Goal: Obtain resource: Obtain resource

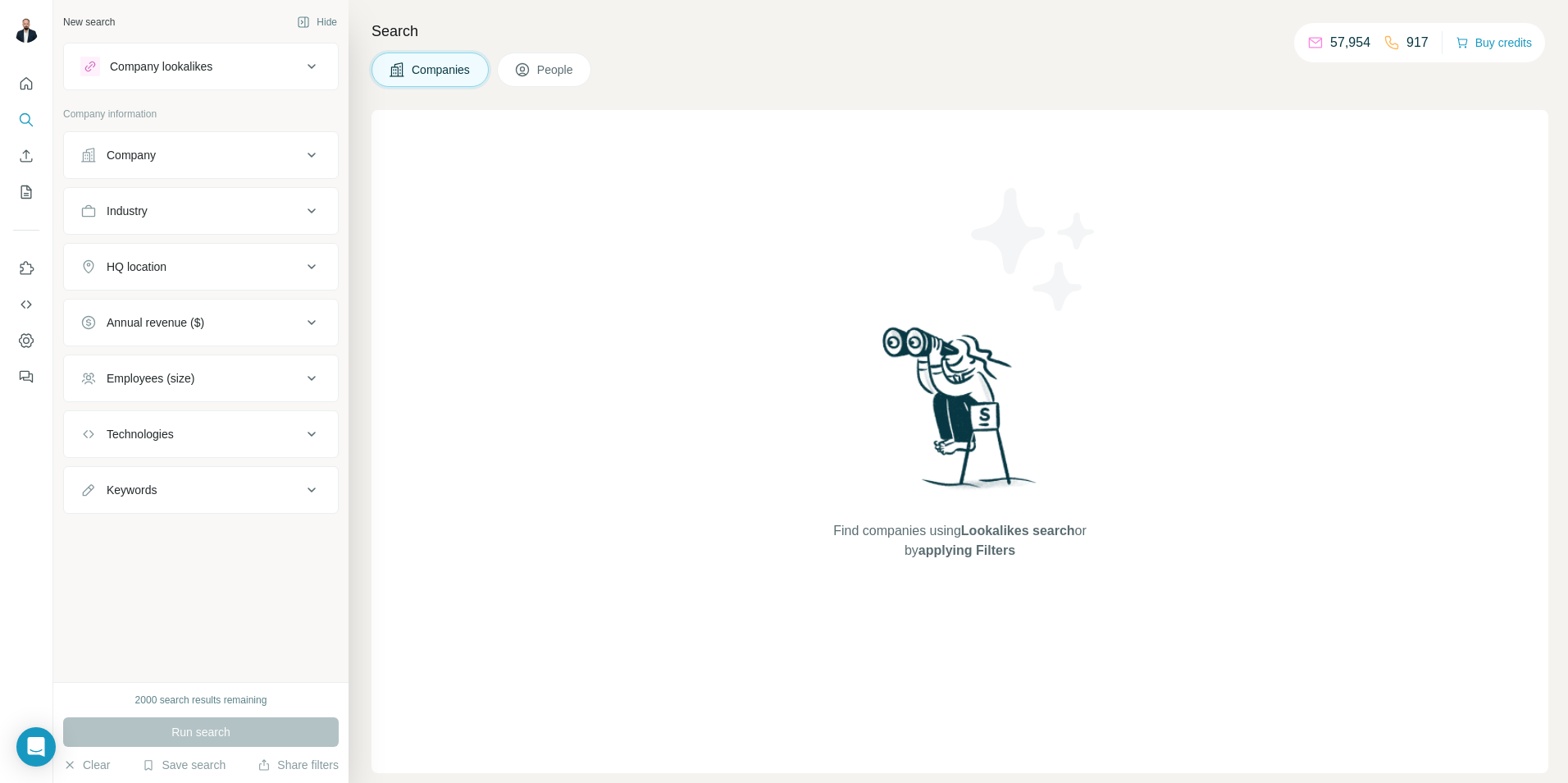
click at [573, 76] on span "People" at bounding box center [556, 69] width 38 height 17
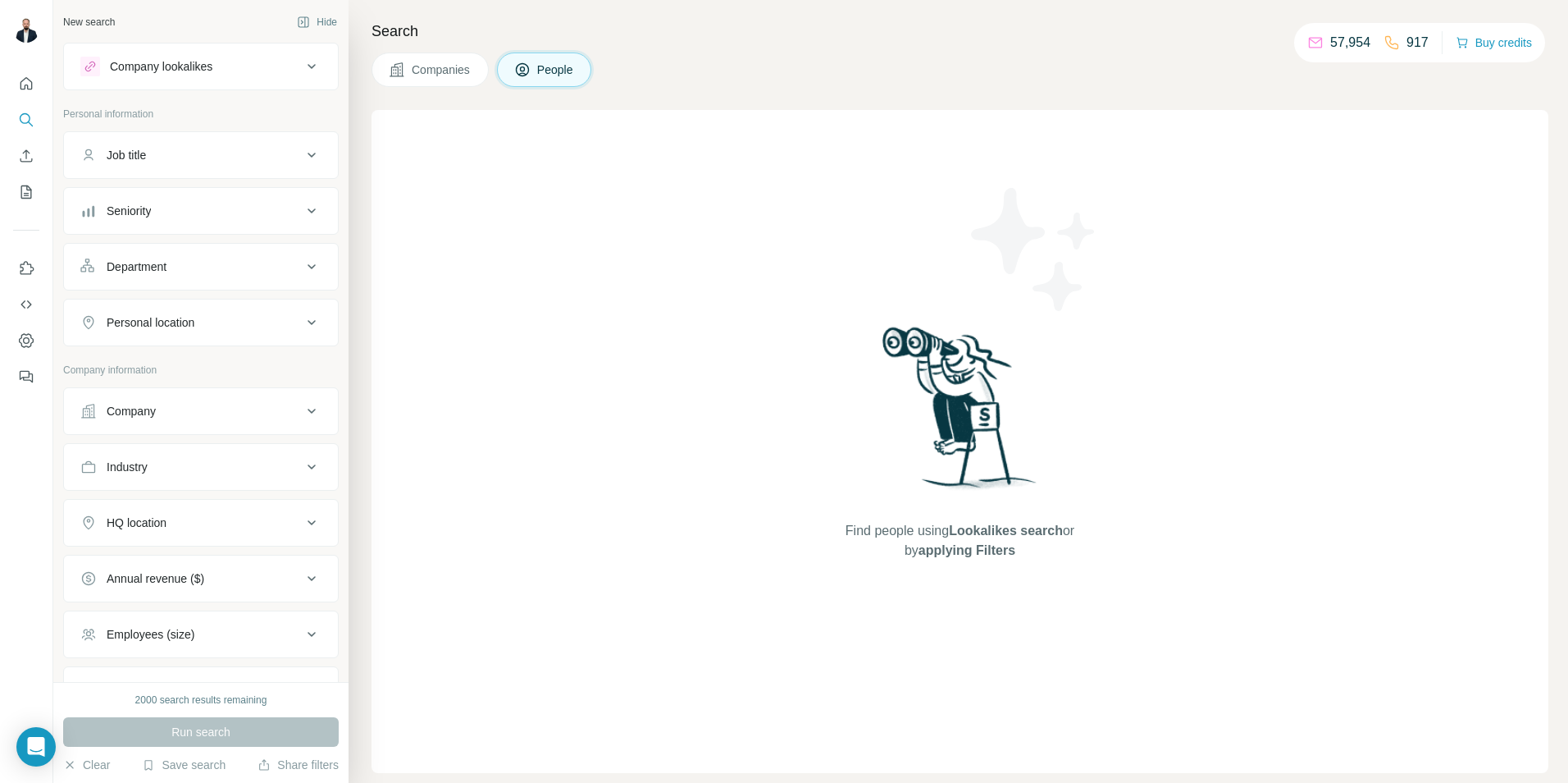
click at [221, 156] on div "Job title" at bounding box center [191, 155] width 221 height 17
click at [183, 198] on input "text" at bounding box center [184, 196] width 208 height 29
type input "**"
click at [231, 267] on div "Seniority" at bounding box center [191, 260] width 221 height 17
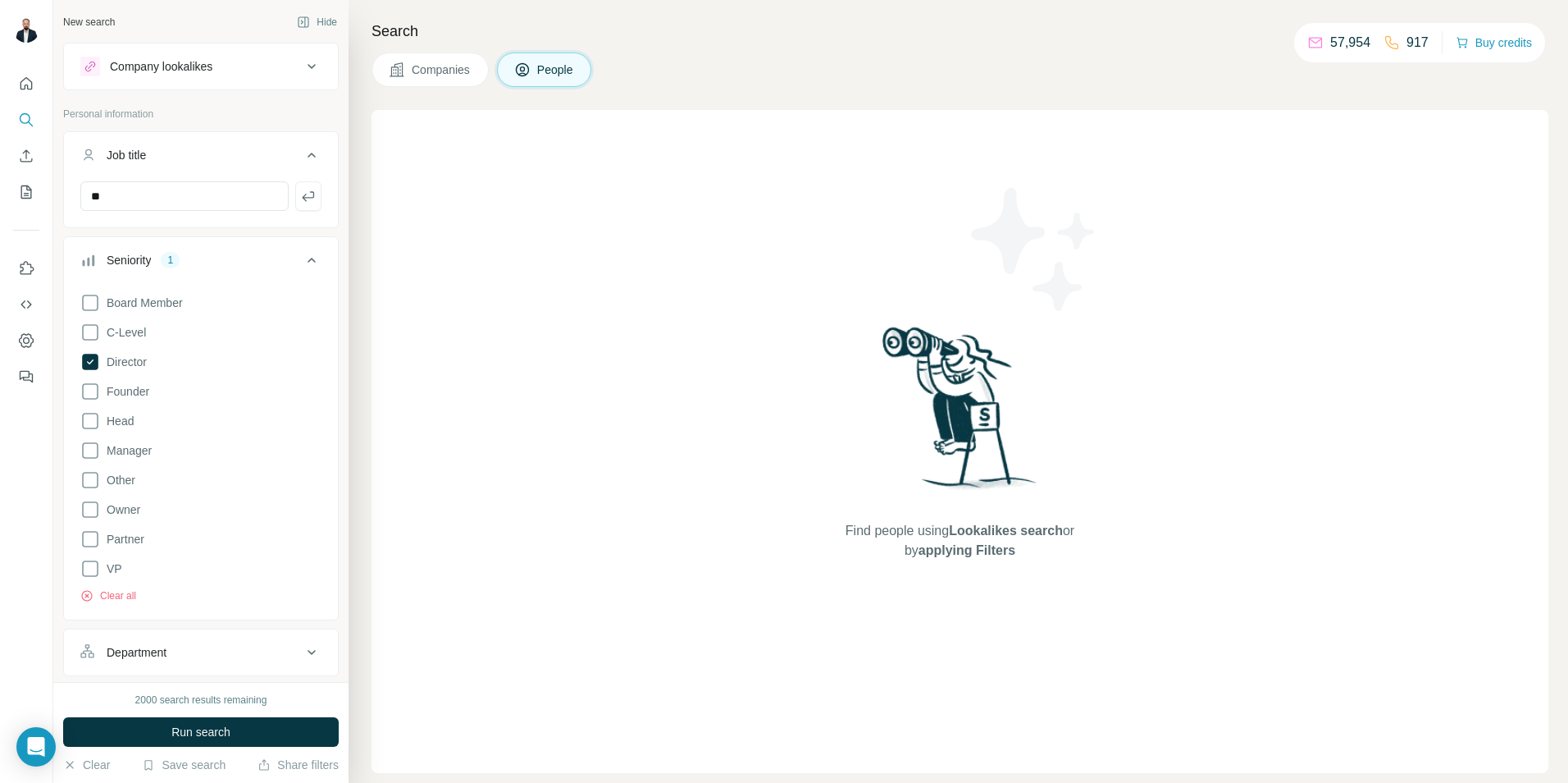
drag, startPoint x: 113, startPoint y: 571, endPoint x: 182, endPoint y: 558, distance: 70.2
click at [112, 571] on span "VP" at bounding box center [111, 569] width 22 height 17
click at [243, 262] on div "Seniority 3" at bounding box center [191, 260] width 221 height 17
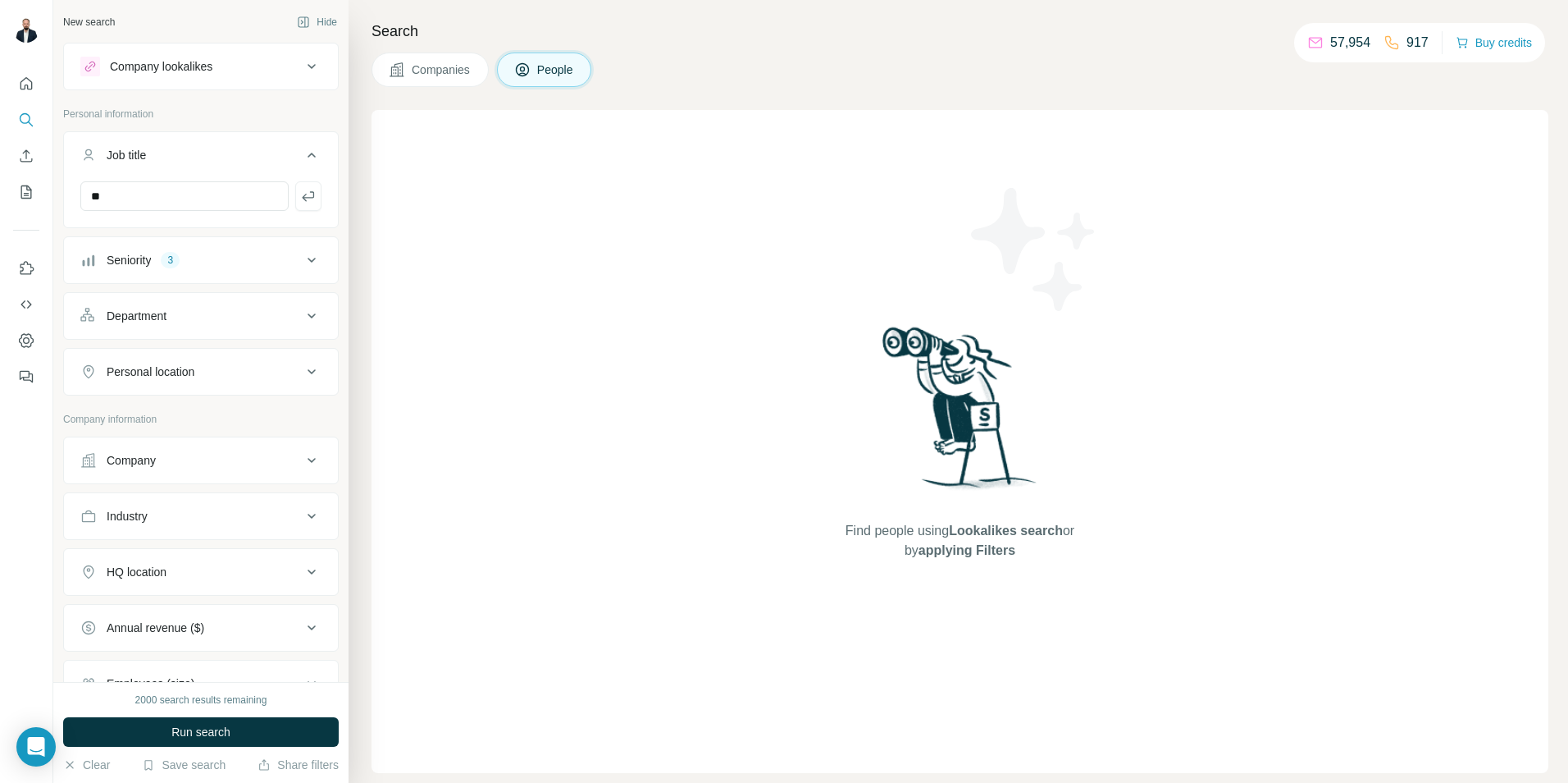
click at [228, 314] on div "Department" at bounding box center [191, 315] width 221 height 17
click at [224, 425] on div "Personal location" at bounding box center [191, 421] width 221 height 17
click at [205, 560] on div "Company" at bounding box center [191, 559] width 221 height 17
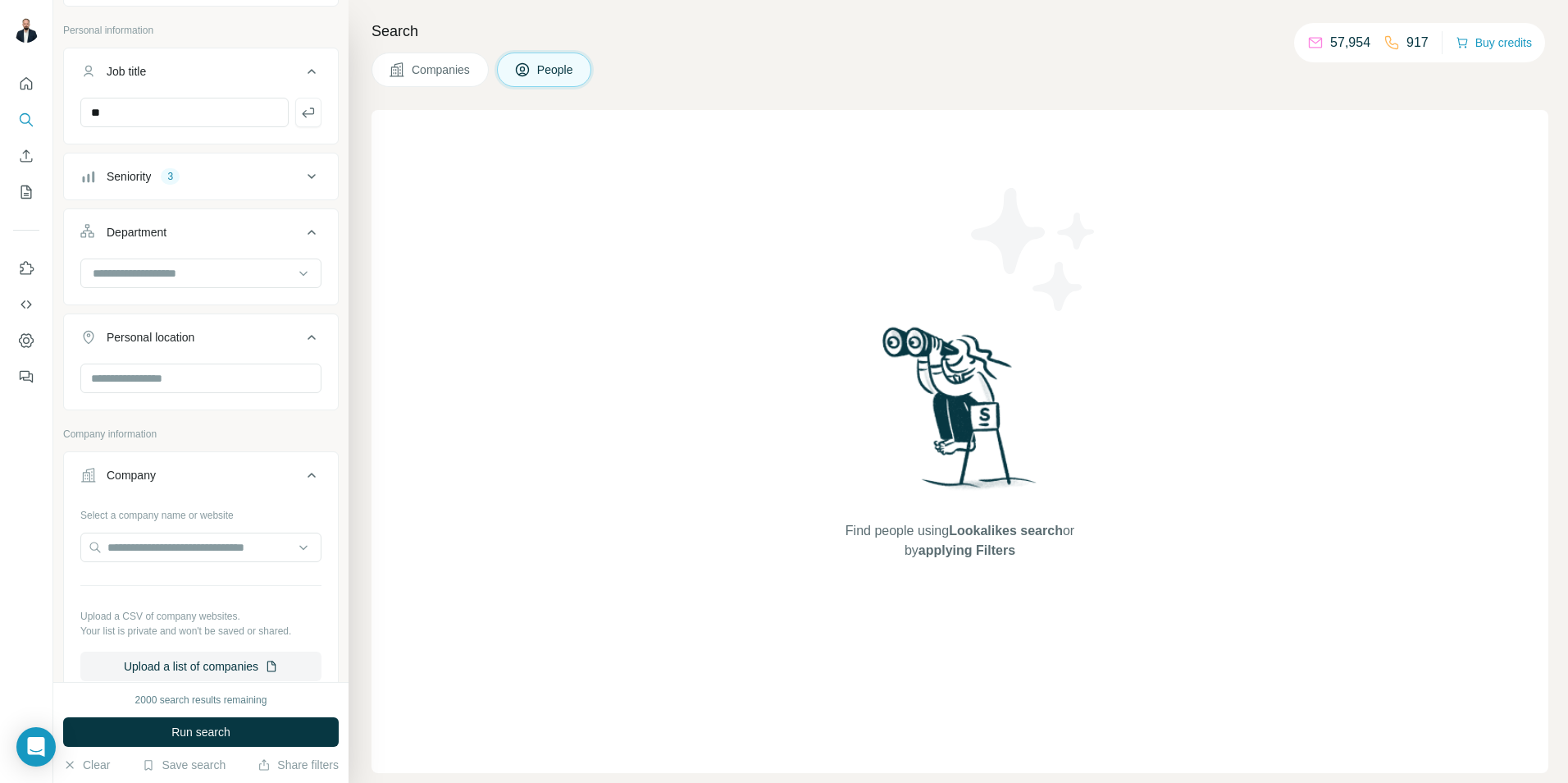
scroll to position [164, 0]
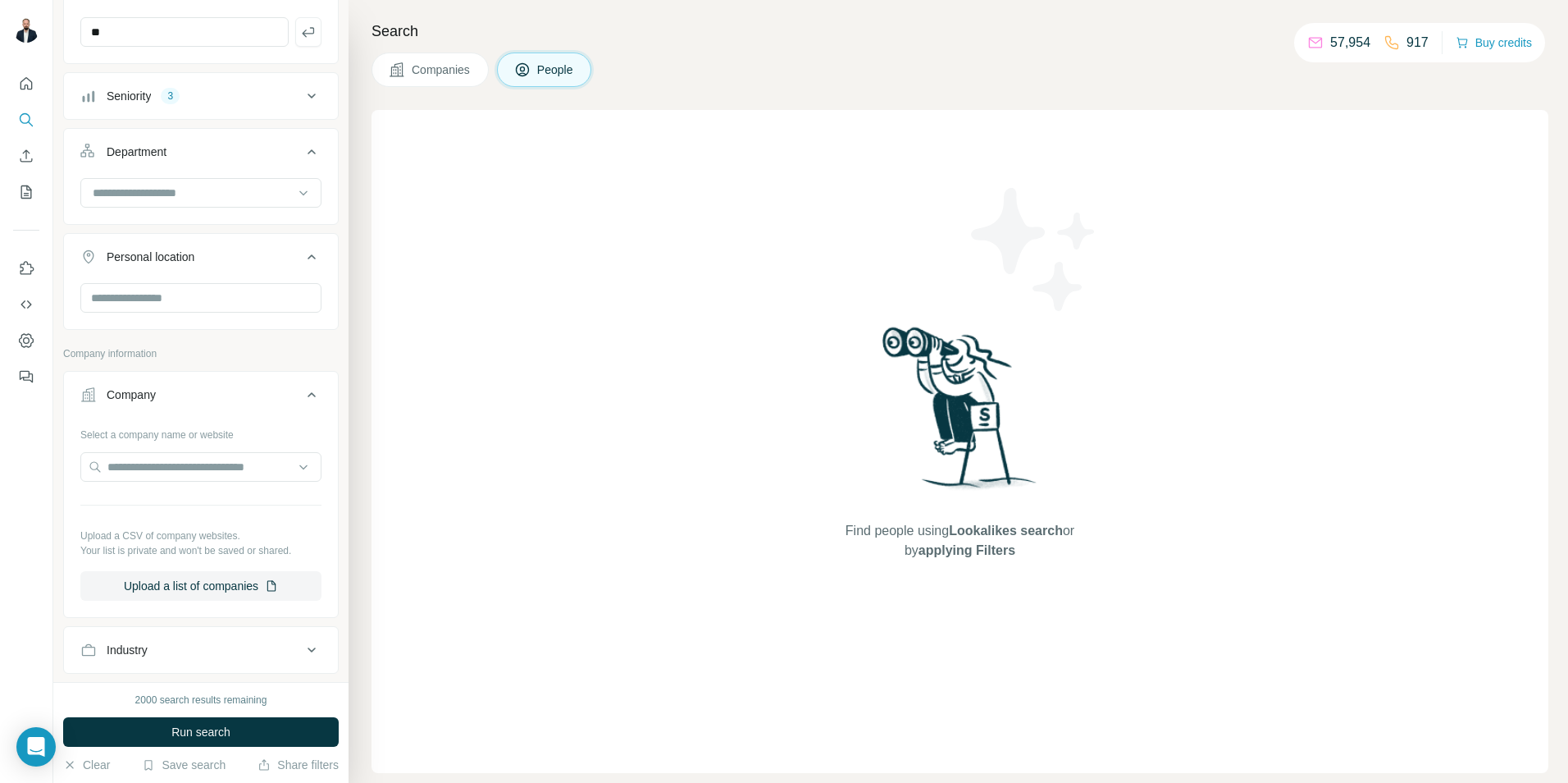
click at [247, 377] on button "Company" at bounding box center [200, 398] width 274 height 46
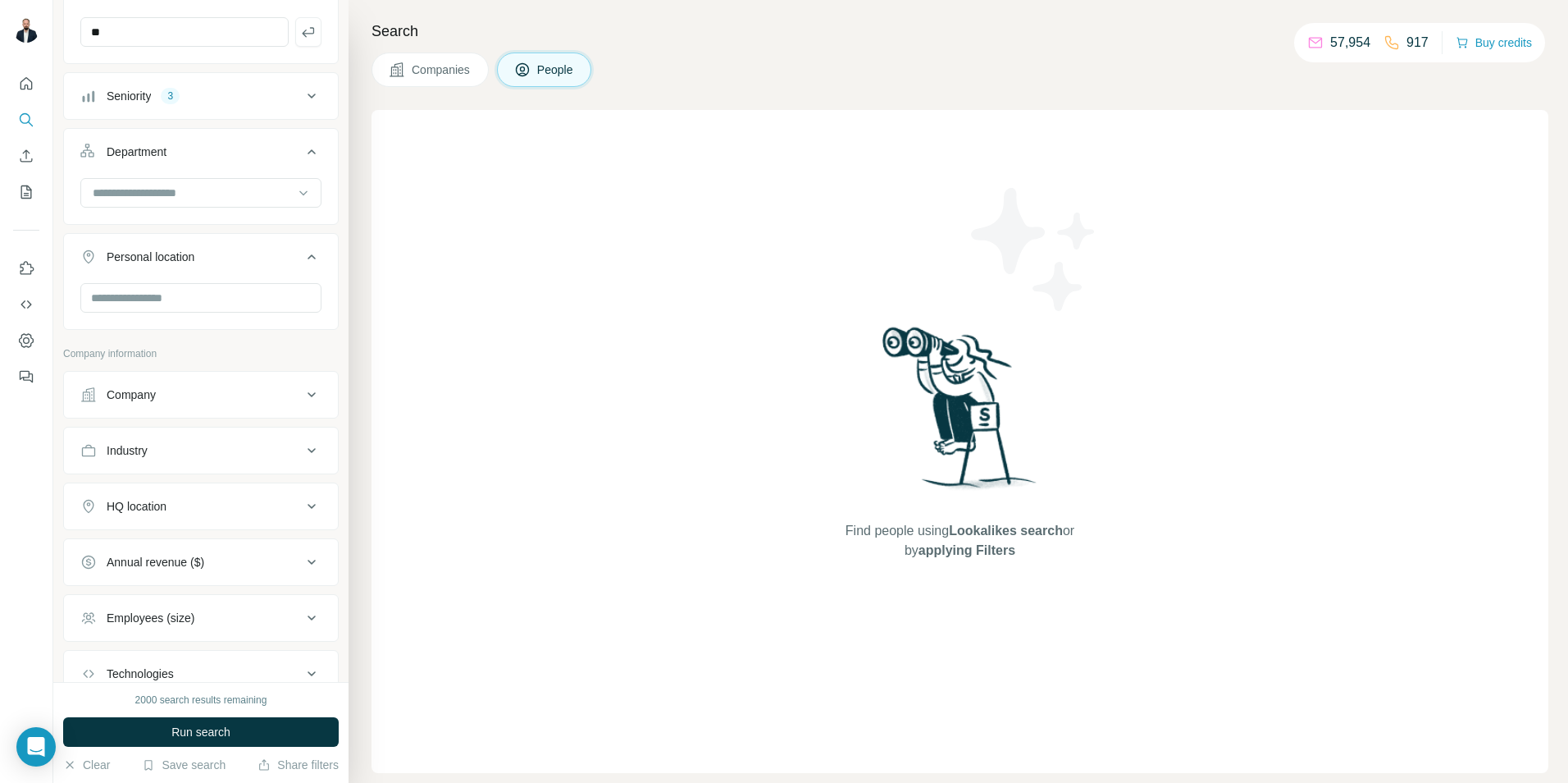
click at [220, 453] on div "Industry" at bounding box center [191, 450] width 221 height 17
click at [197, 488] on input at bounding box center [192, 492] width 203 height 18
type input "*"
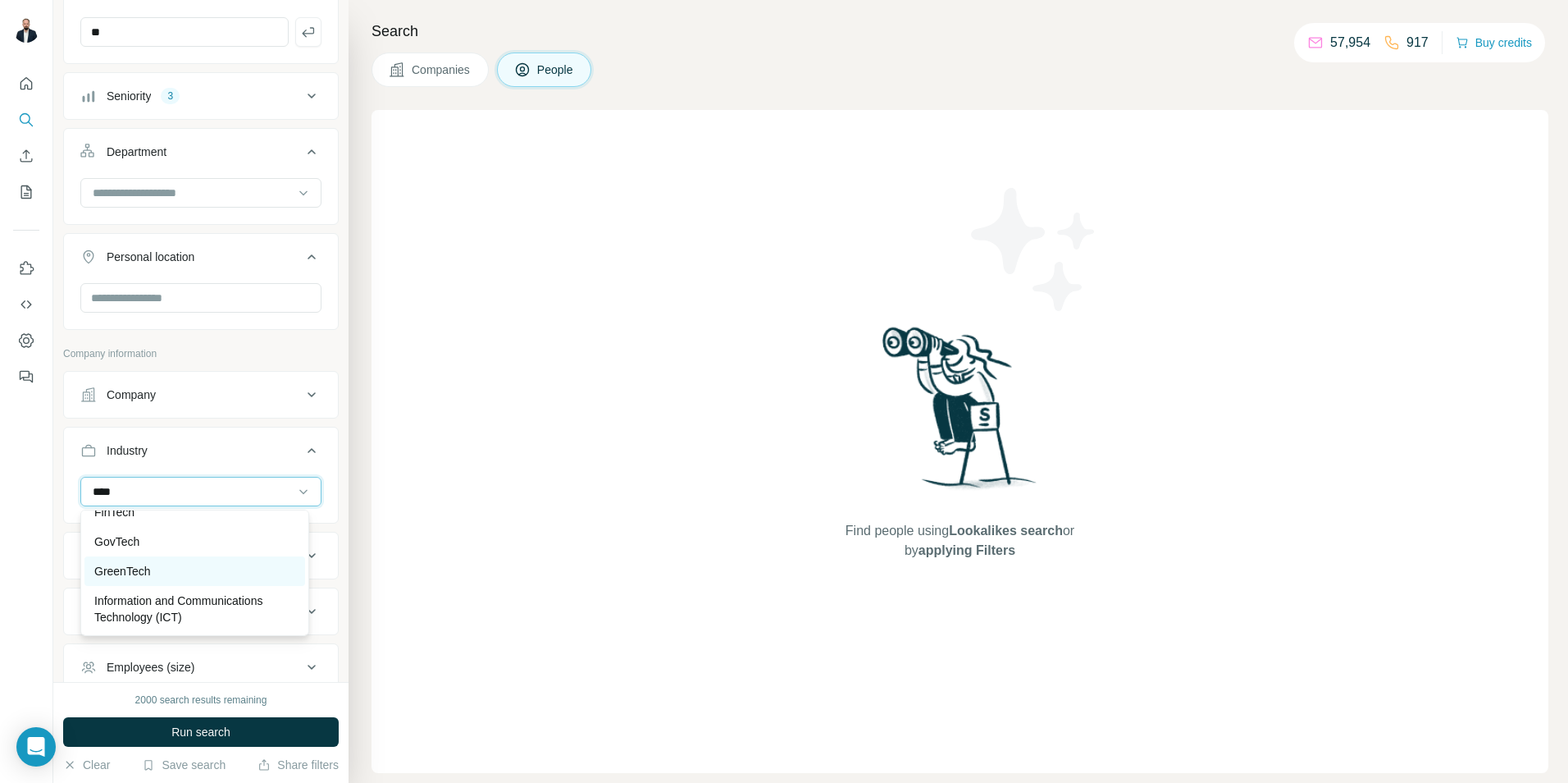
scroll to position [82, 0]
type input "****"
click at [157, 593] on div "FinTech" at bounding box center [195, 593] width 201 height 17
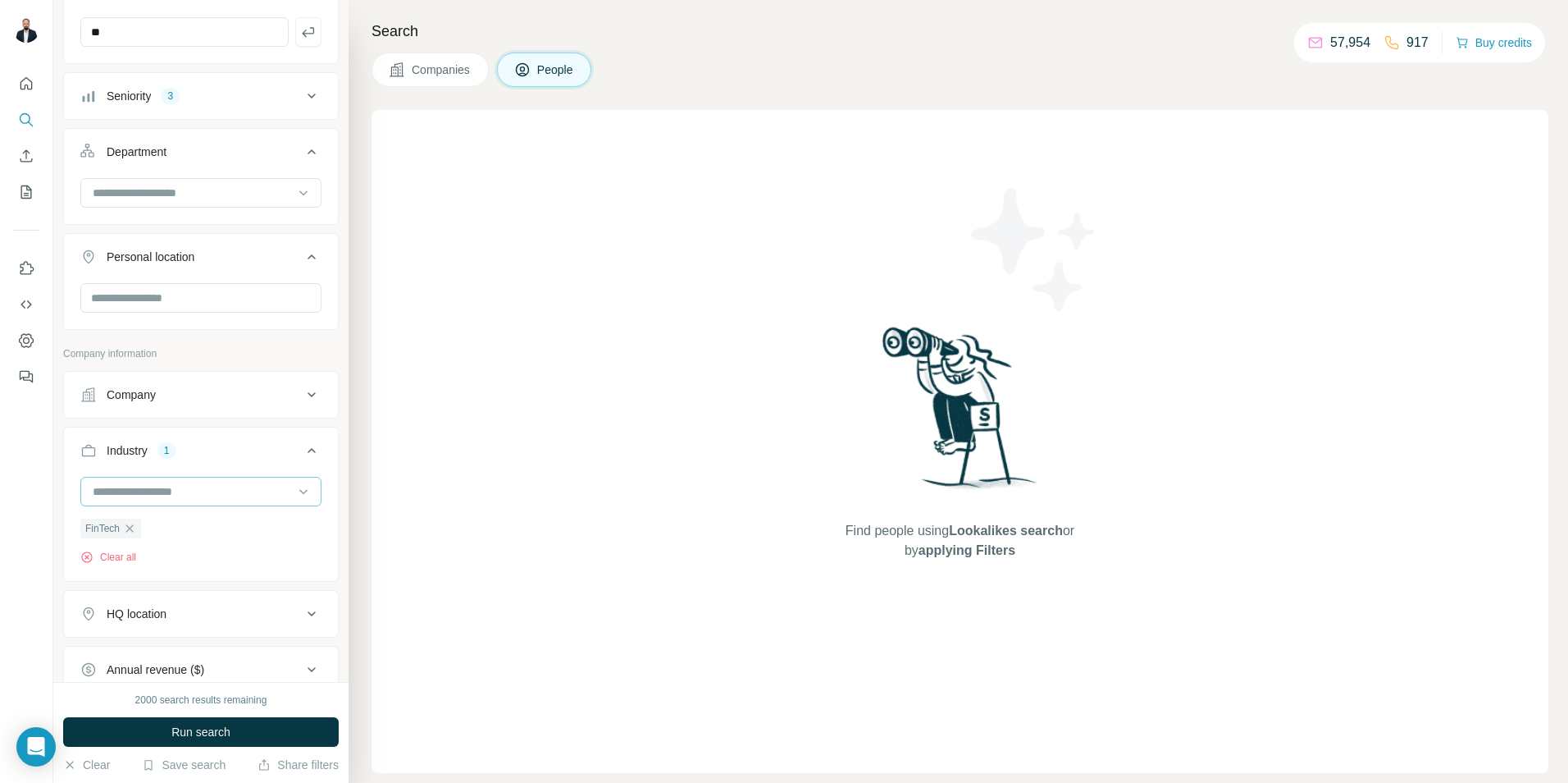
click at [165, 485] on input at bounding box center [192, 492] width 203 height 18
click at [139, 495] on input at bounding box center [192, 492] width 203 height 18
click at [147, 486] on input at bounding box center [192, 492] width 203 height 18
type input "***"
click at [139, 536] on p "Biotechnology" at bounding box center [131, 535] width 73 height 17
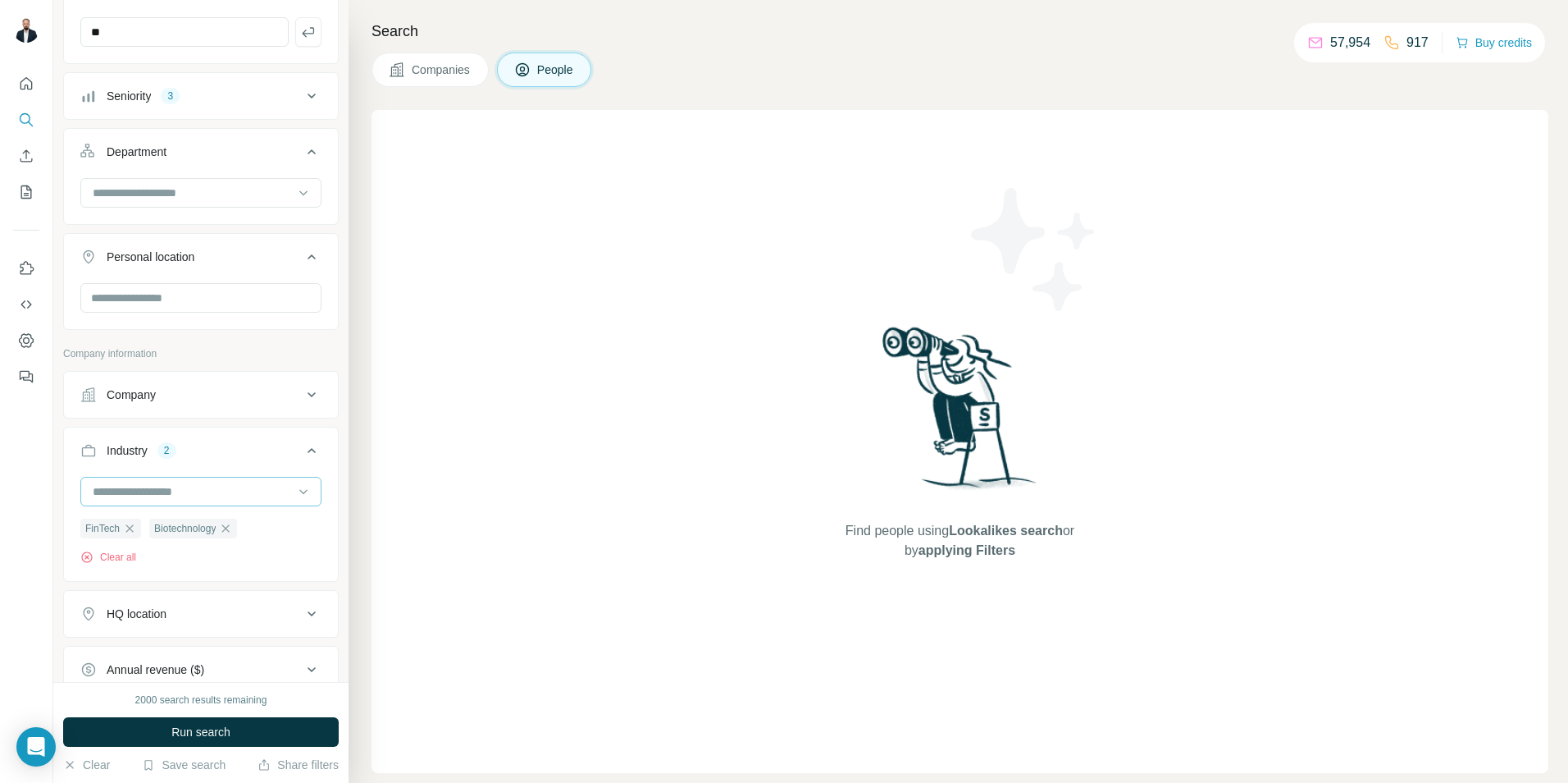
click at [158, 493] on input at bounding box center [192, 492] width 203 height 18
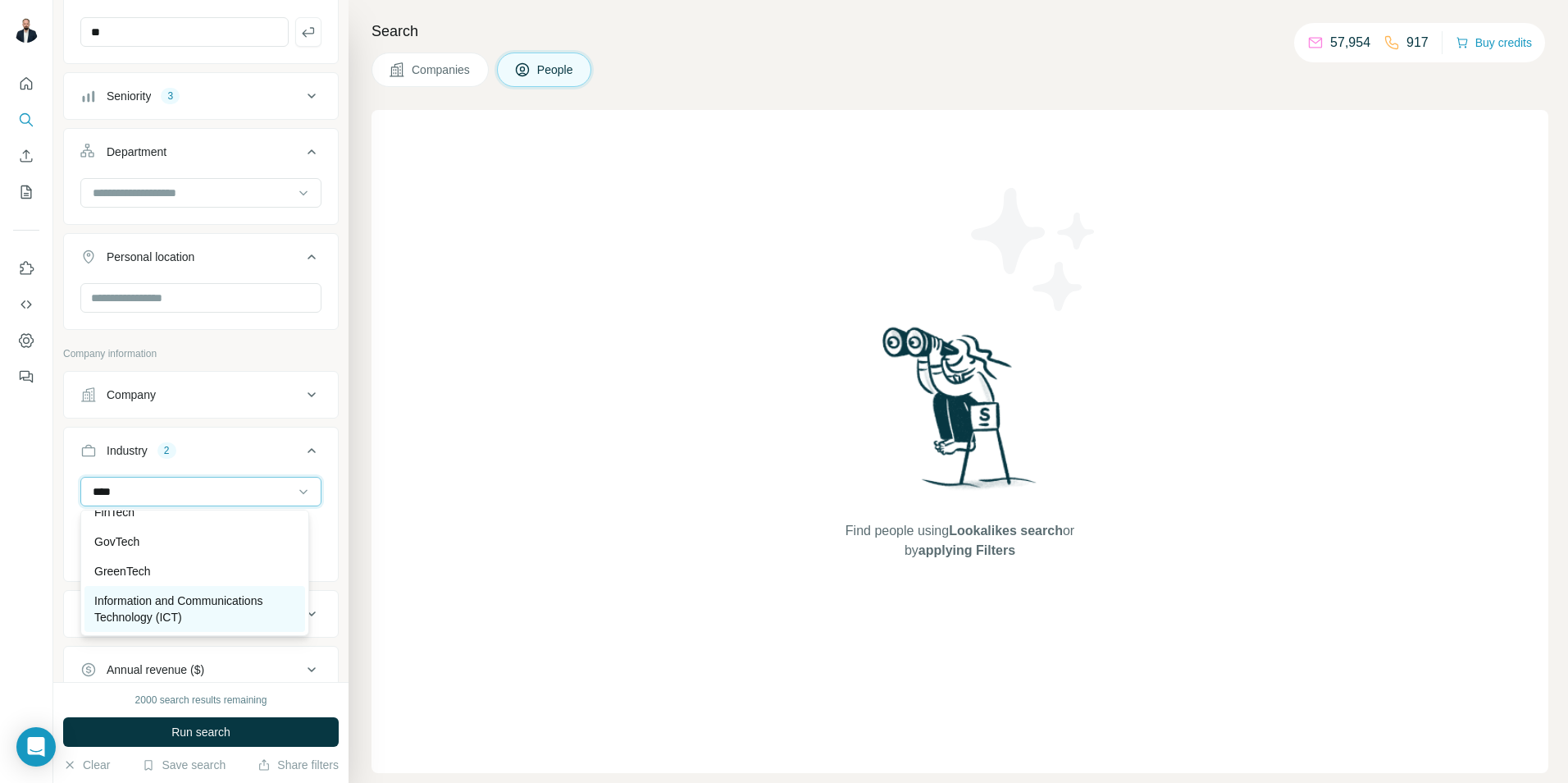
scroll to position [246, 0]
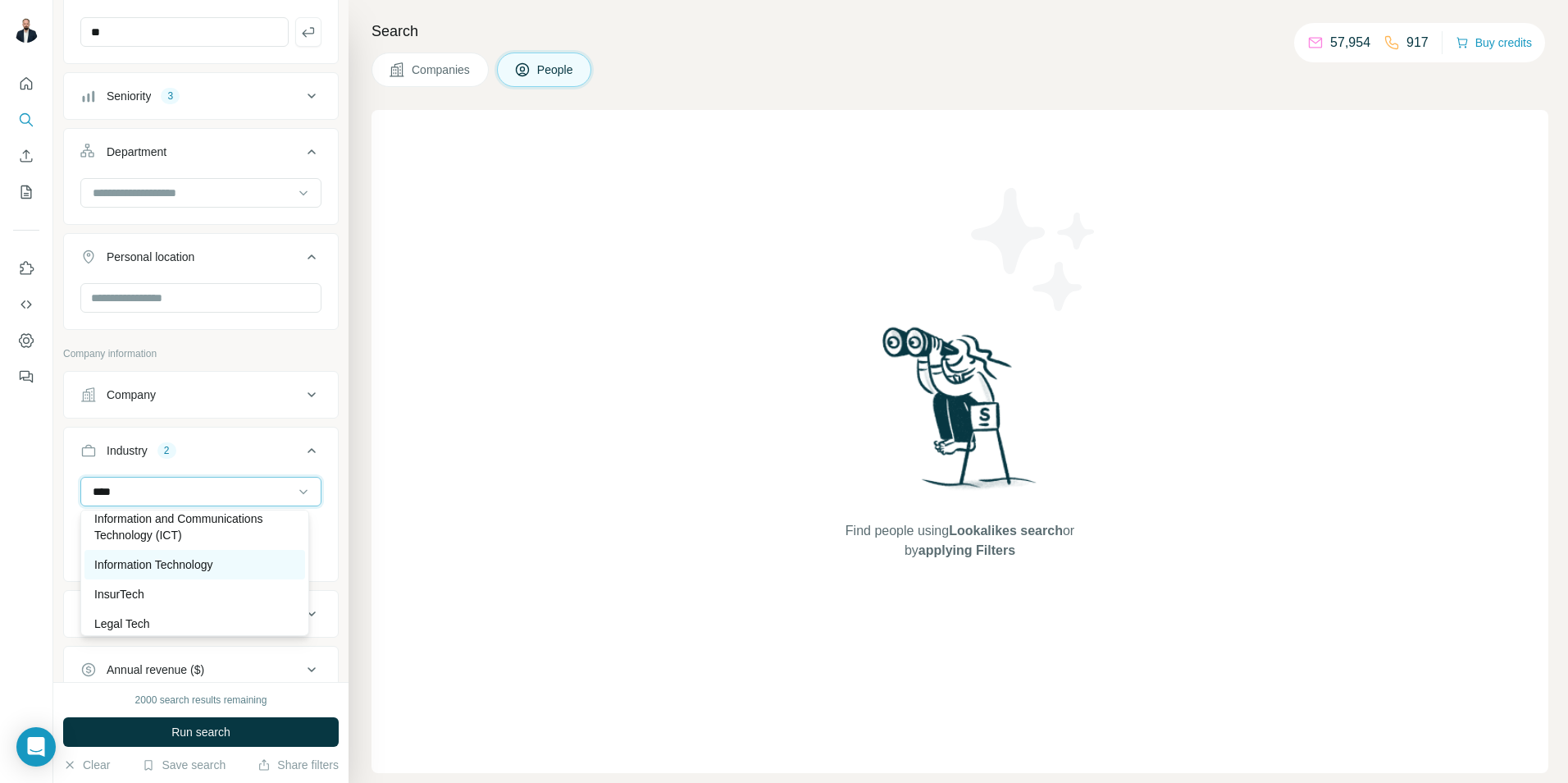
type input "****"
click at [188, 567] on p "Information Technology" at bounding box center [154, 564] width 119 height 17
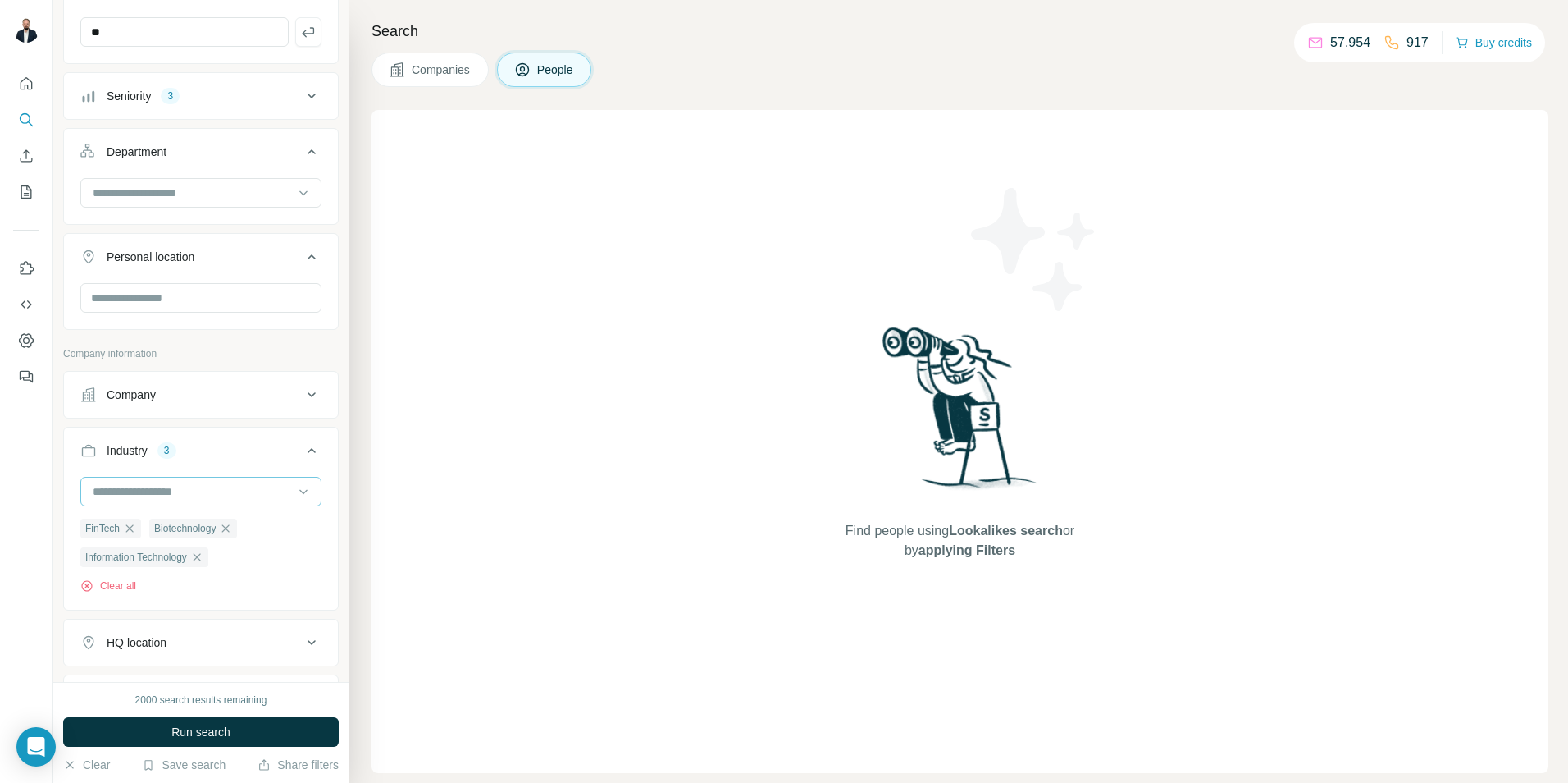
click at [139, 492] on input at bounding box center [192, 492] width 203 height 18
click at [134, 489] on input at bounding box center [192, 492] width 203 height 18
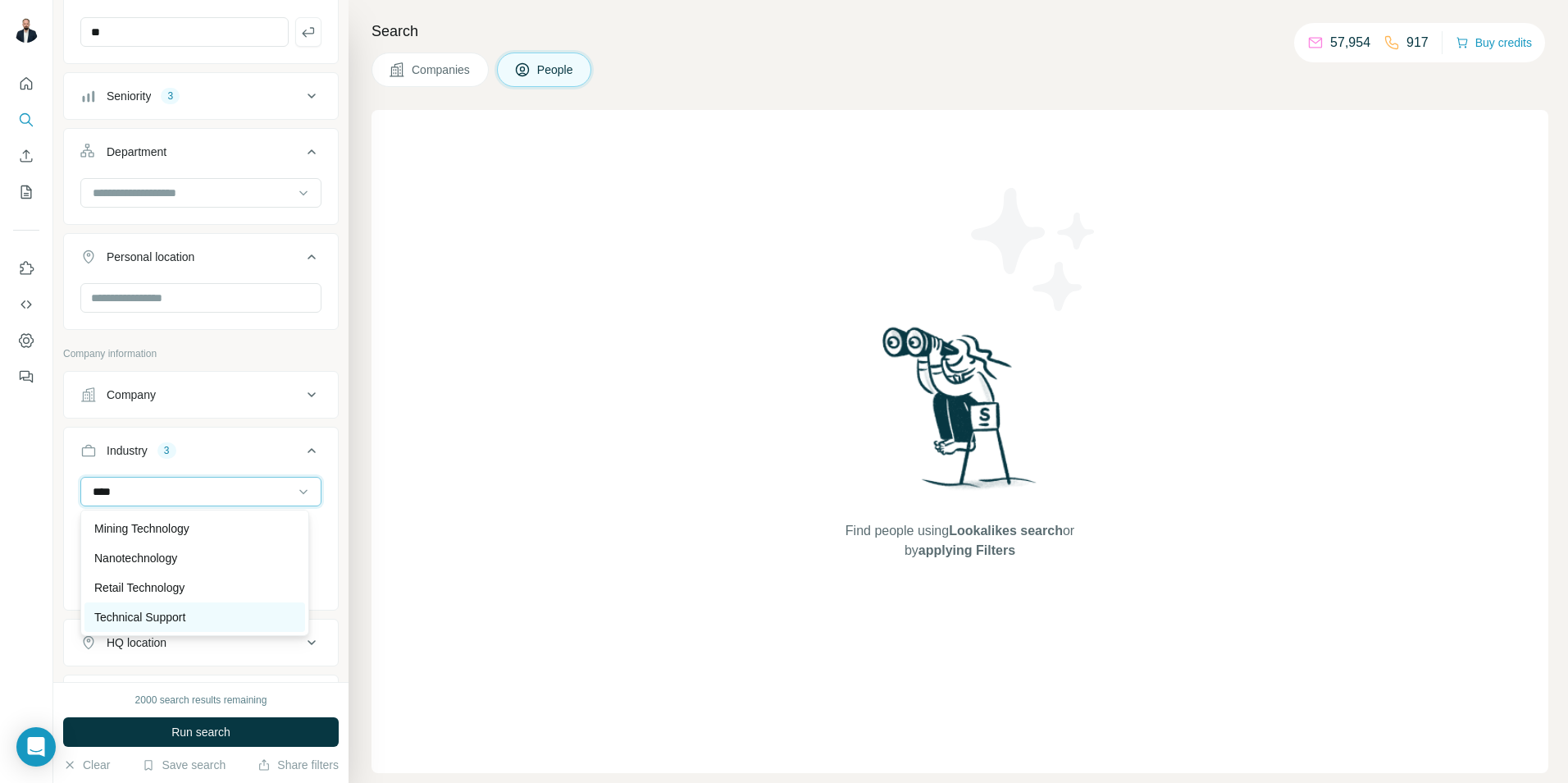
type input "****"
click at [163, 605] on p "Technical Support" at bounding box center [140, 616] width 91 height 17
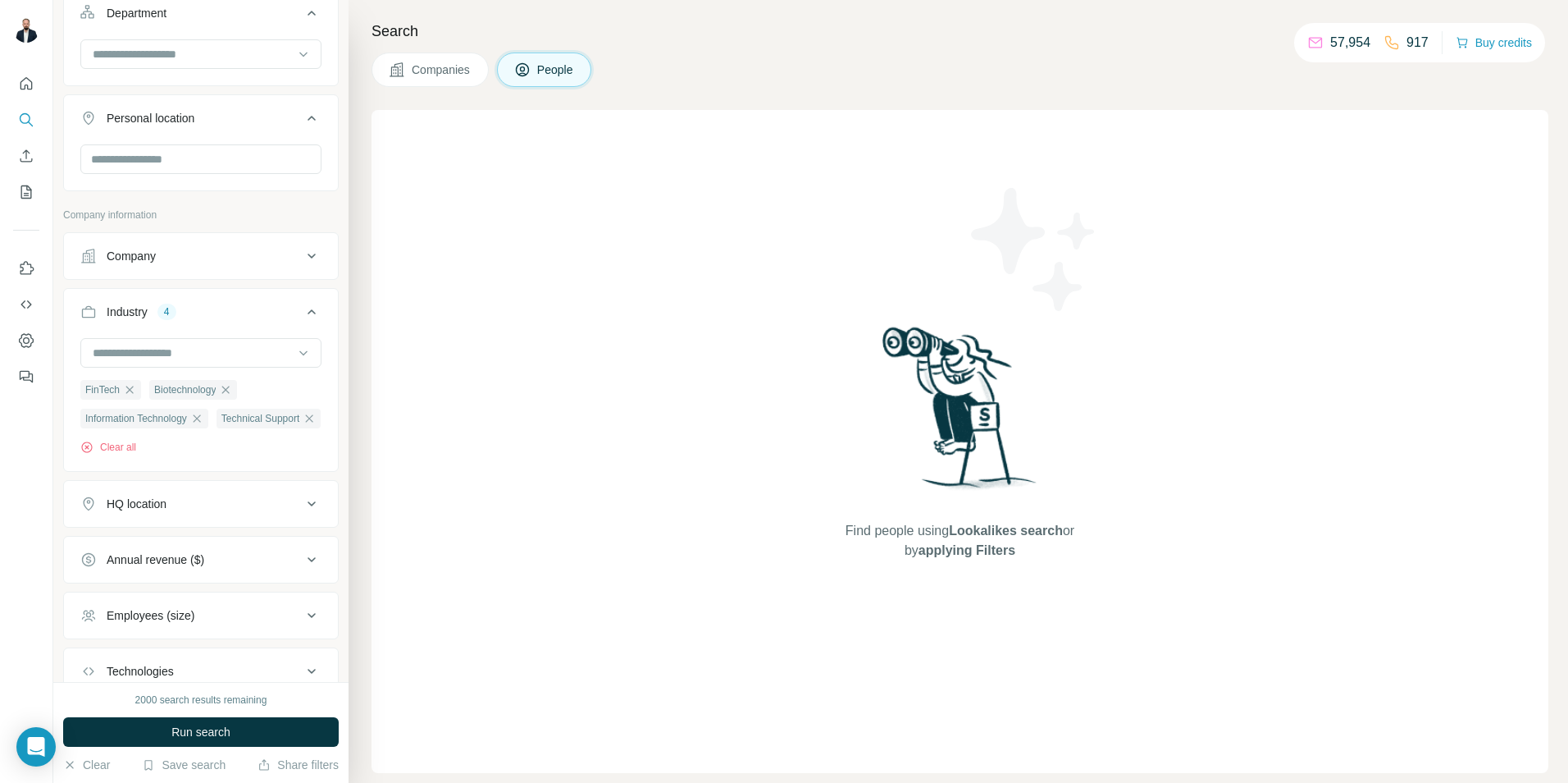
scroll to position [329, 0]
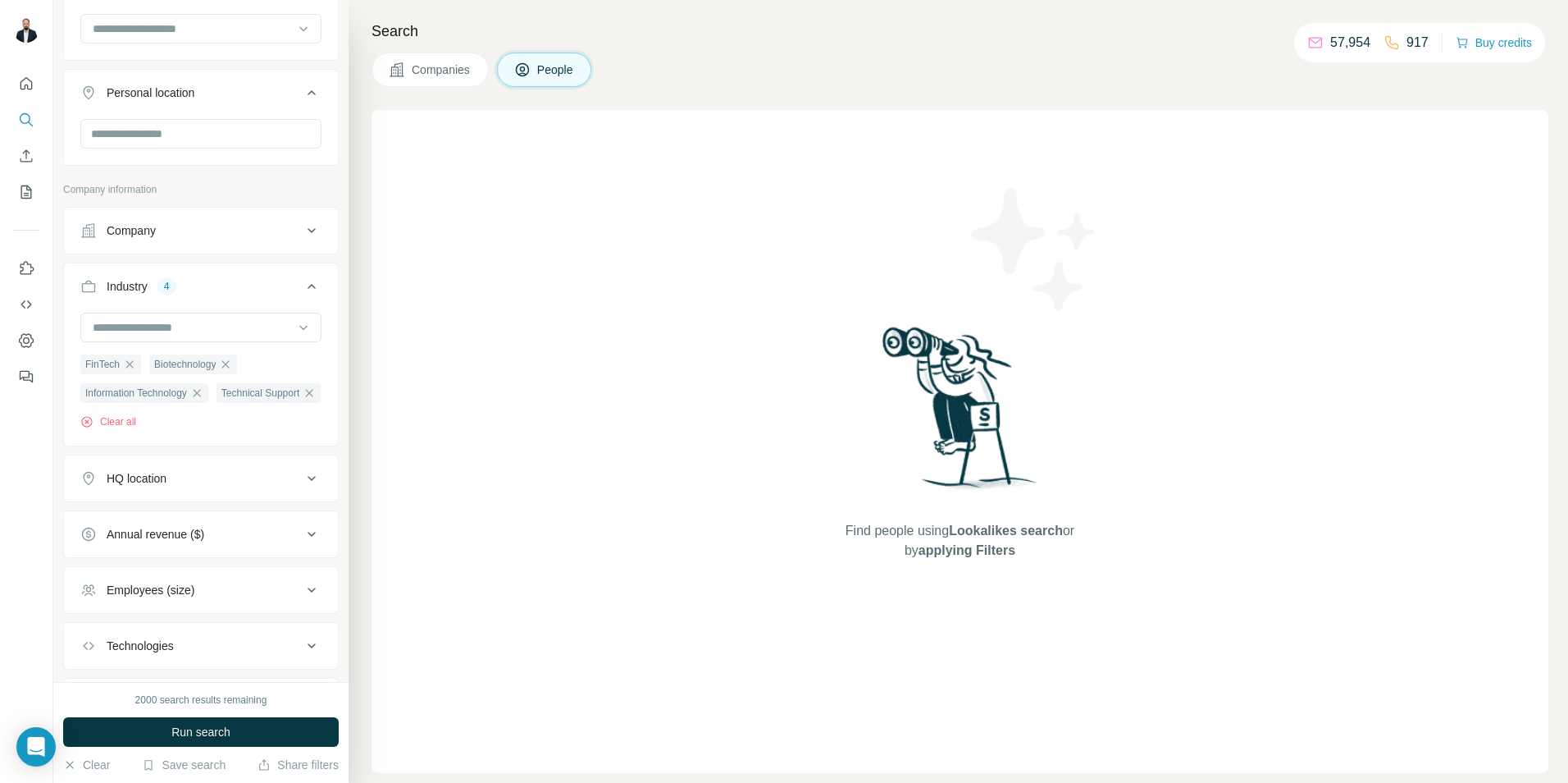
click at [185, 498] on button "HQ location" at bounding box center [200, 478] width 274 height 39
click at [174, 534] on input "text" at bounding box center [201, 519] width 241 height 29
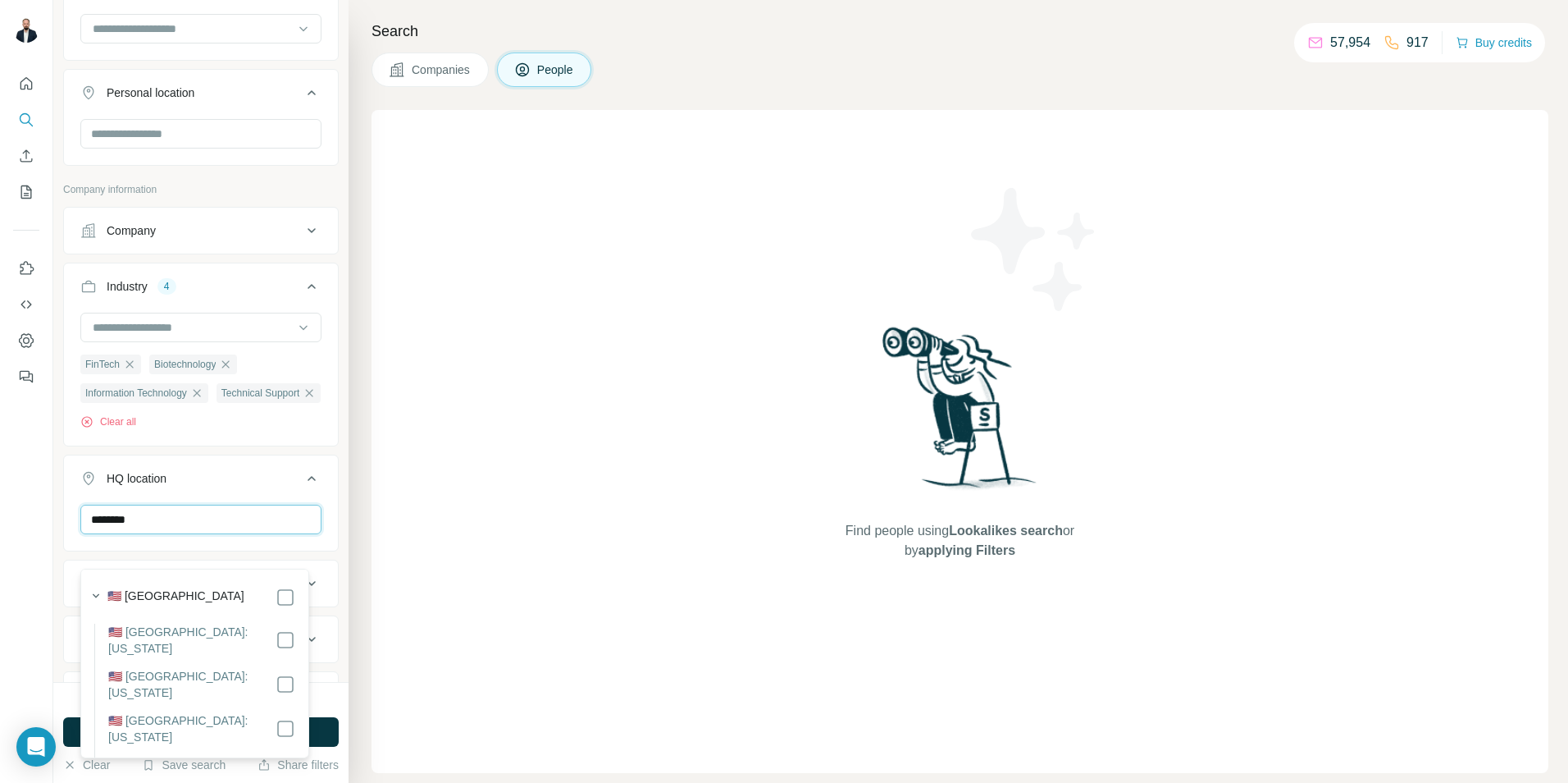
type input "********"
click at [209, 596] on div "🇺🇸 [GEOGRAPHIC_DATA]" at bounding box center [201, 597] width 188 height 19
click at [249, 534] on input "********" at bounding box center [201, 519] width 241 height 29
click at [263, 486] on div "HQ location 1" at bounding box center [191, 478] width 221 height 17
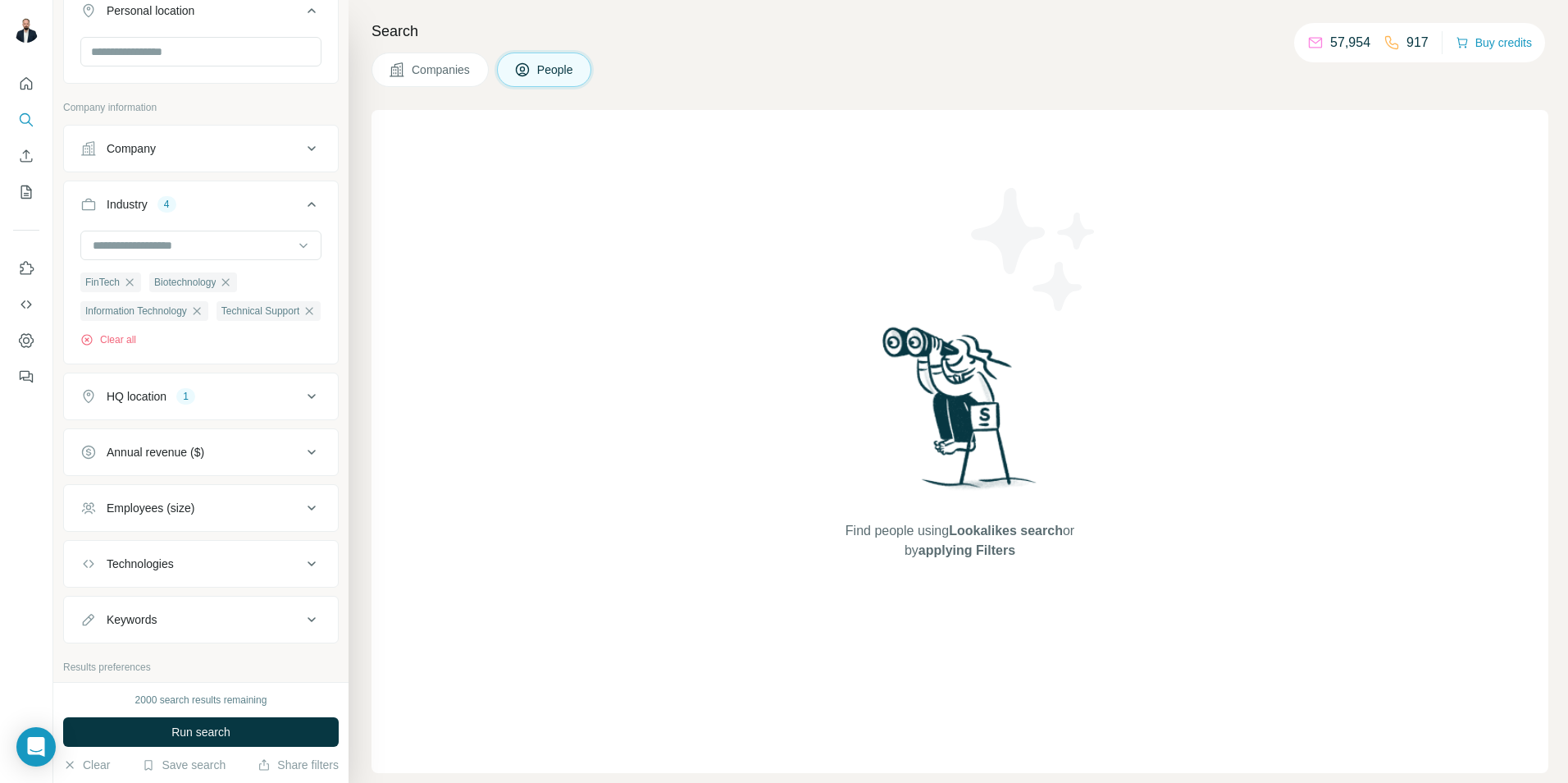
scroll to position [567, 0]
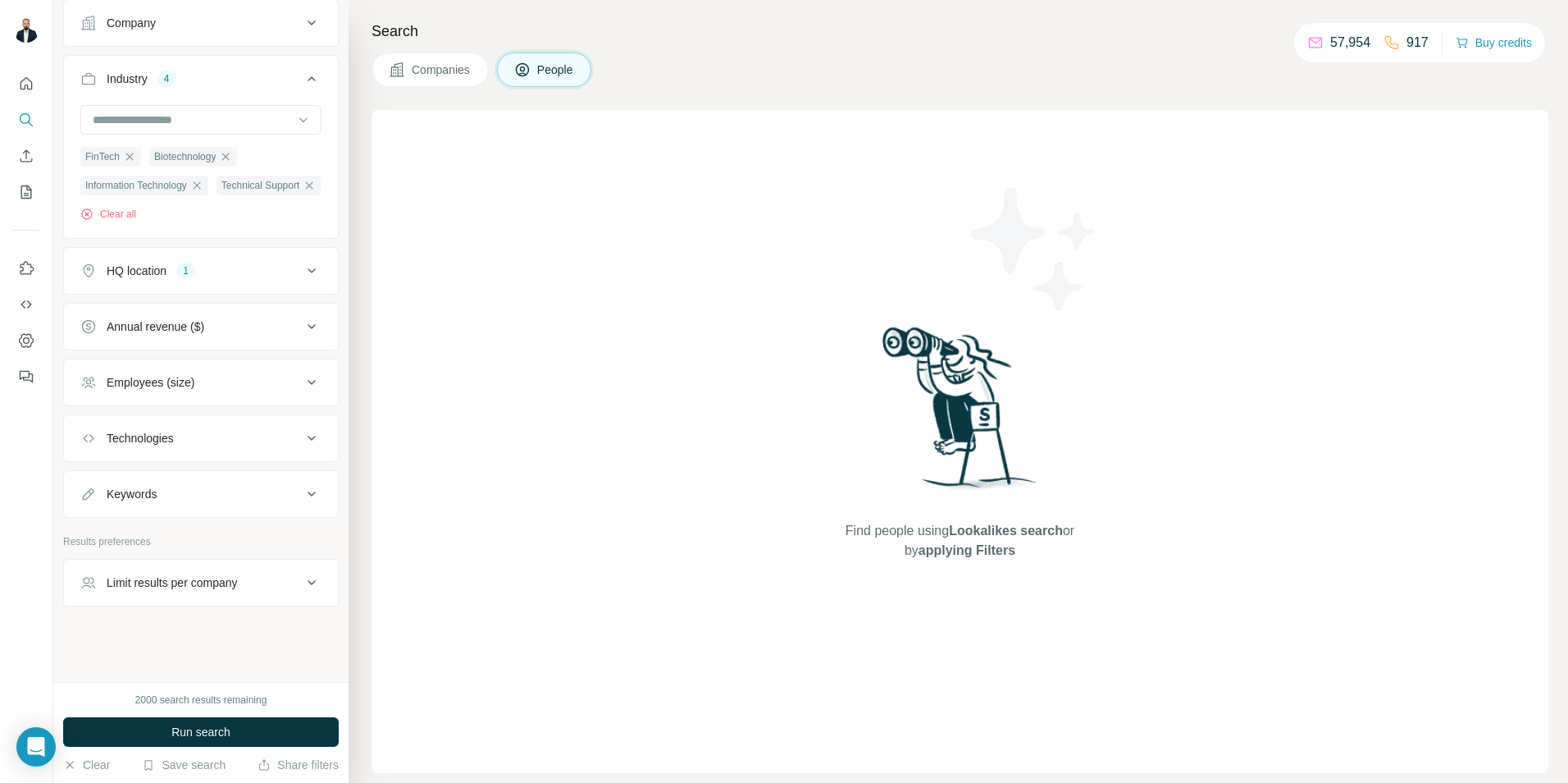
click at [235, 588] on div "Limit results per company" at bounding box center [172, 582] width 131 height 17
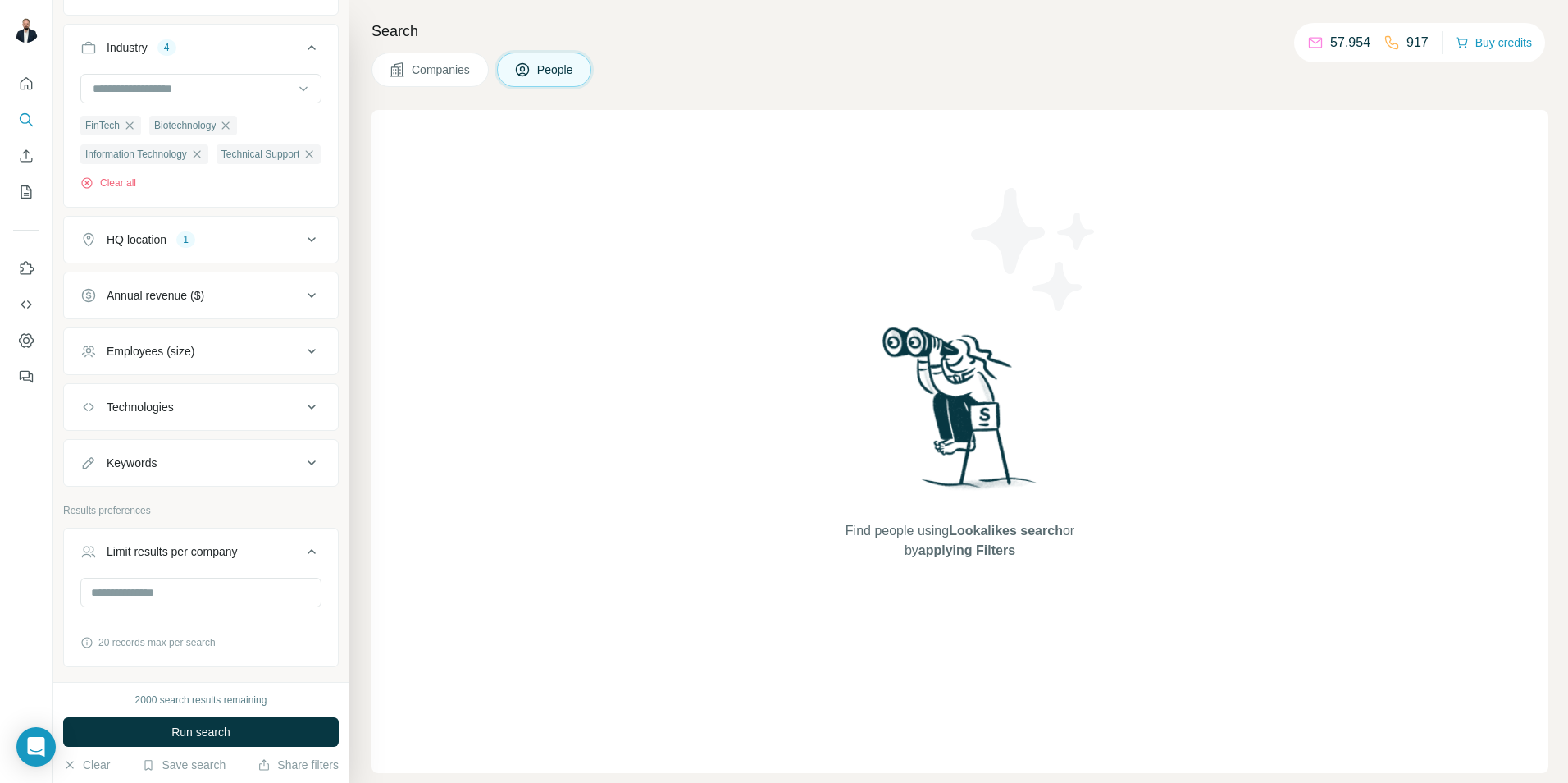
click at [236, 560] on div "Limit results per company" at bounding box center [172, 551] width 131 height 17
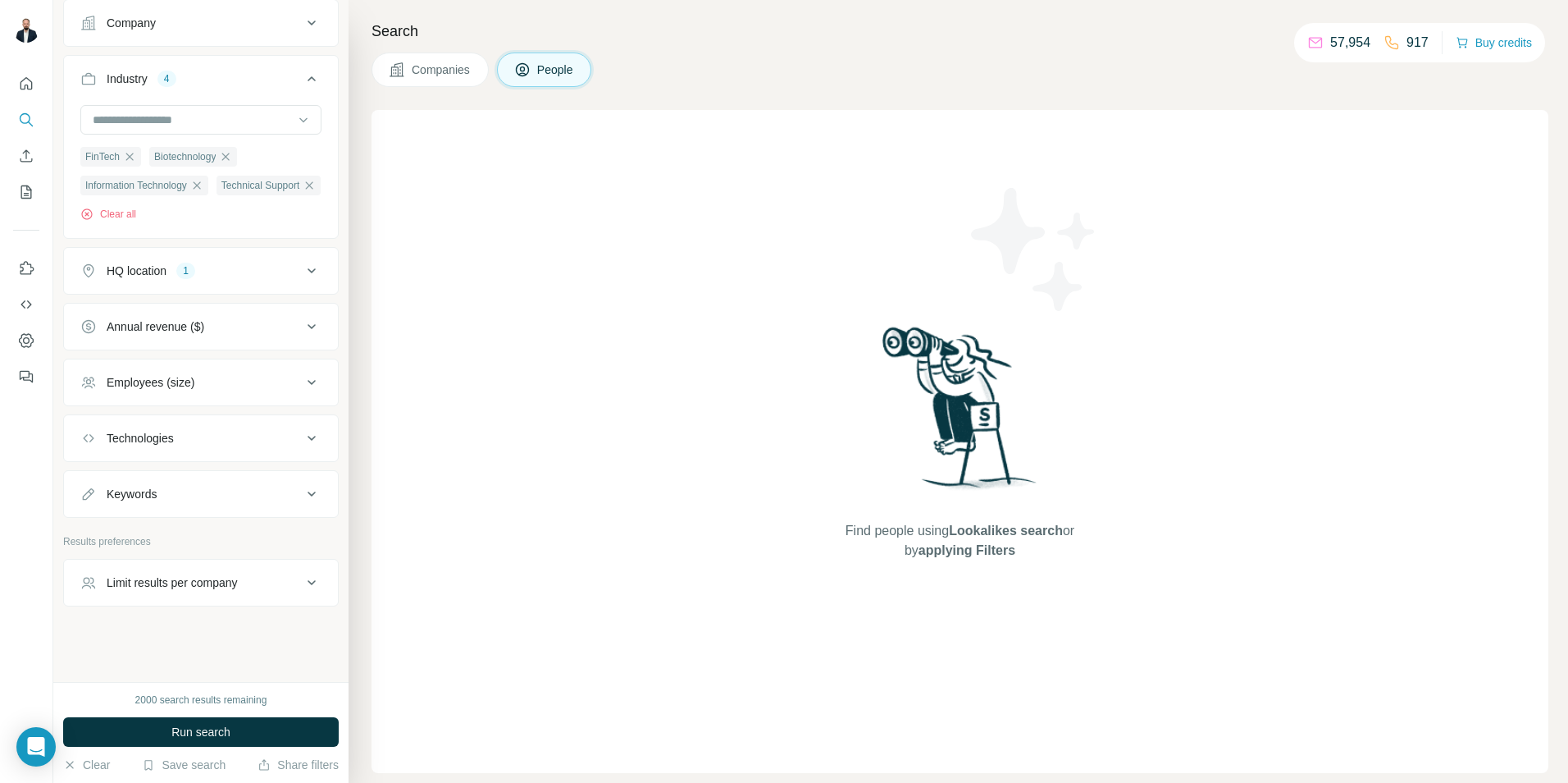
click at [236, 578] on div "Limit results per company" at bounding box center [172, 582] width 131 height 17
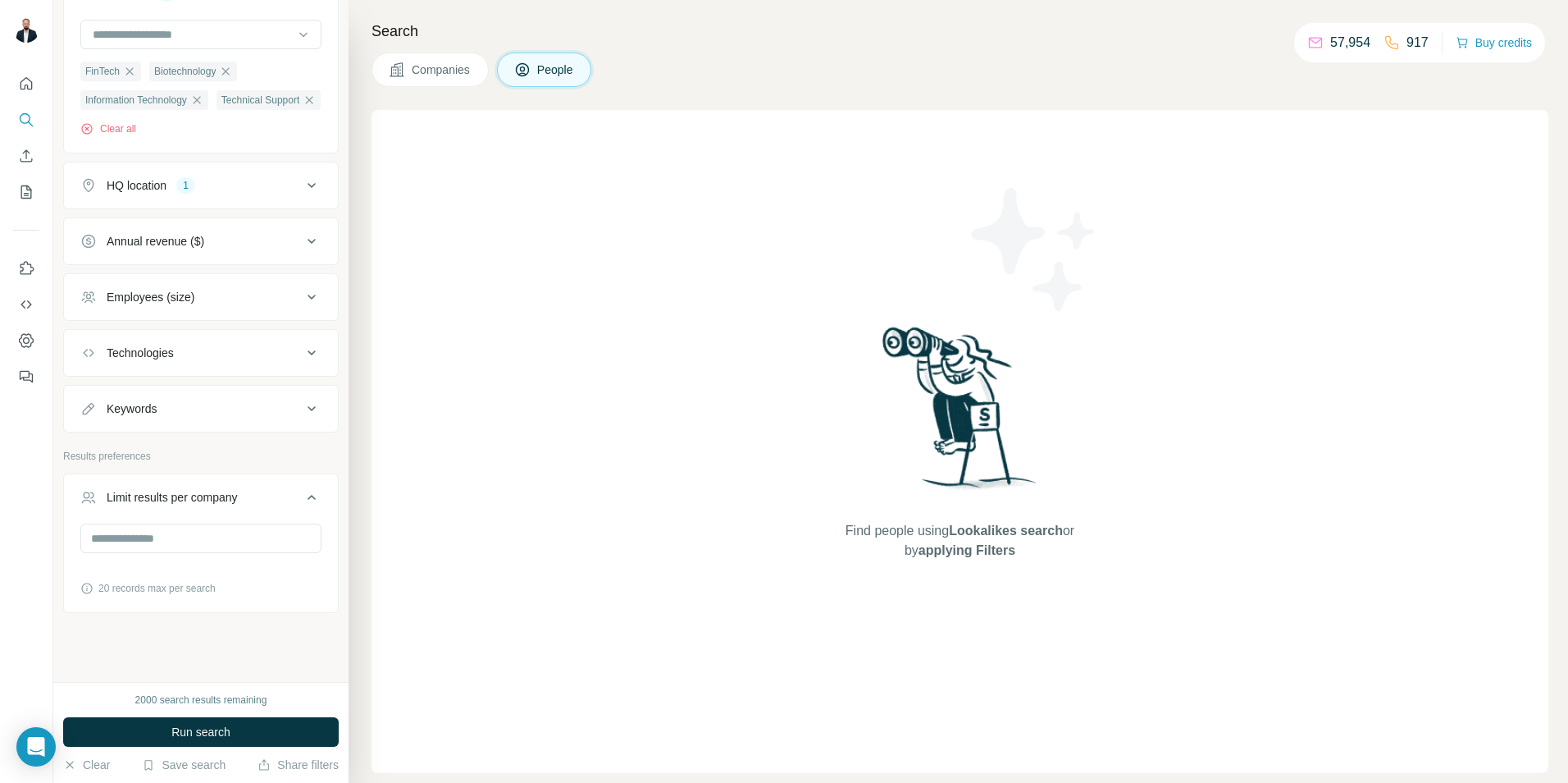
scroll to position [649, 0]
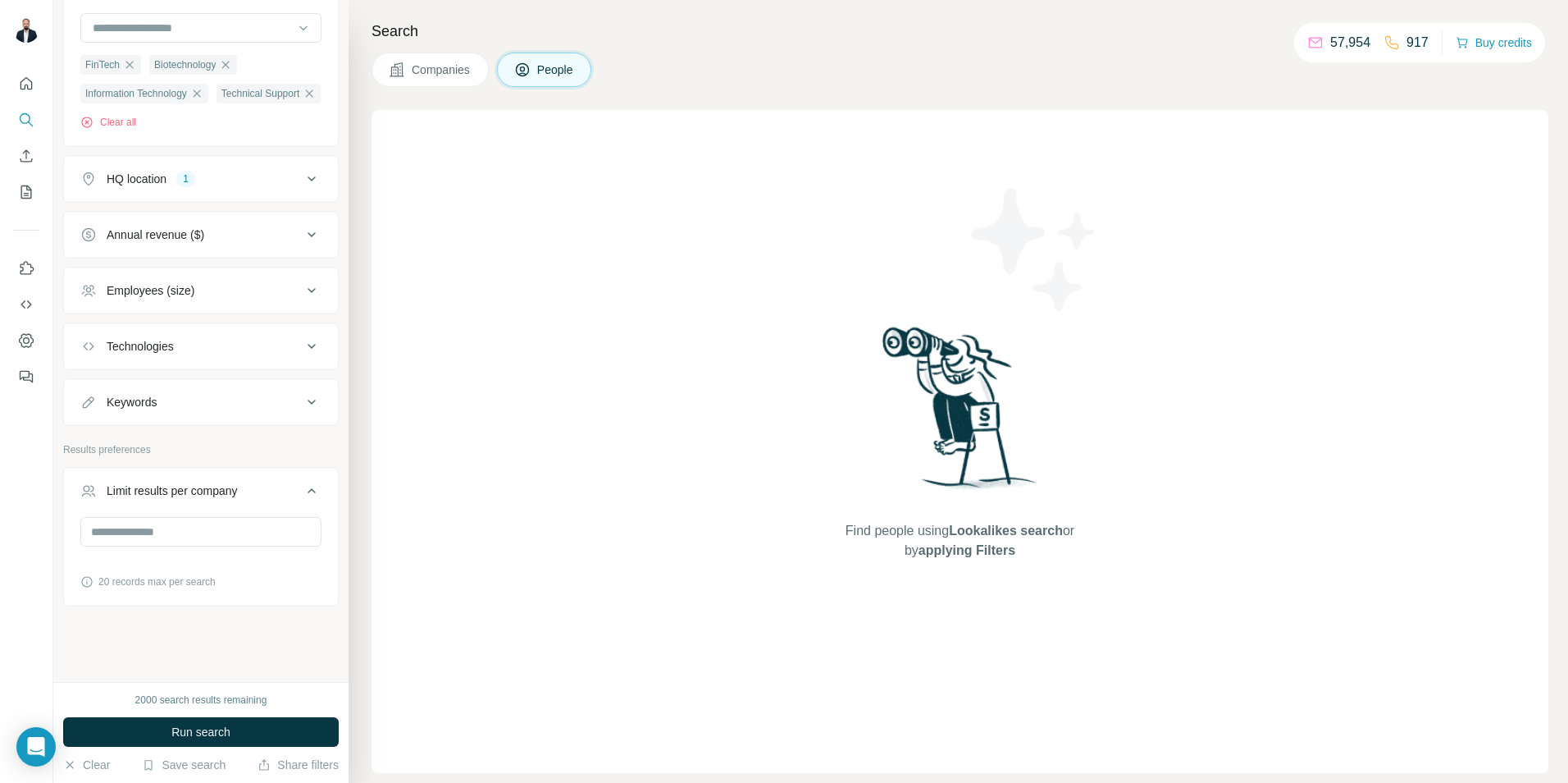
click at [257, 298] on div "Employees (size)" at bounding box center [191, 291] width 221 height 17
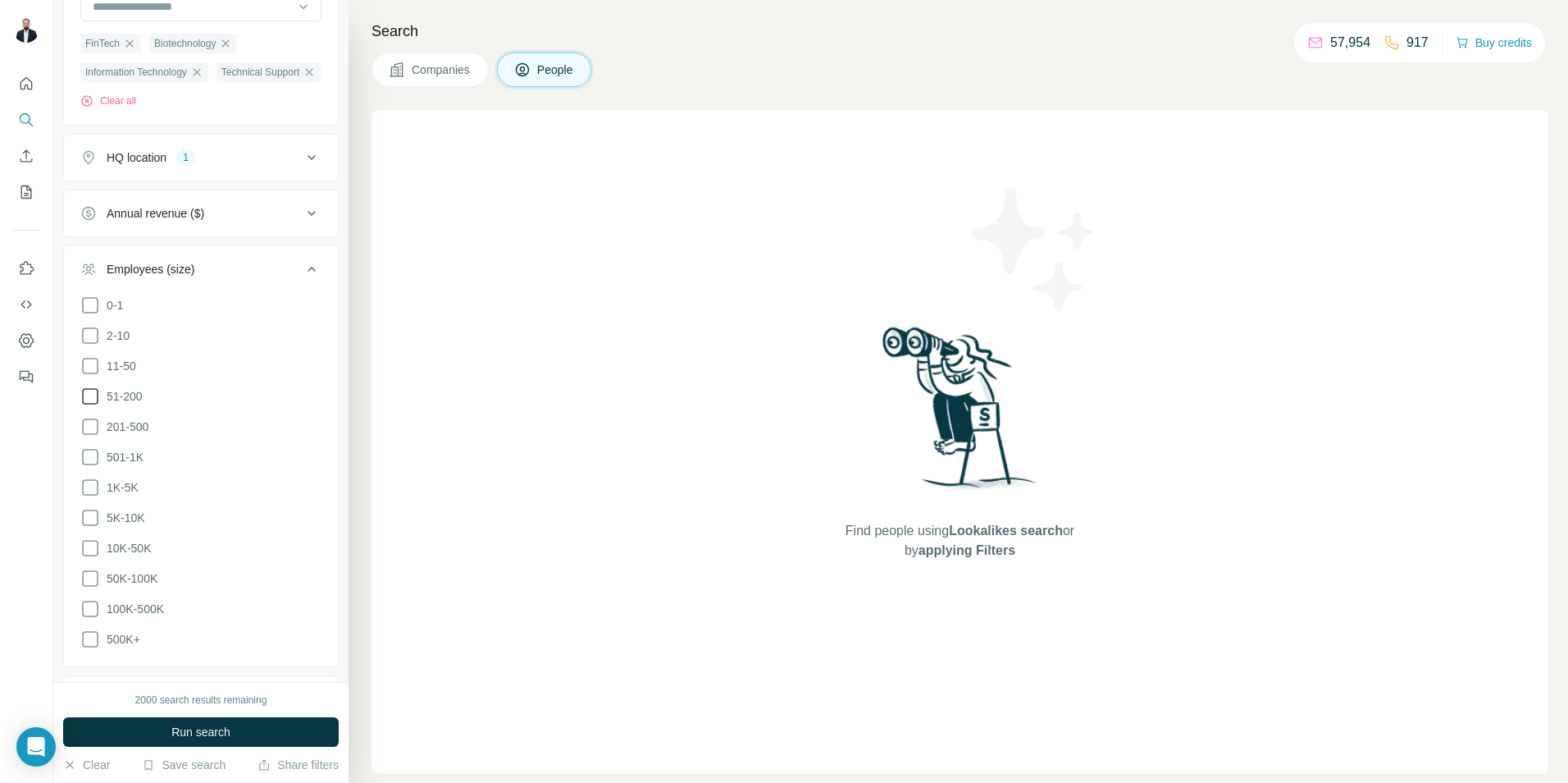
click at [85, 407] on icon at bounding box center [90, 396] width 19 height 19
click at [86, 437] on icon at bounding box center [90, 427] width 19 height 19
click at [96, 467] on icon at bounding box center [90, 457] width 19 height 19
click at [90, 497] on icon at bounding box center [90, 487] width 19 height 19
click at [95, 528] on icon at bounding box center [90, 517] width 19 height 19
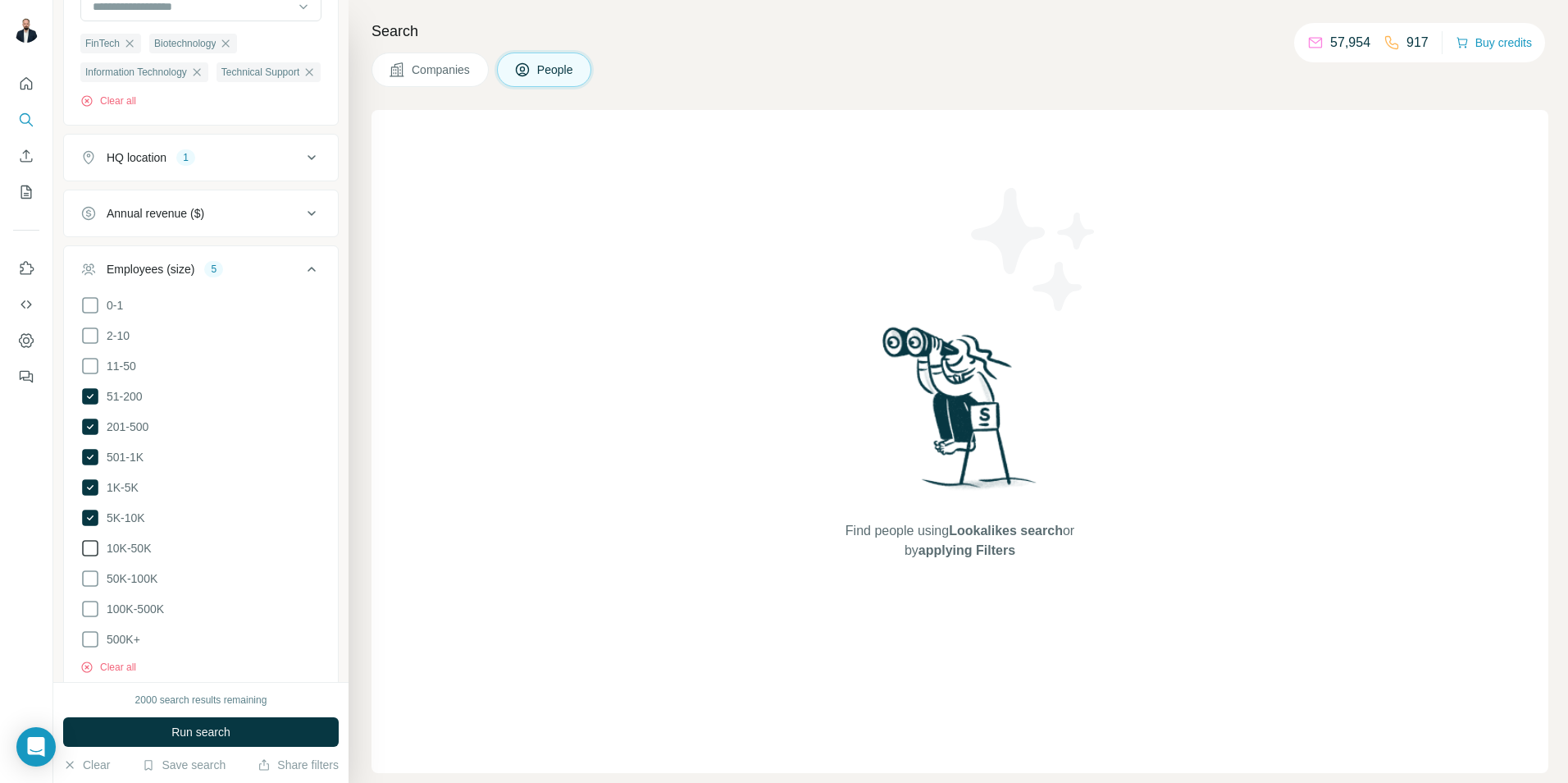
click at [87, 558] on icon at bounding box center [90, 548] width 19 height 19
click at [89, 588] on icon at bounding box center [90, 578] width 19 height 19
click at [87, 605] on icon at bounding box center [90, 609] width 19 height 19
drag, startPoint x: 82, startPoint y: 654, endPoint x: 98, endPoint y: 633, distance: 26.4
click at [83, 605] on icon at bounding box center [90, 639] width 19 height 19
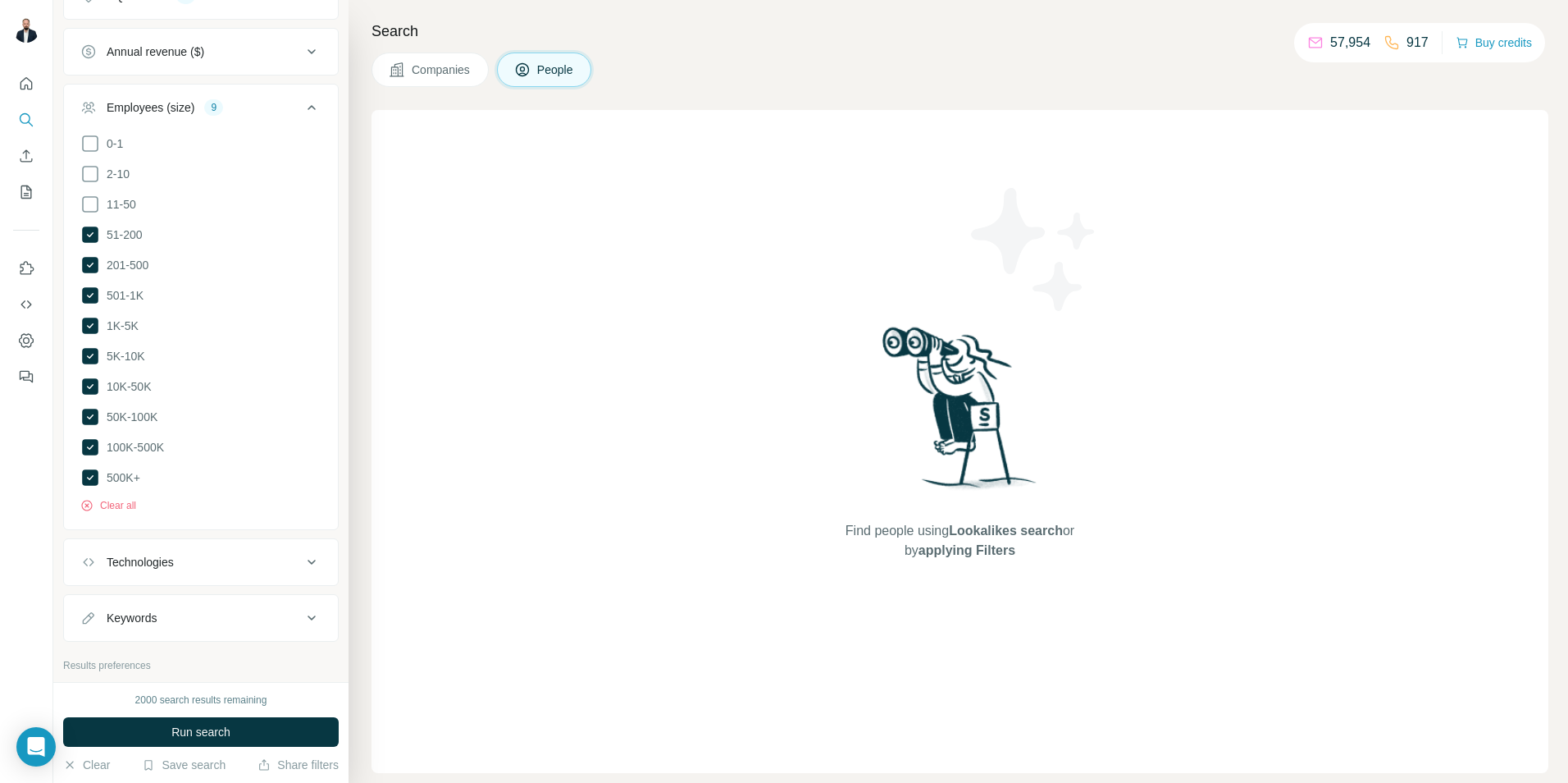
scroll to position [813, 0]
click at [255, 128] on button "Employees (size) 9" at bounding box center [200, 108] width 274 height 46
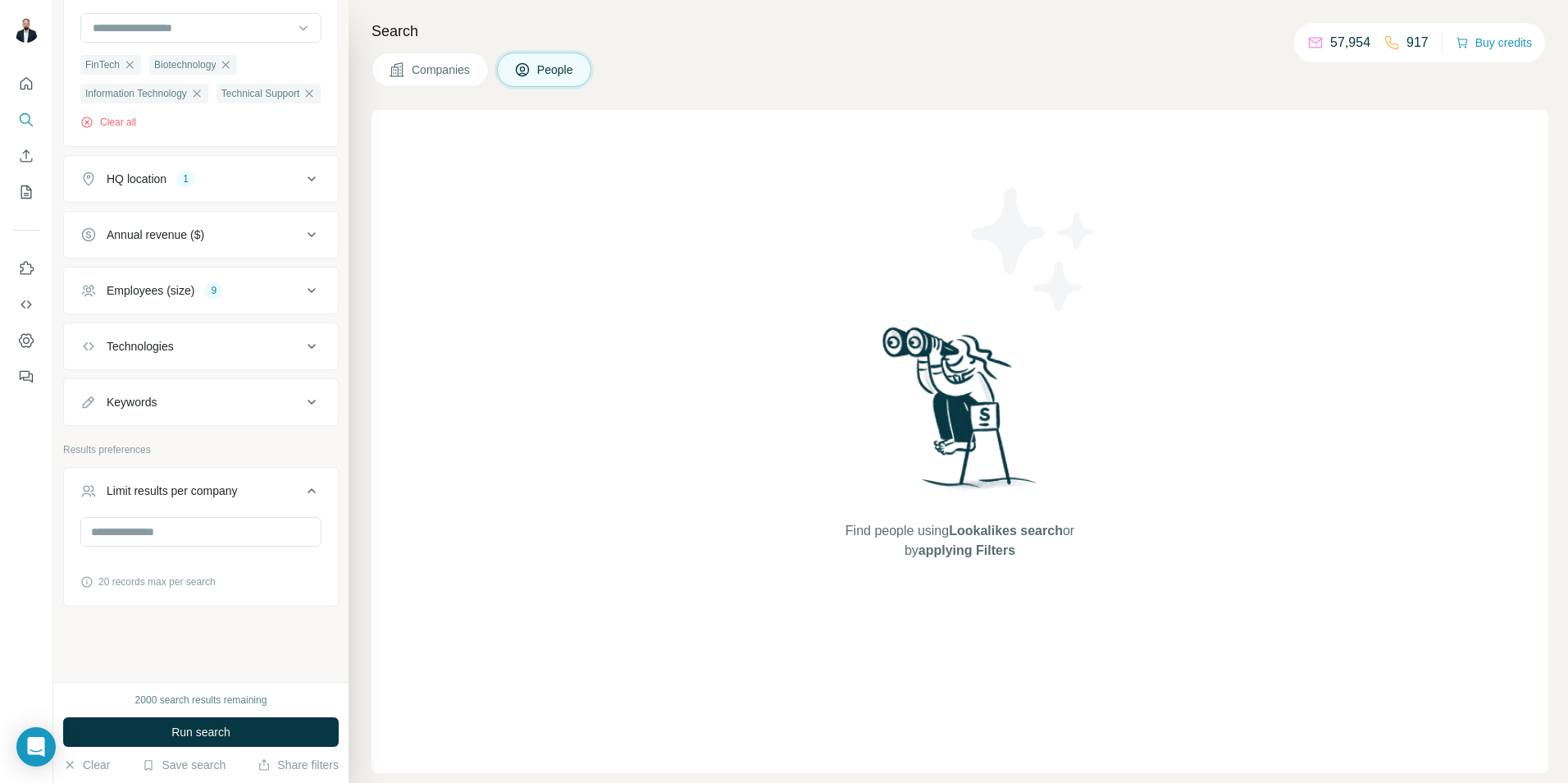
scroll to position [659, 0]
click at [178, 605] on span "Run search" at bounding box center [201, 732] width 59 height 17
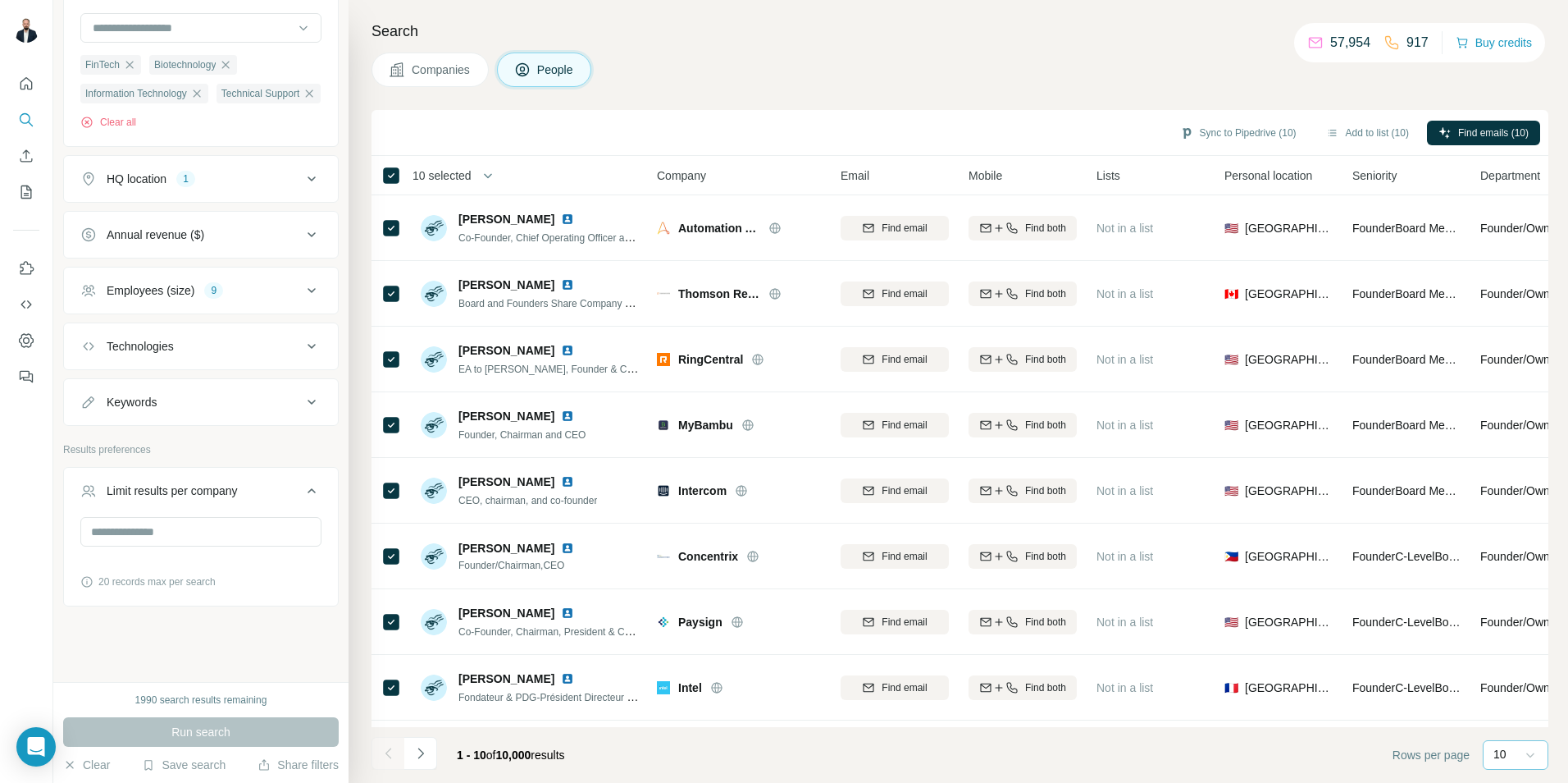
click at [1252, 605] on icon at bounding box center [1530, 755] width 17 height 17
click at [1252, 605] on div "60" at bounding box center [1516, 629] width 38 height 17
click at [420, 605] on icon "Navigate to next page" at bounding box center [421, 753] width 17 height 17
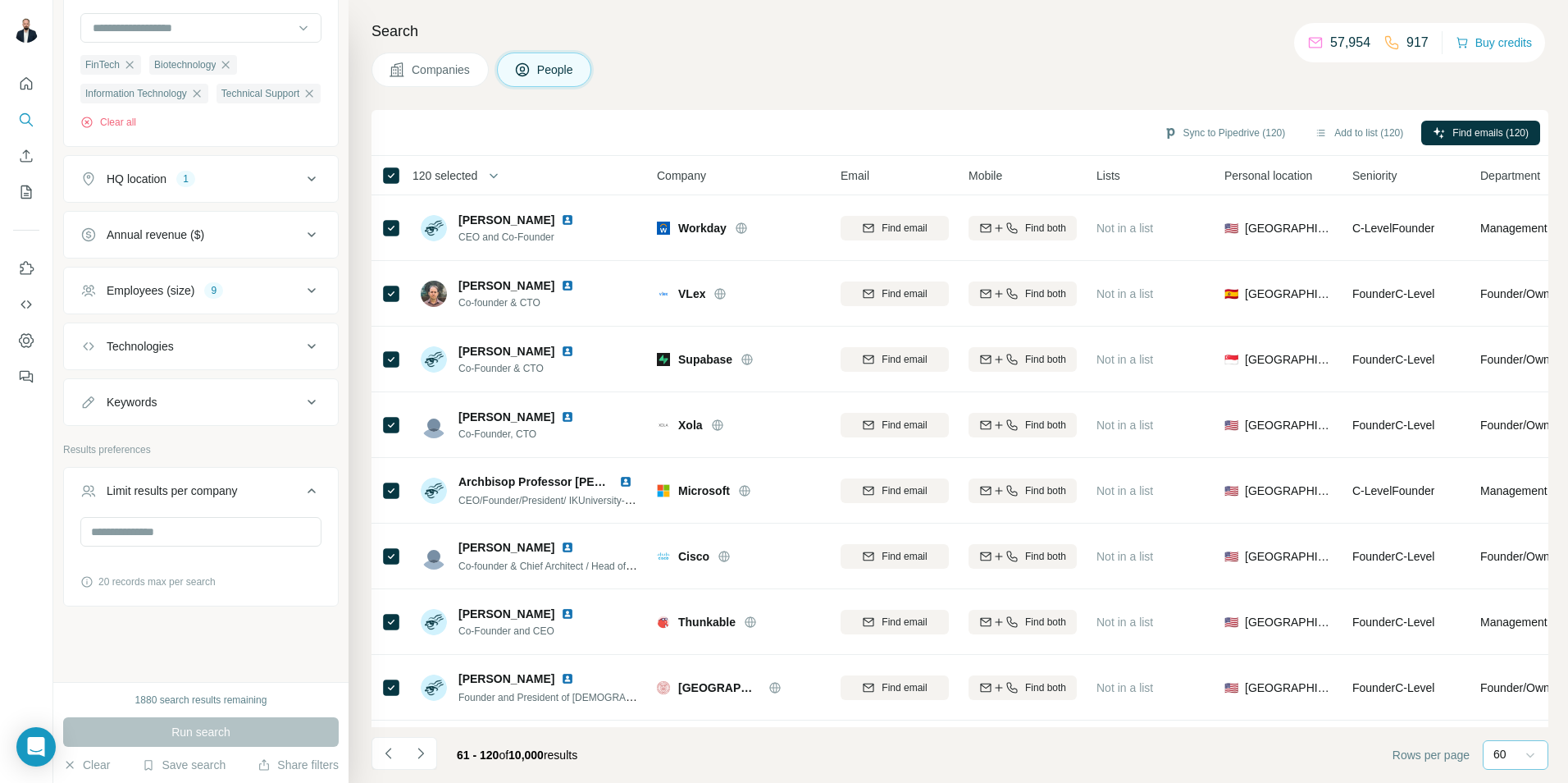
click at [423, 605] on icon "Navigate to next page" at bounding box center [421, 753] width 17 height 17
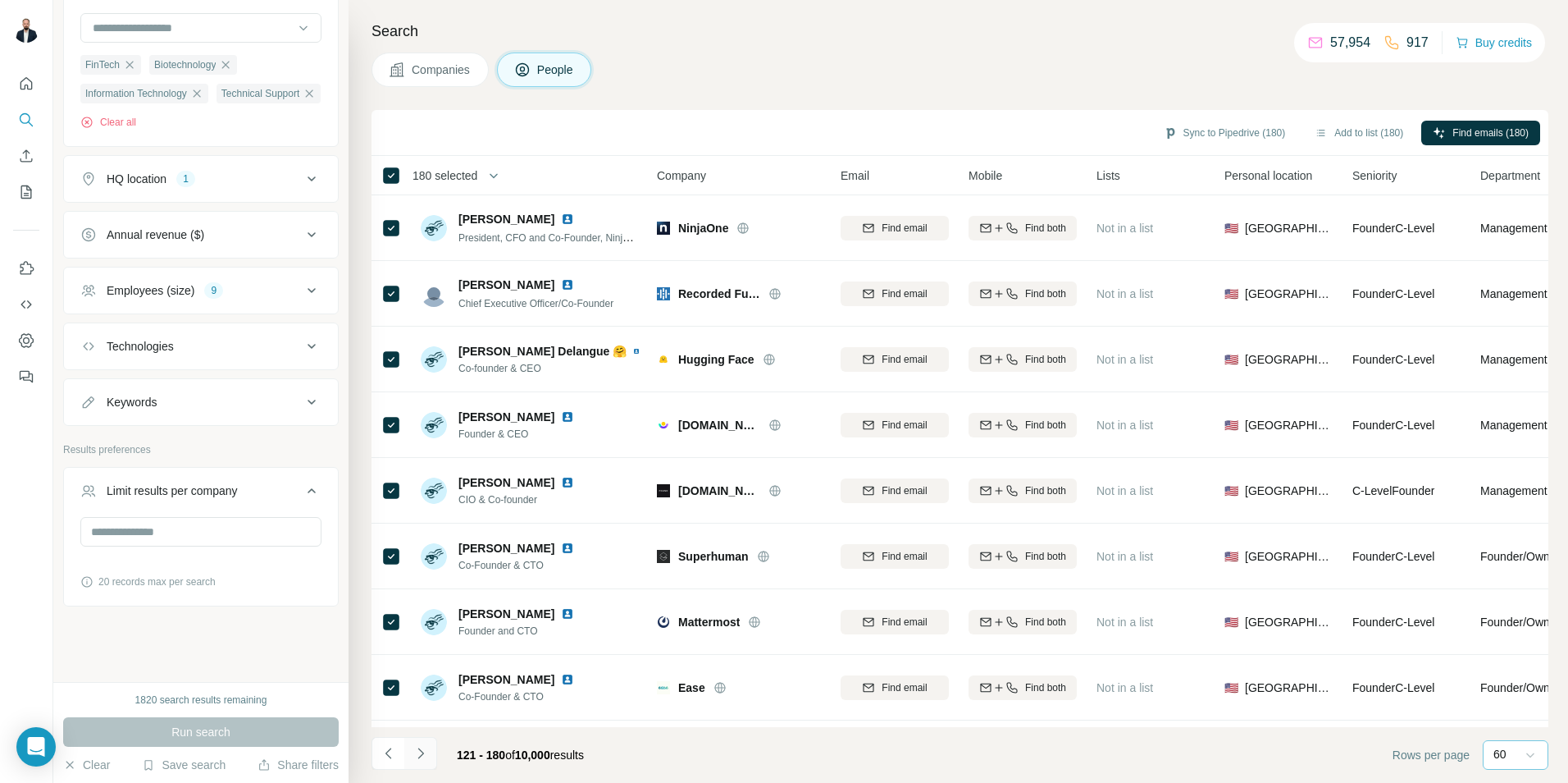
click at [414, 605] on icon "Navigate to next page" at bounding box center [421, 753] width 17 height 17
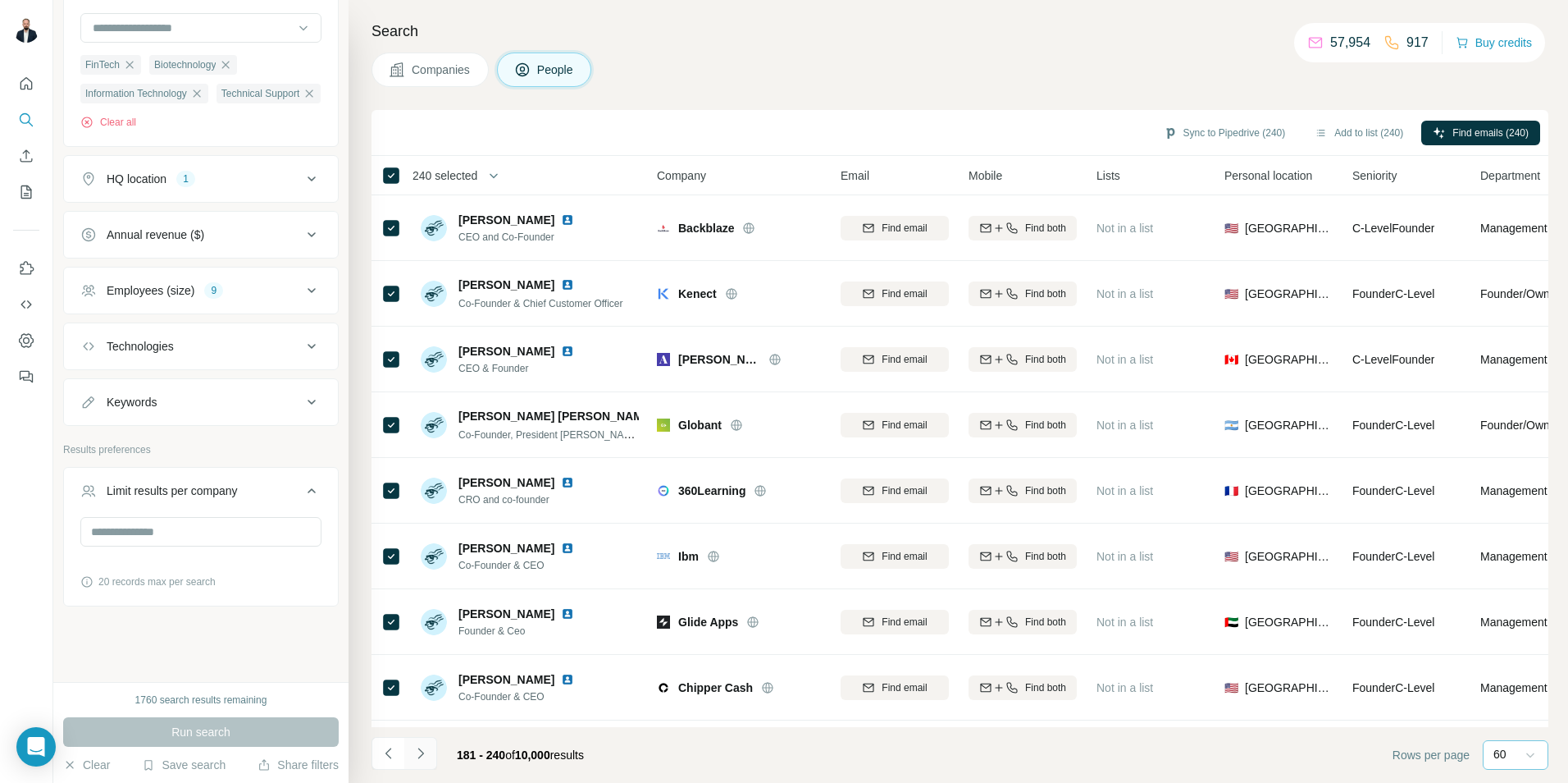
click at [420, 605] on button "Navigate to next page" at bounding box center [421, 753] width 33 height 33
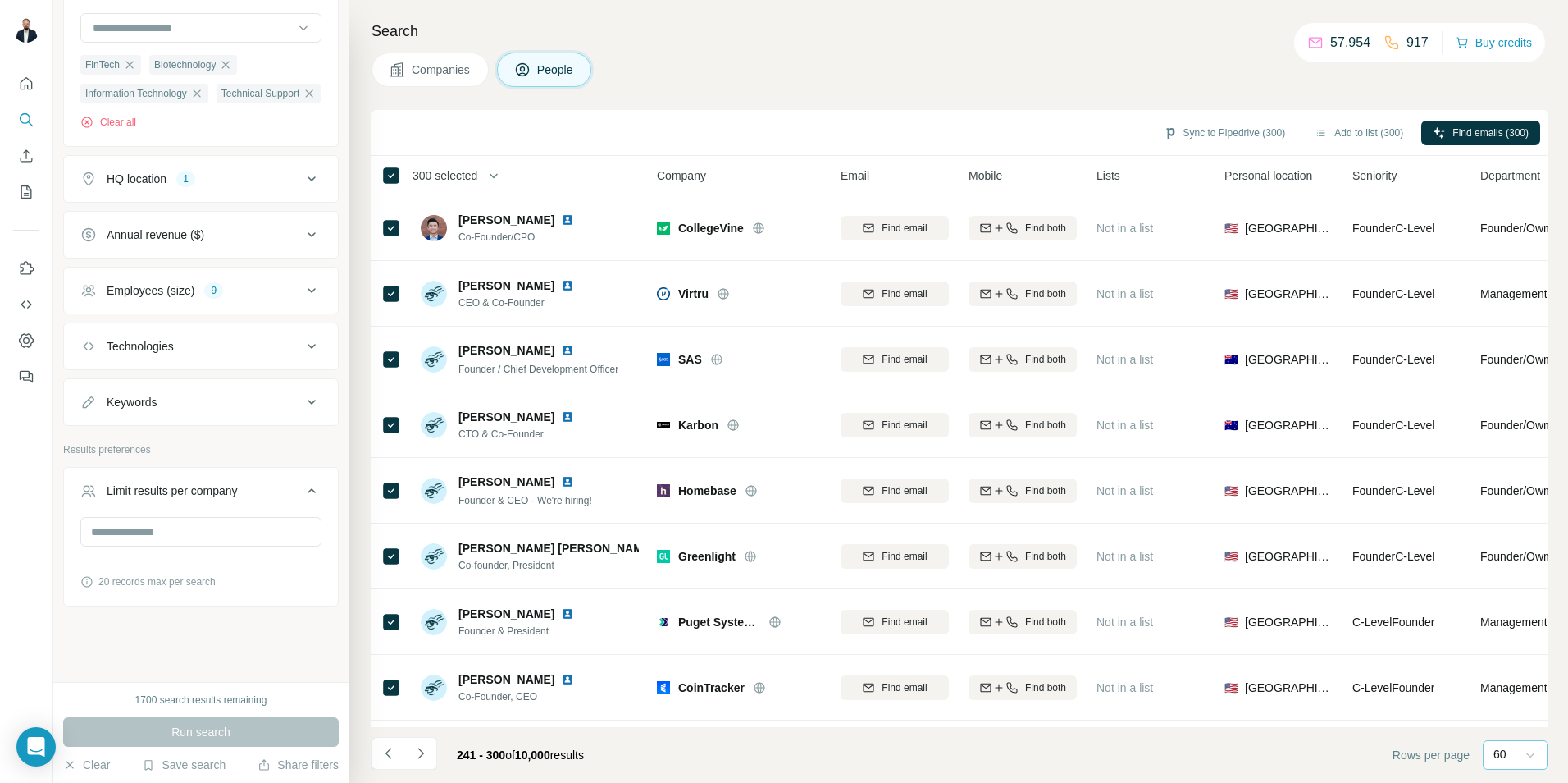
drag, startPoint x: 425, startPoint y: 756, endPoint x: 348, endPoint y: 755, distance: 77.0
click at [426, 605] on icon "Navigate to next page" at bounding box center [421, 753] width 17 height 17
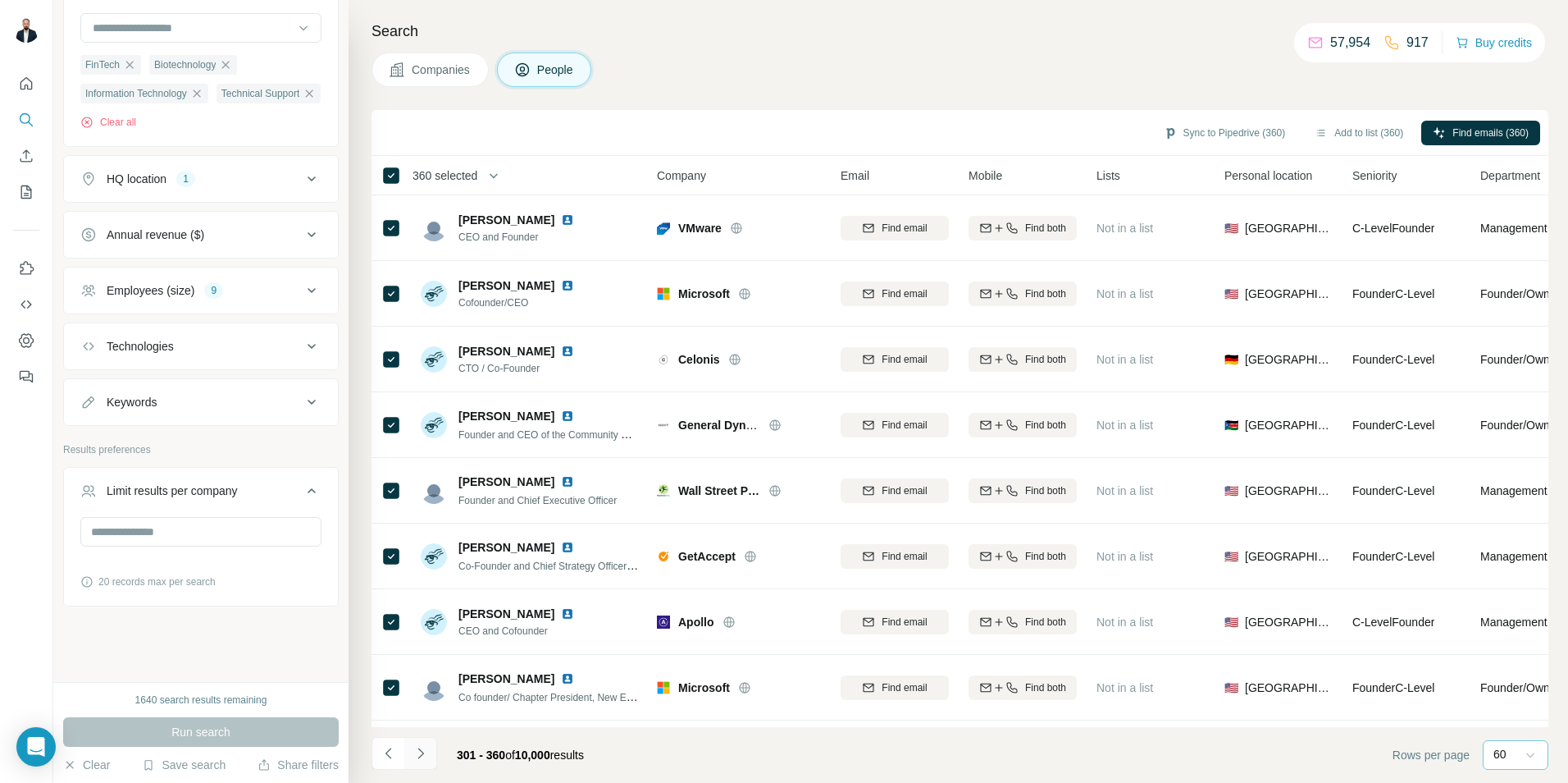
click at [431, 605] on button "Navigate to next page" at bounding box center [421, 753] width 33 height 33
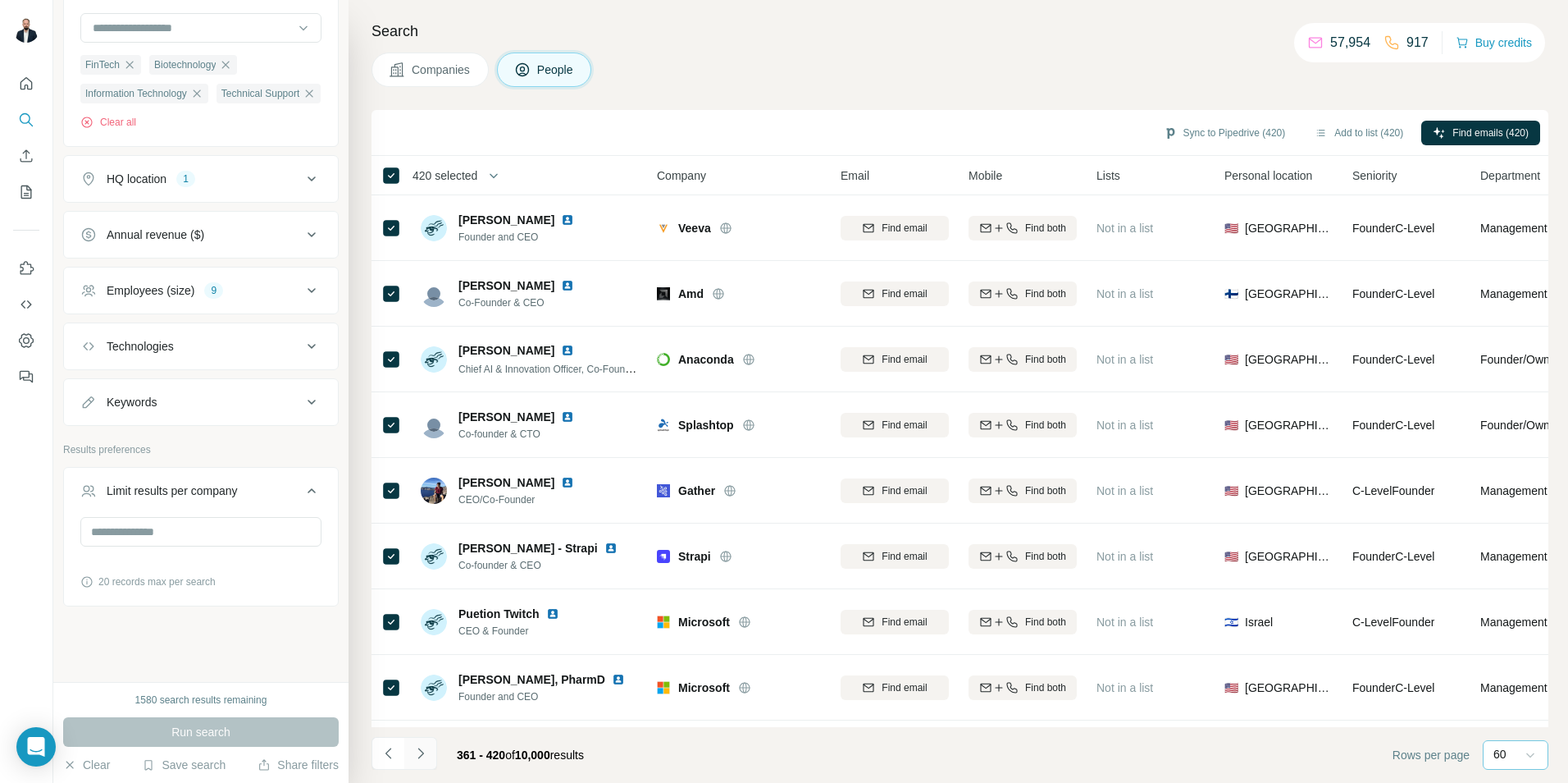
click at [427, 605] on button "Navigate to next page" at bounding box center [421, 753] width 33 height 33
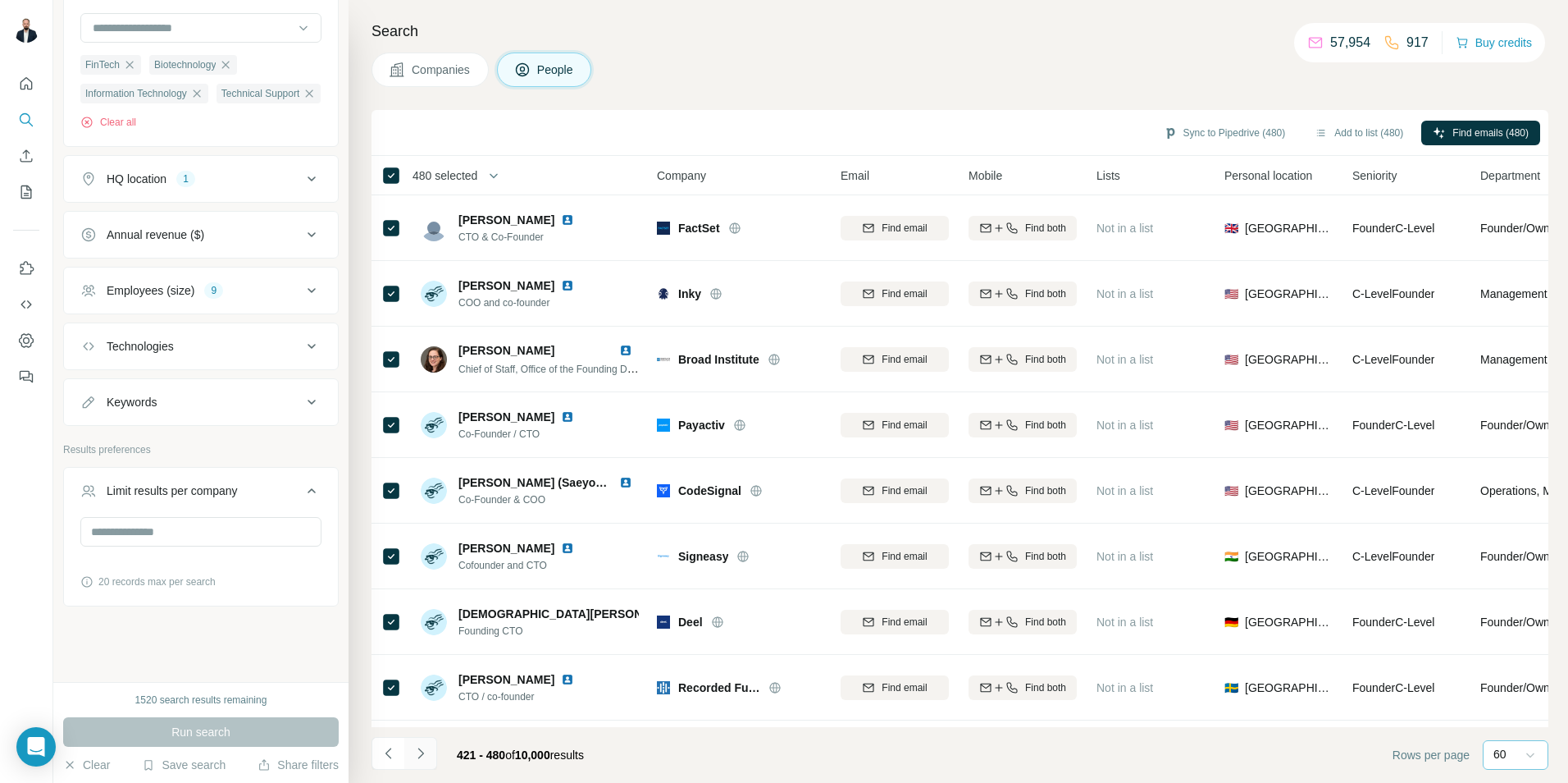
click at [429, 605] on icon "Navigate to next page" at bounding box center [421, 753] width 17 height 17
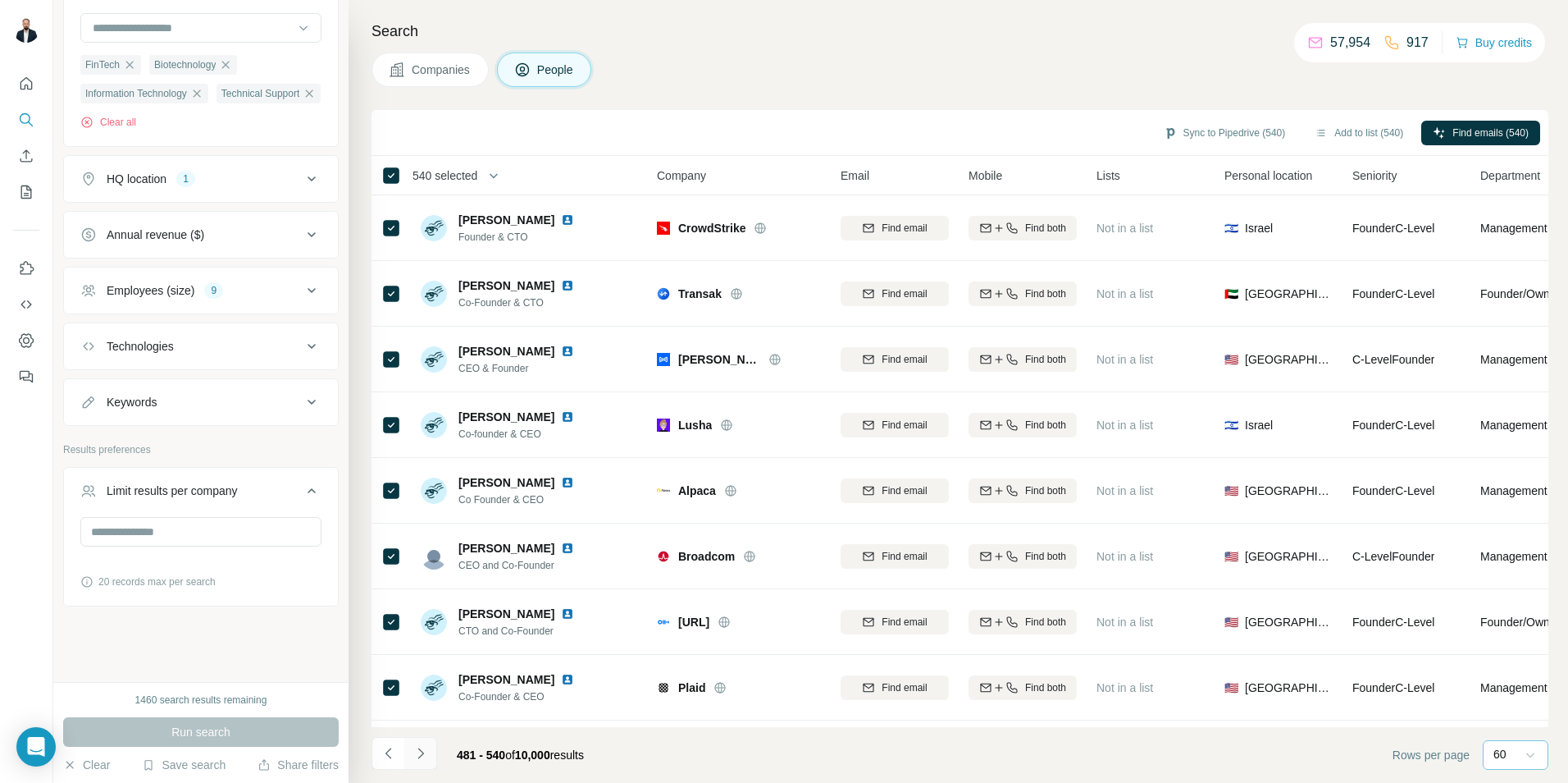
click at [427, 605] on icon "Navigate to next page" at bounding box center [421, 753] width 17 height 17
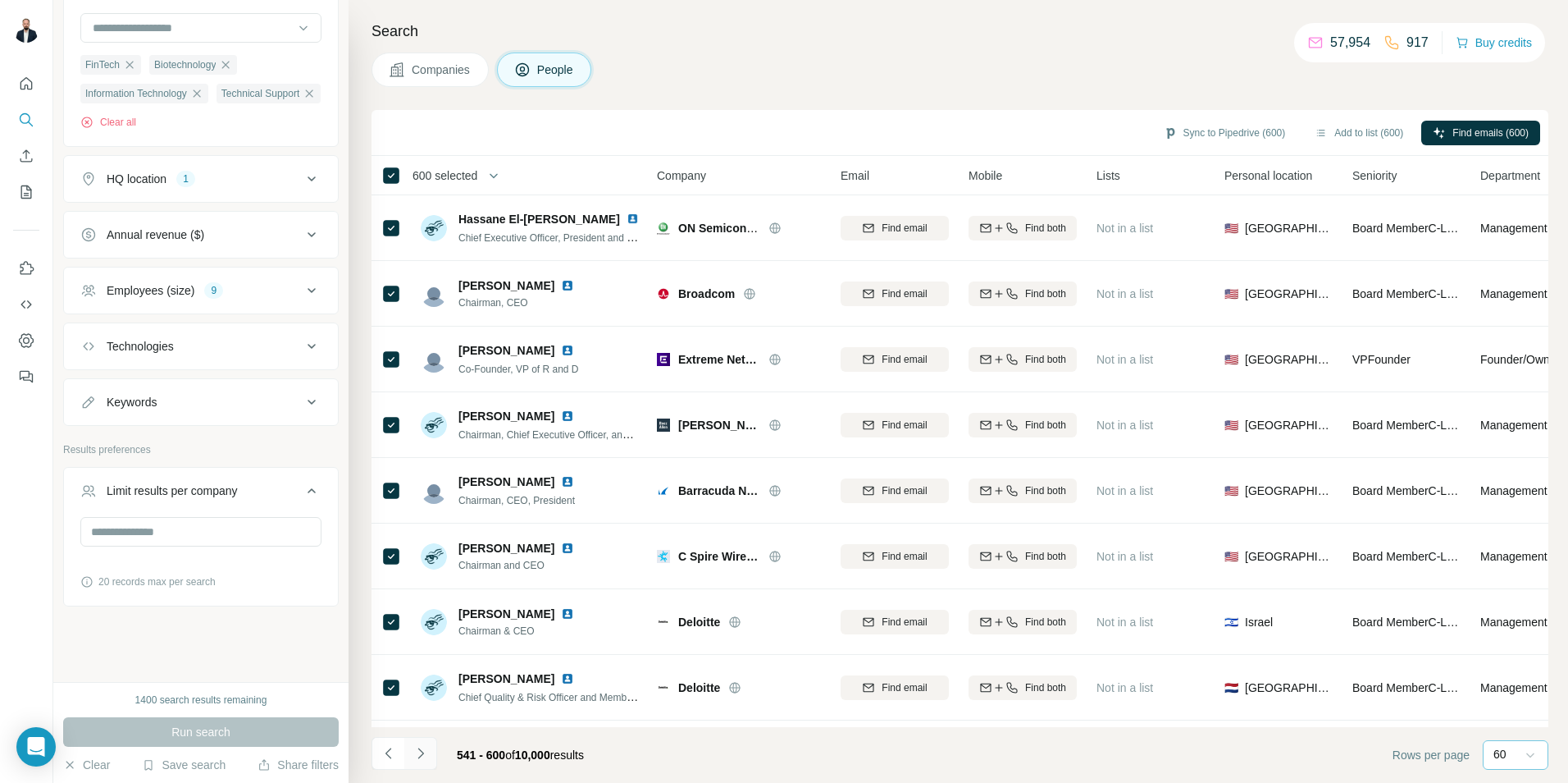
click at [413, 605] on icon "Navigate to next page" at bounding box center [421, 753] width 17 height 17
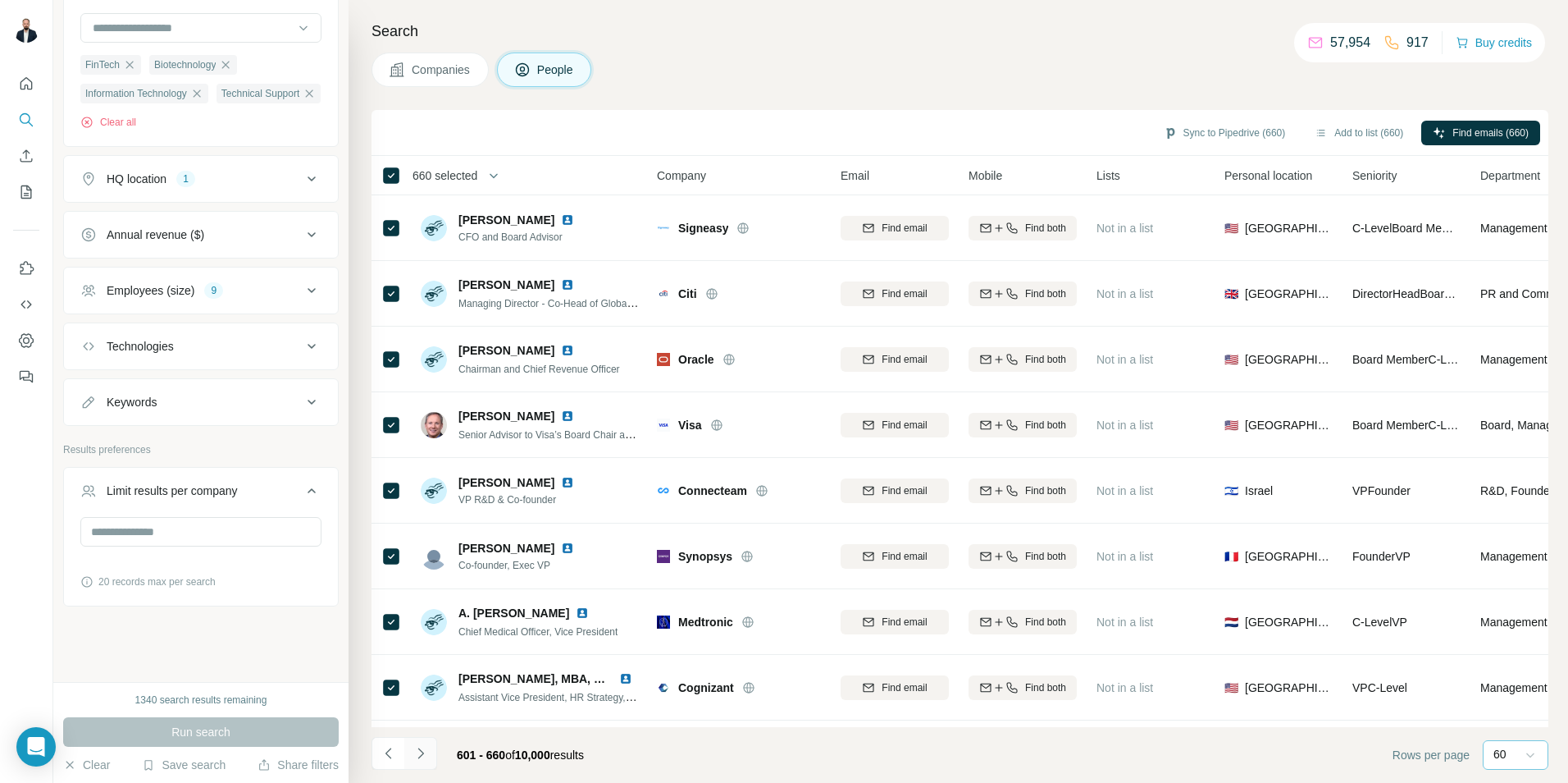
click at [426, 605] on icon "Navigate to next page" at bounding box center [421, 753] width 17 height 17
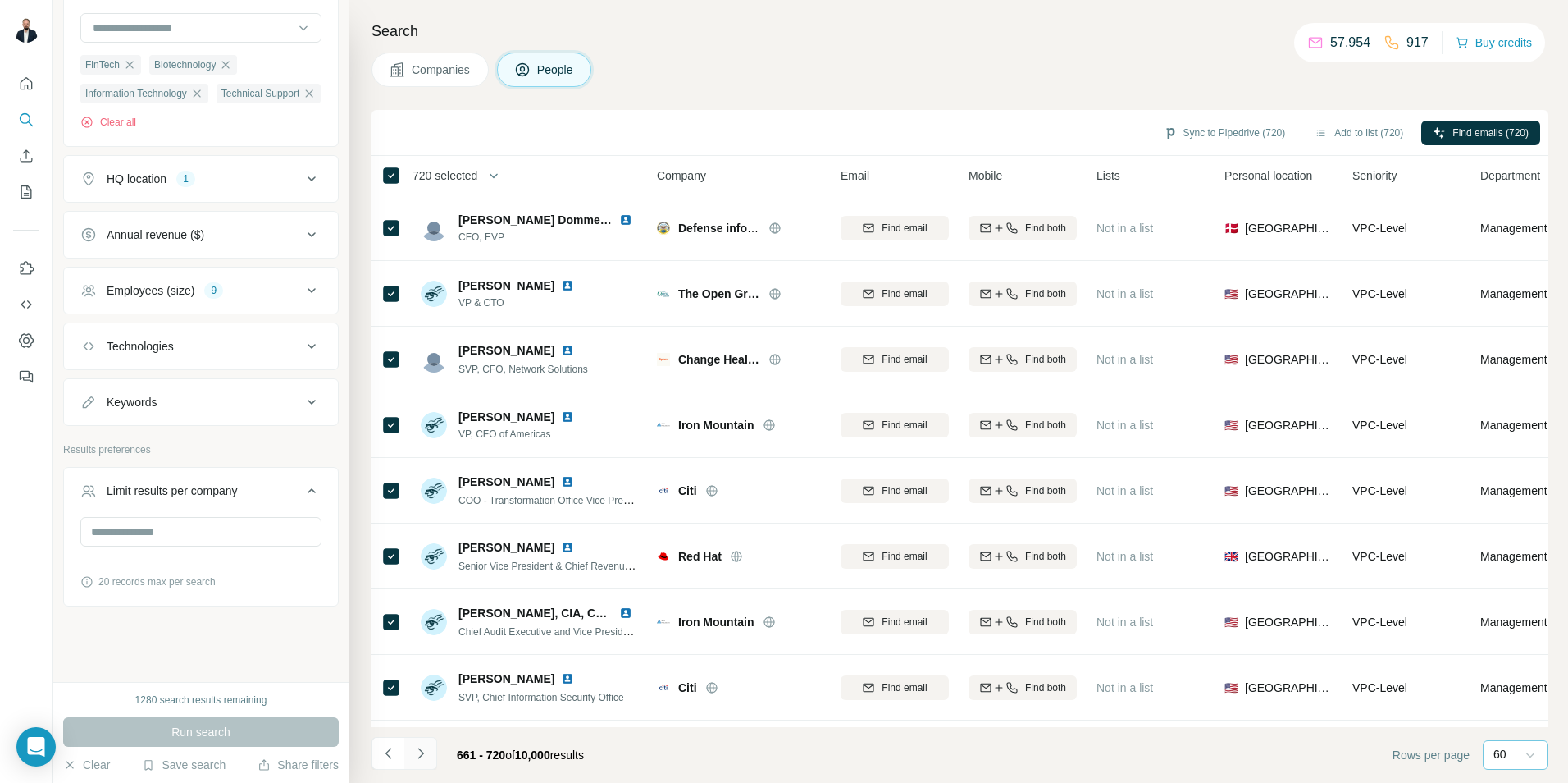
click at [429, 605] on button "Navigate to next page" at bounding box center [421, 753] width 33 height 33
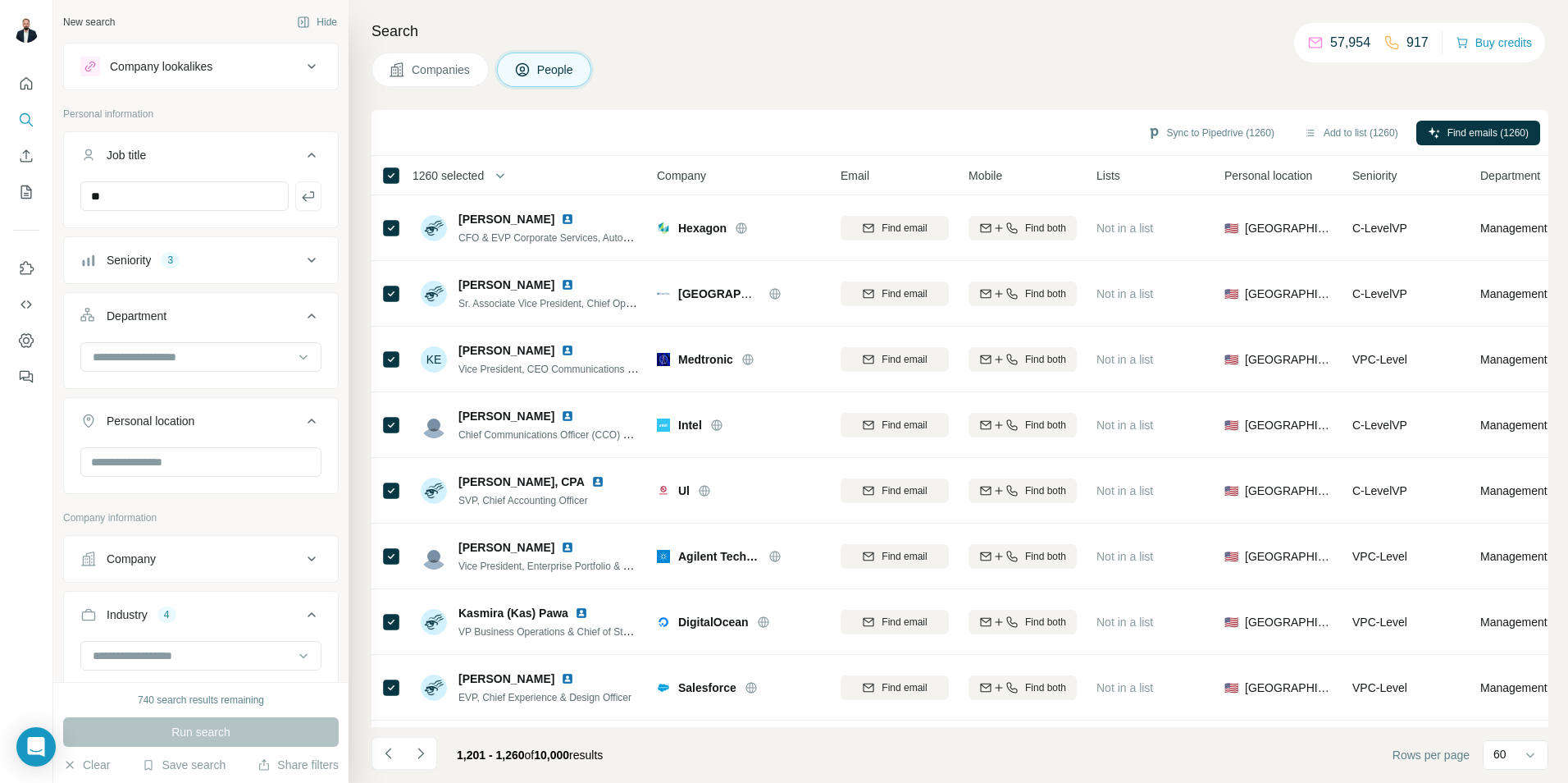
scroll to position [400, 0]
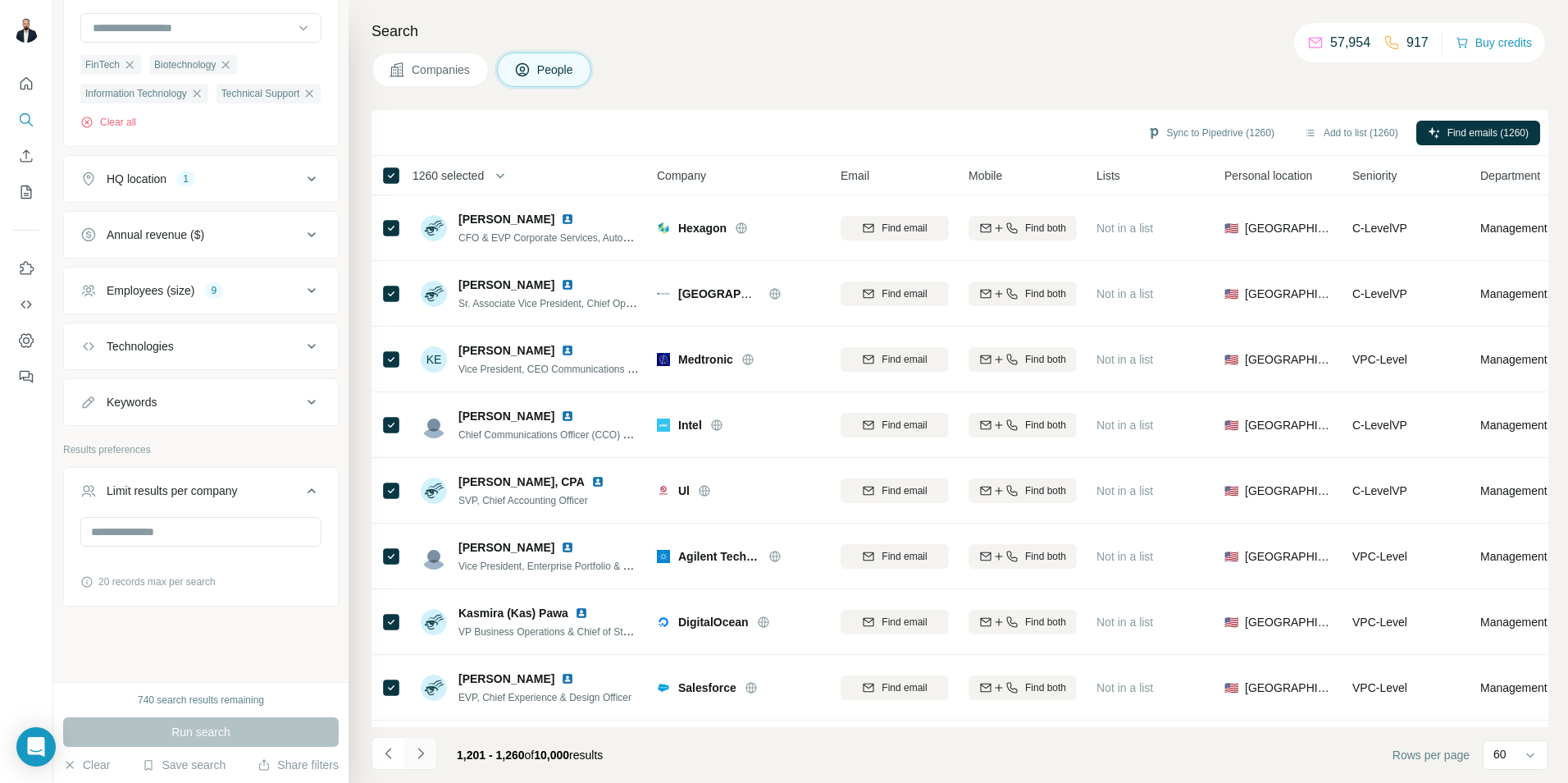
click at [423, 755] on icon "Navigate to next page" at bounding box center [421, 753] width 17 height 17
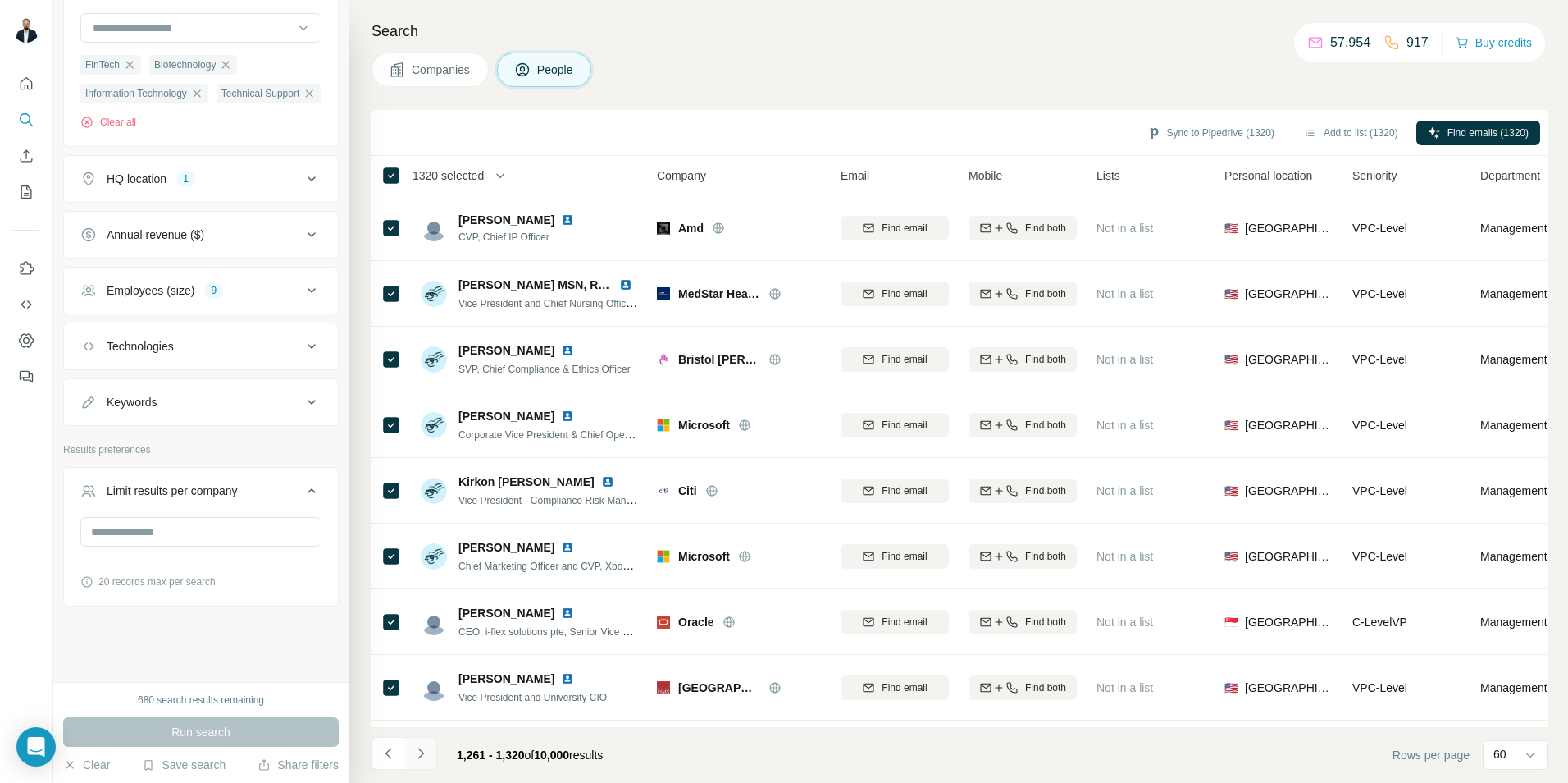
click at [417, 763] on button "Navigate to next page" at bounding box center [421, 753] width 33 height 33
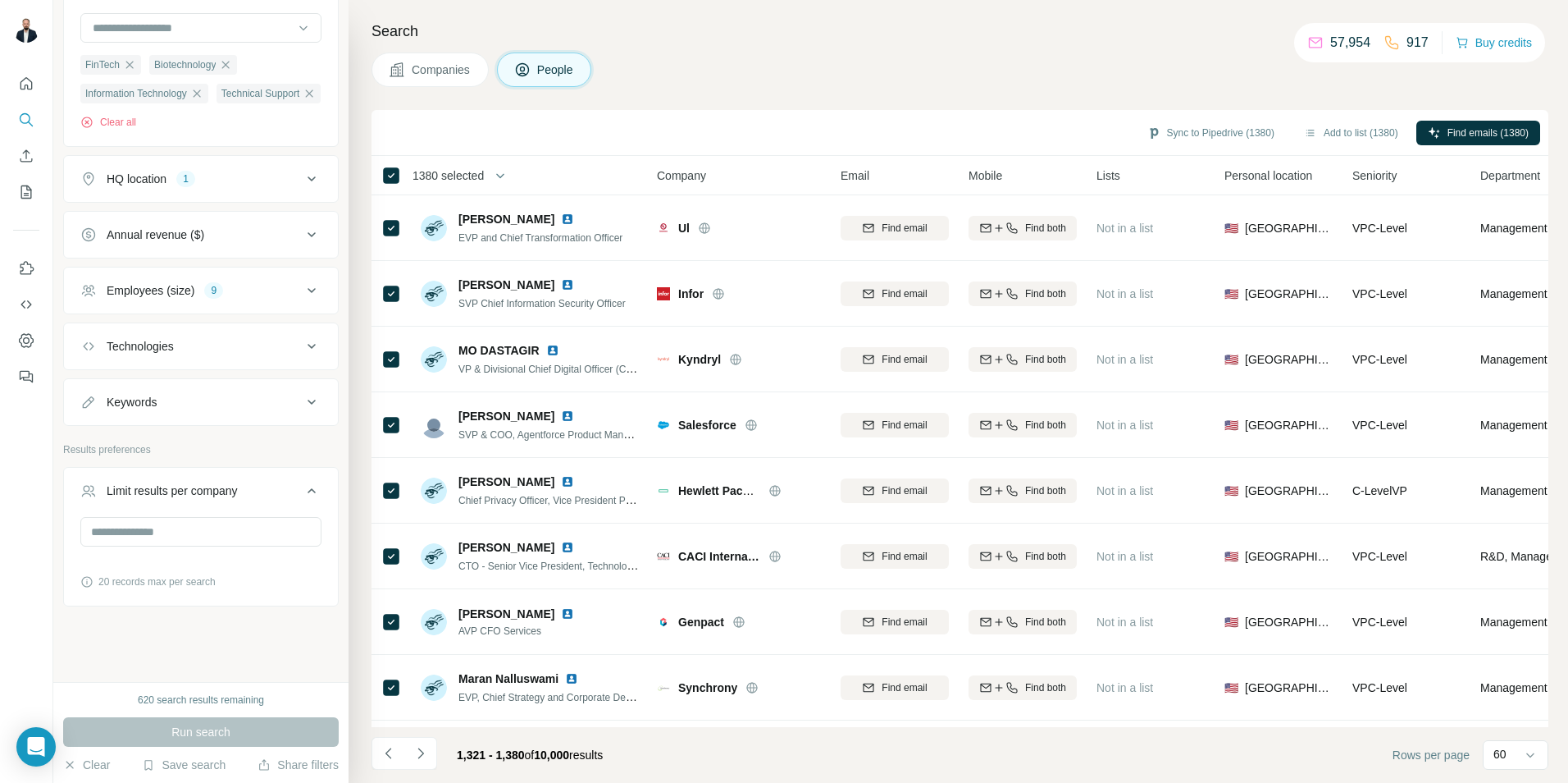
drag, startPoint x: 421, startPoint y: 761, endPoint x: 451, endPoint y: 750, distance: 32.0
click at [422, 761] on icon "Navigate to next page" at bounding box center [421, 753] width 17 height 17
click at [420, 757] on icon "Navigate to next page" at bounding box center [421, 753] width 17 height 17
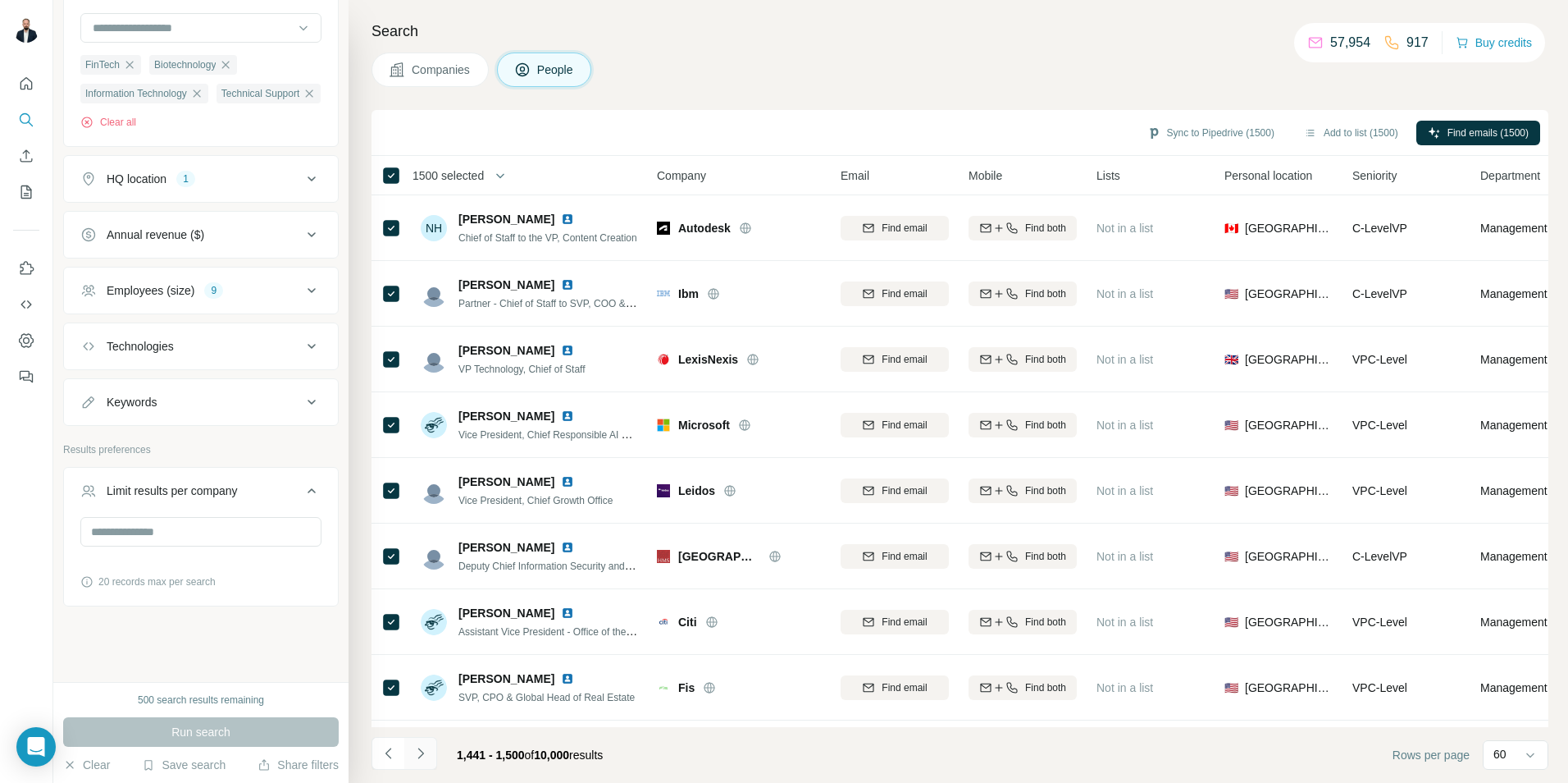
click at [422, 763] on button "Navigate to next page" at bounding box center [421, 753] width 33 height 33
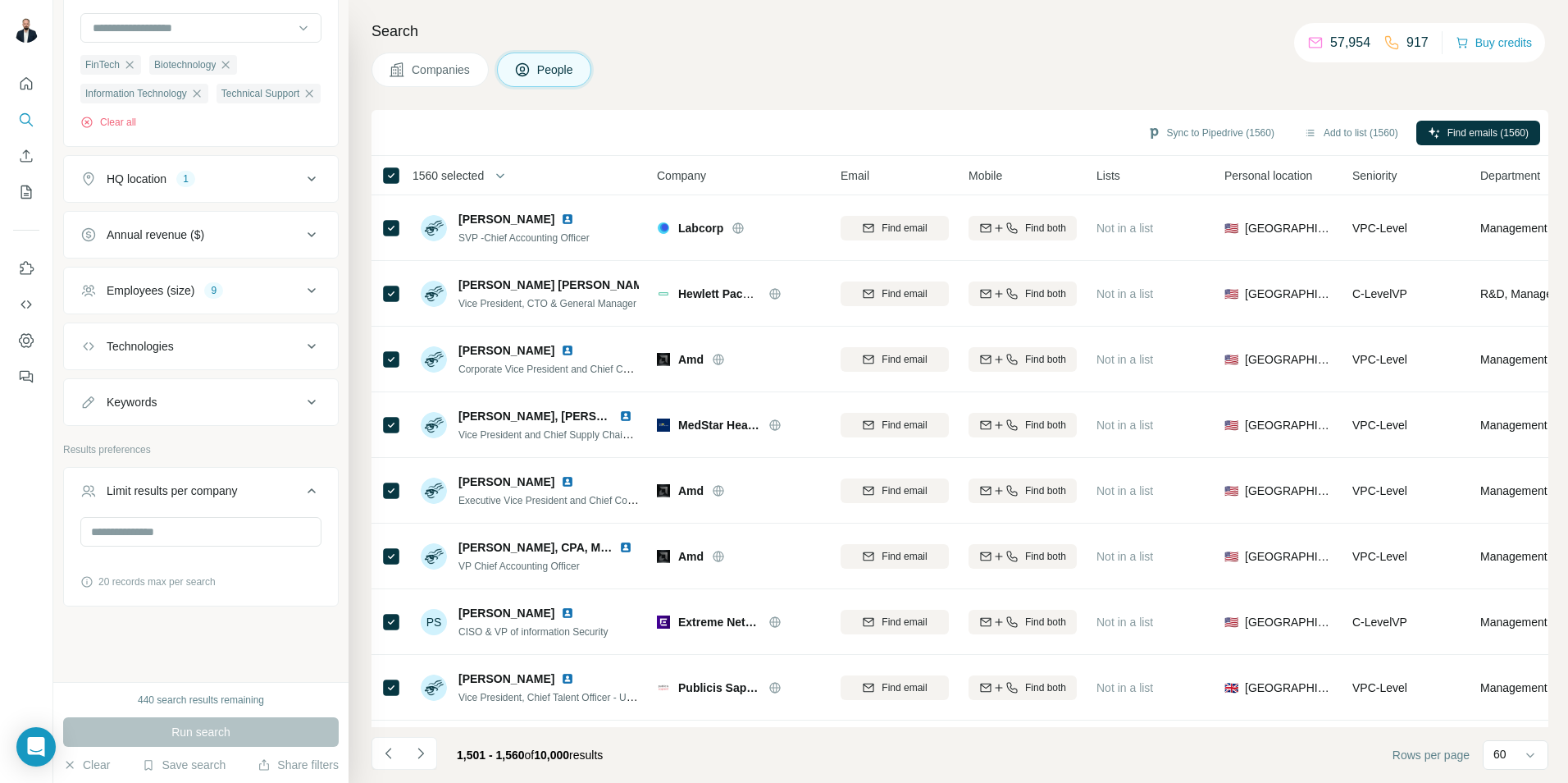
click at [428, 758] on icon "Navigate to next page" at bounding box center [421, 753] width 17 height 17
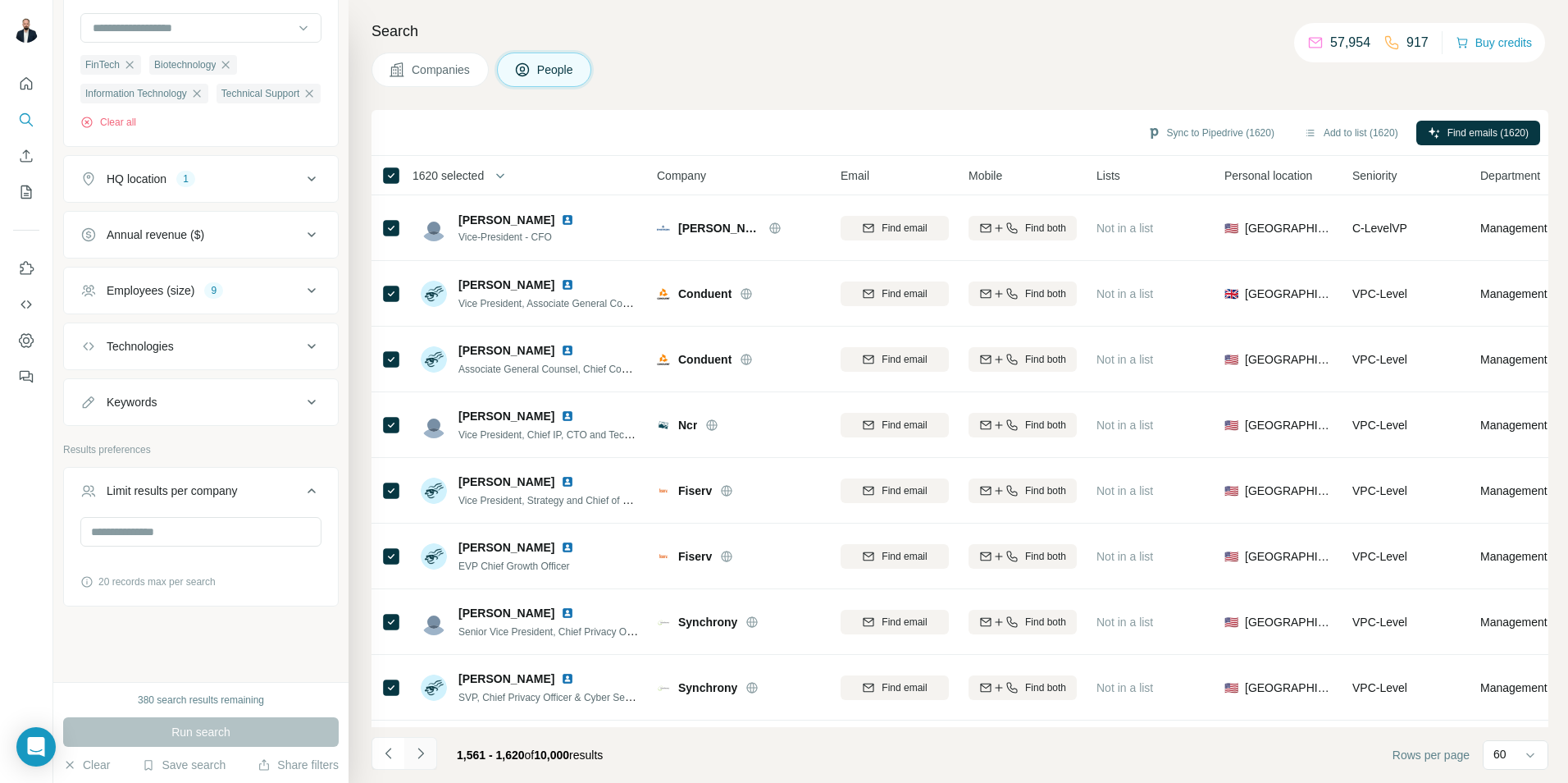
click at [418, 764] on button "Navigate to next page" at bounding box center [421, 753] width 33 height 33
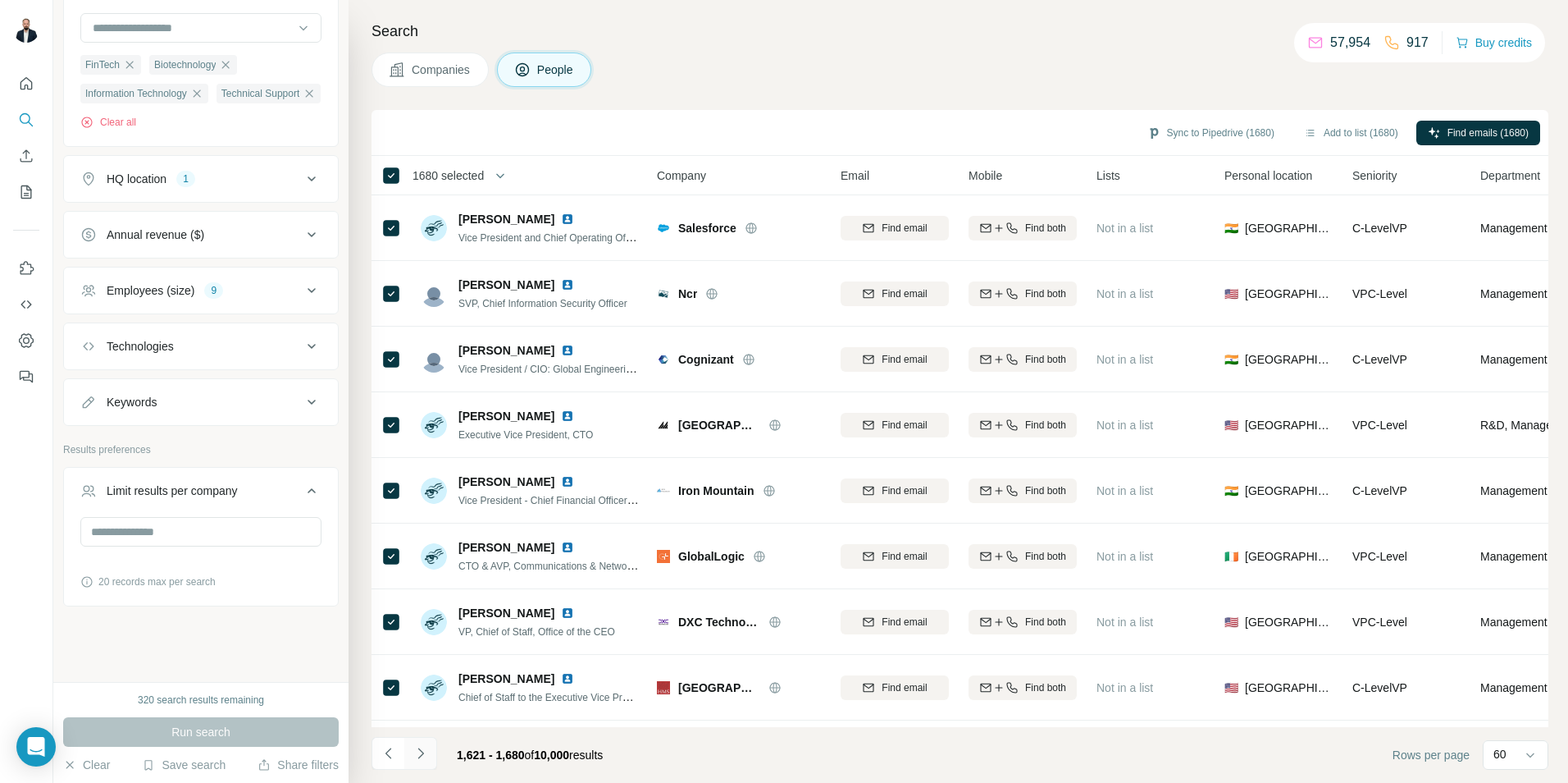
click at [430, 754] on button "Navigate to next page" at bounding box center [421, 753] width 33 height 33
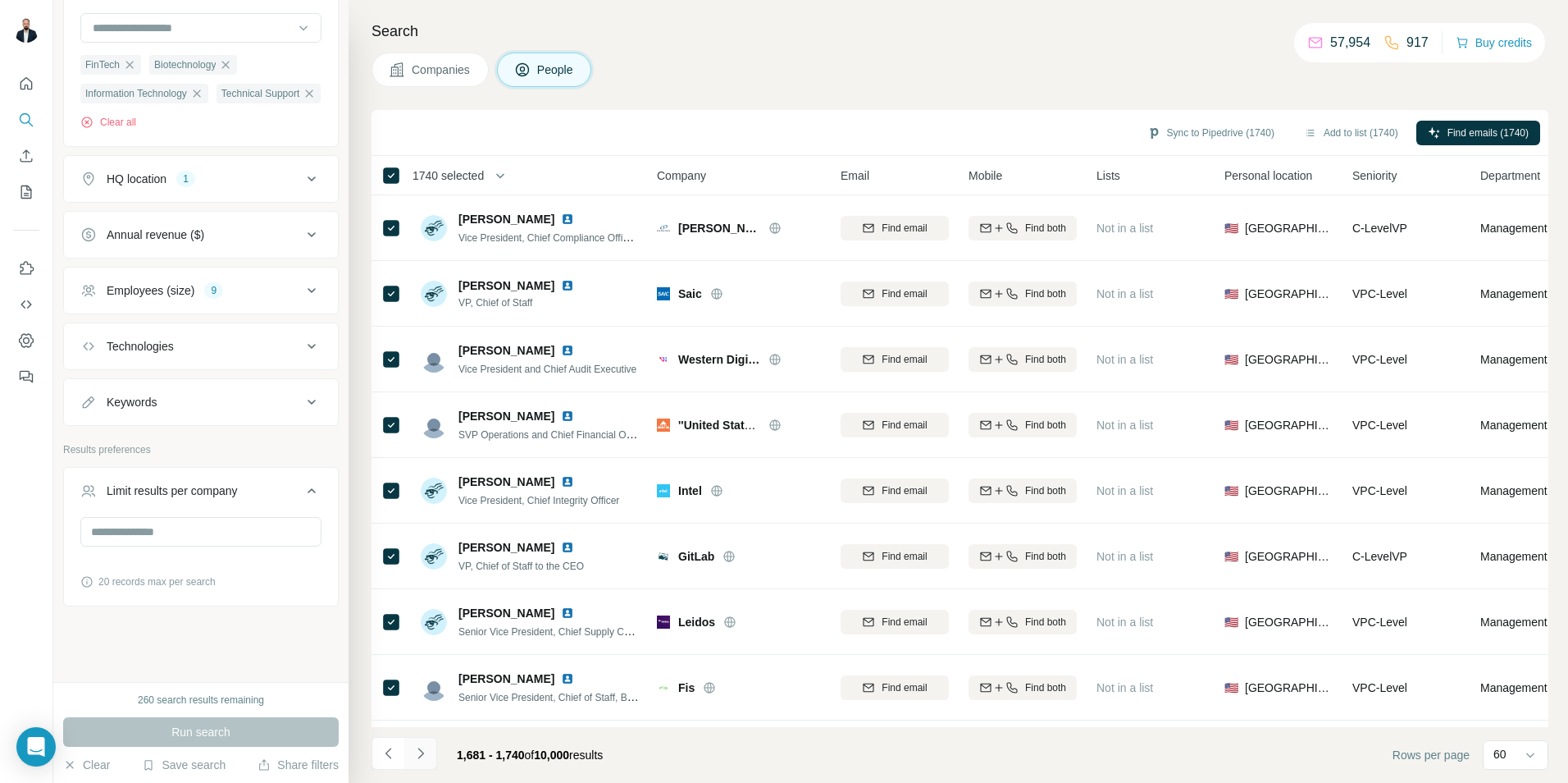
click at [421, 752] on icon "Navigate to next page" at bounding box center [420, 753] width 5 height 11
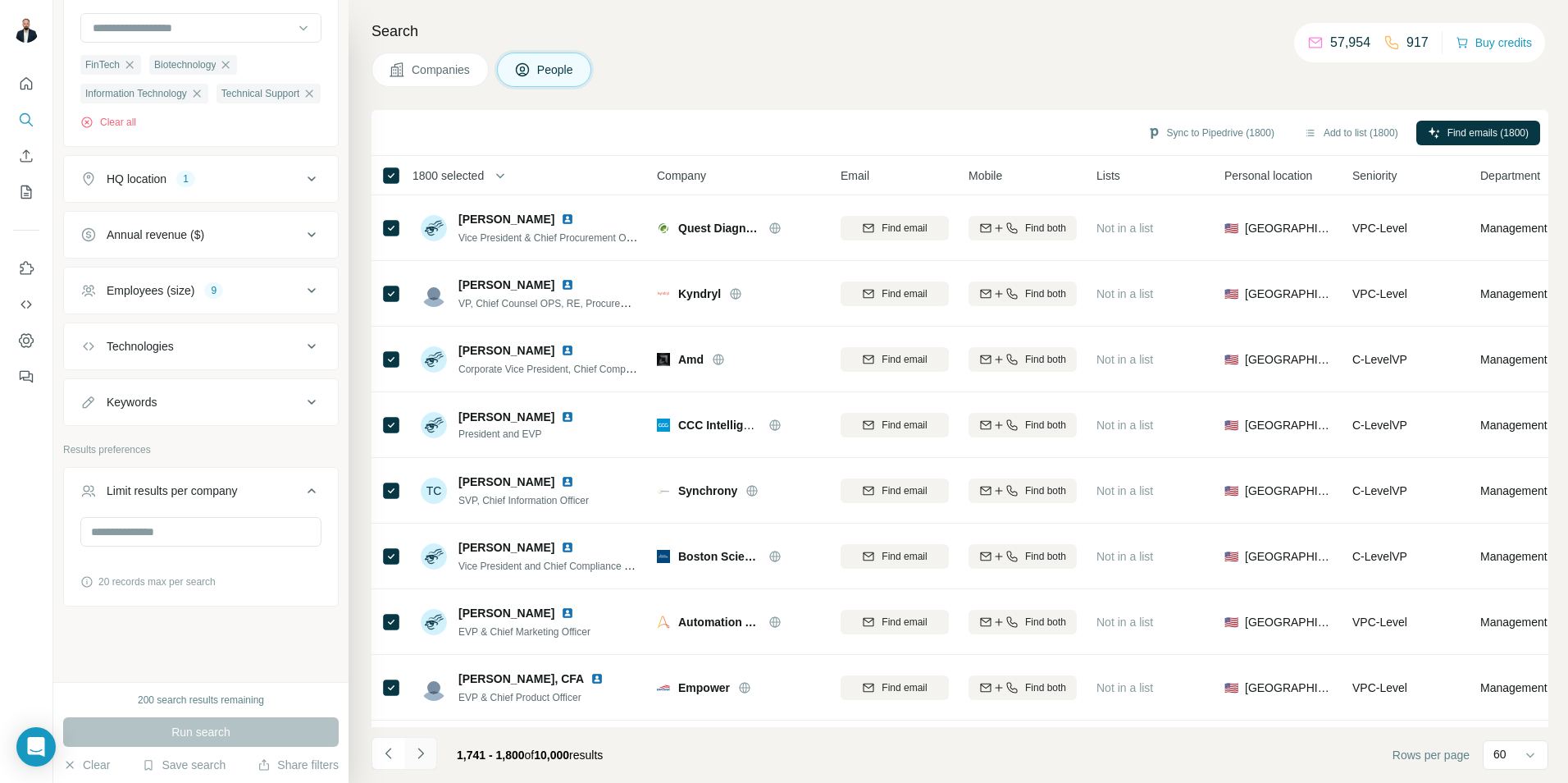
click at [420, 763] on button "Navigate to next page" at bounding box center [421, 753] width 33 height 33
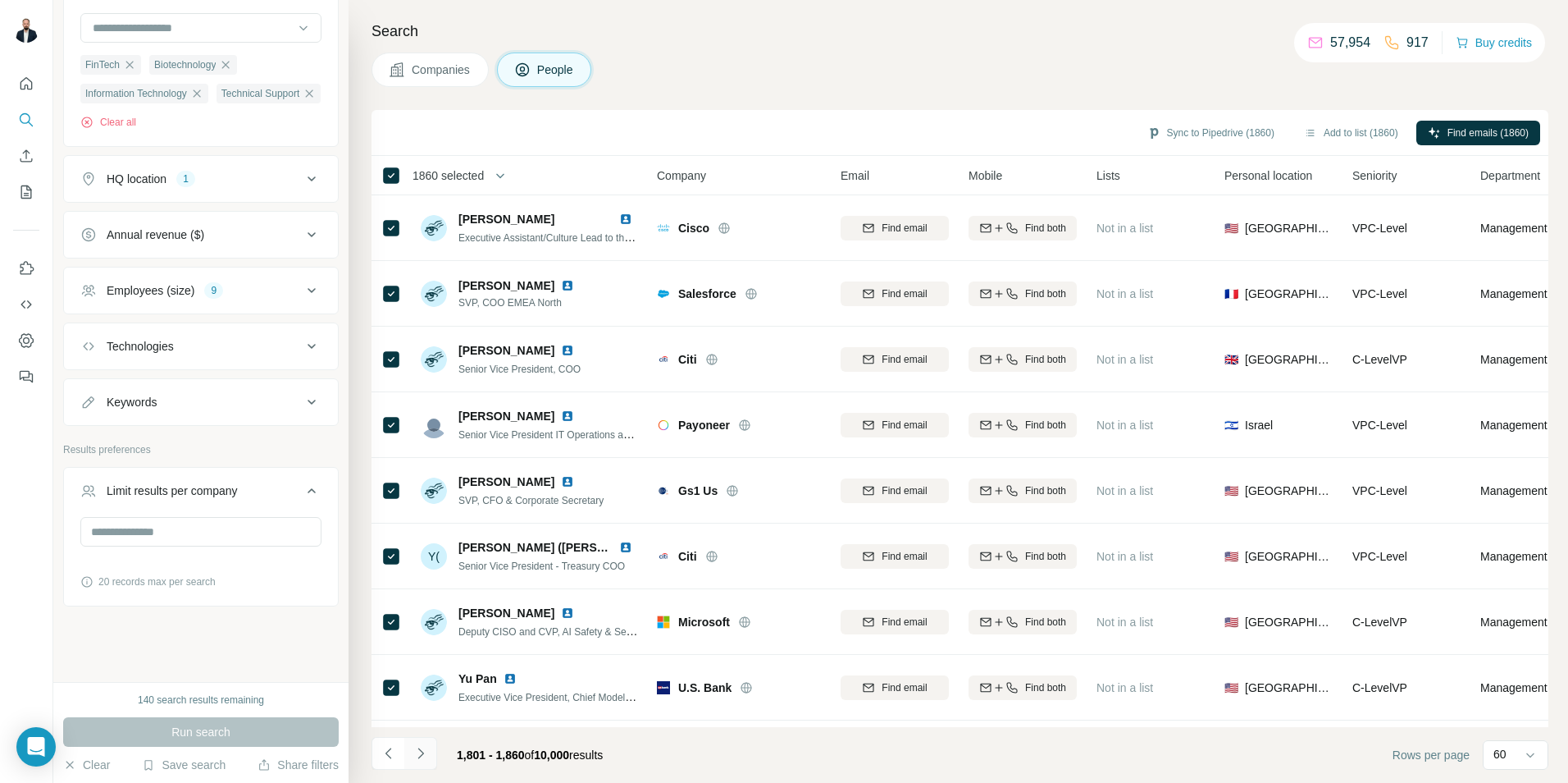
click at [419, 753] on icon "Navigate to next page" at bounding box center [421, 753] width 17 height 17
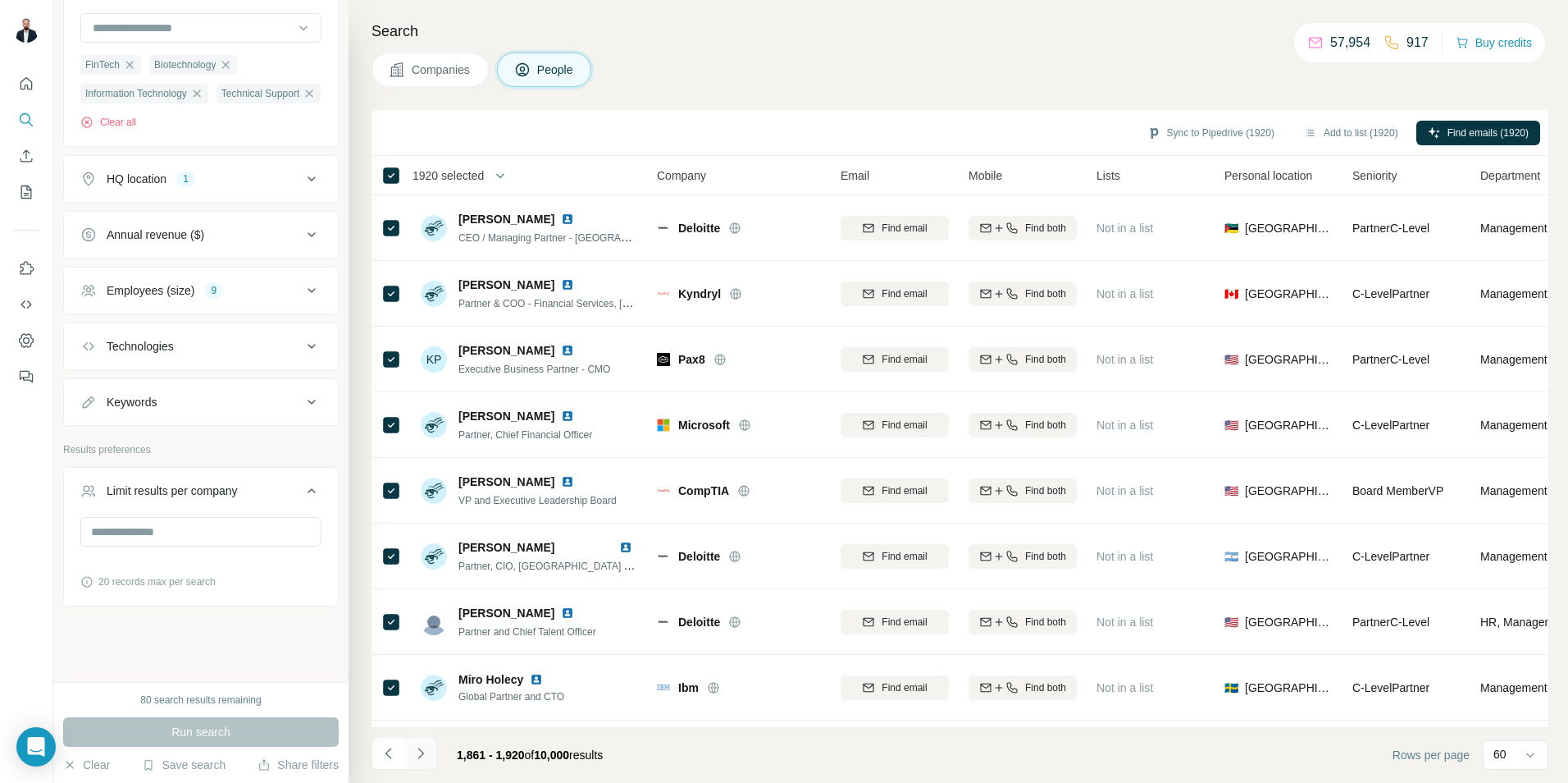
click at [418, 753] on icon "Navigate to next page" at bounding box center [421, 753] width 17 height 17
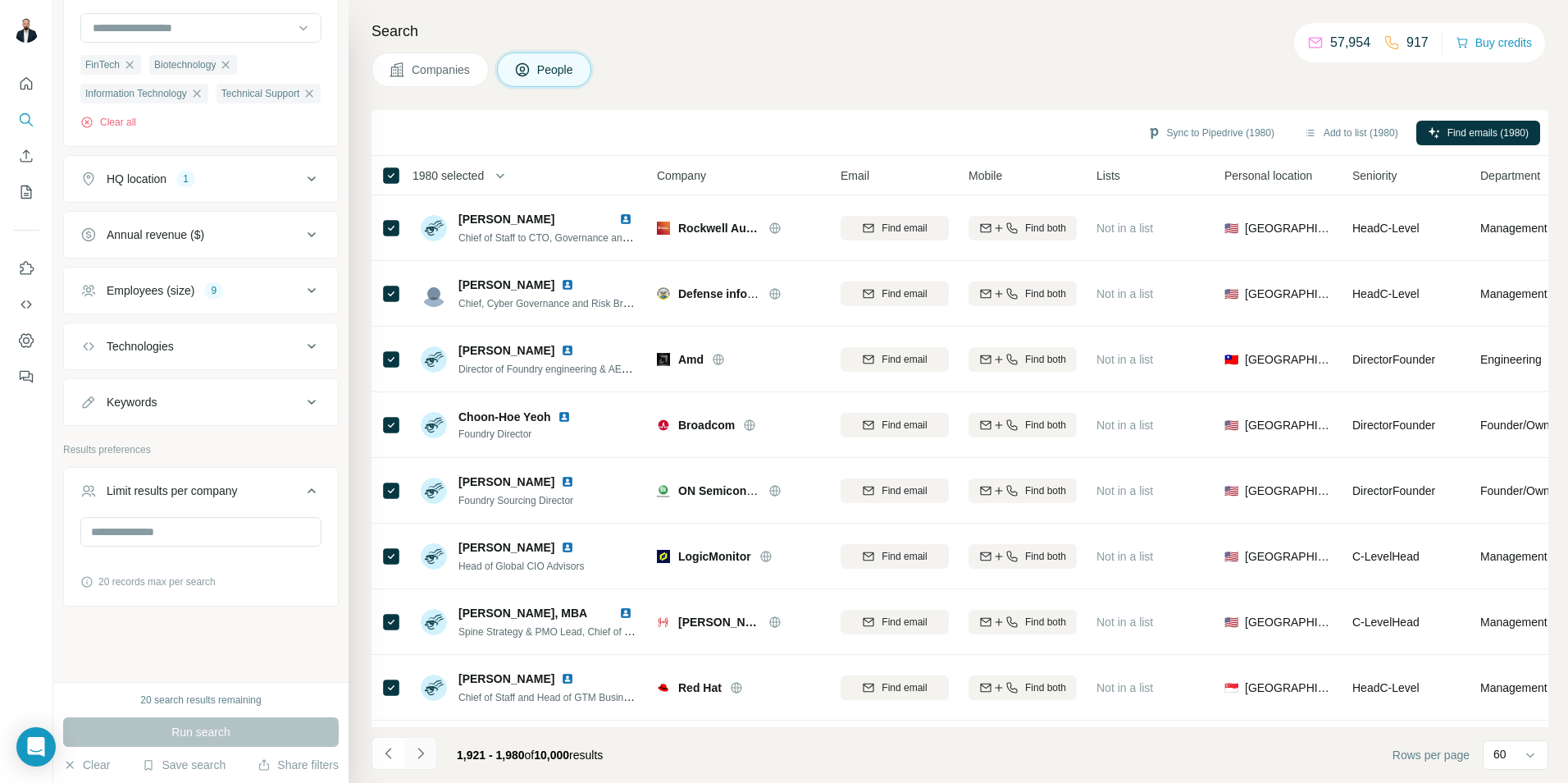
click at [414, 755] on icon "Navigate to next page" at bounding box center [421, 753] width 17 height 17
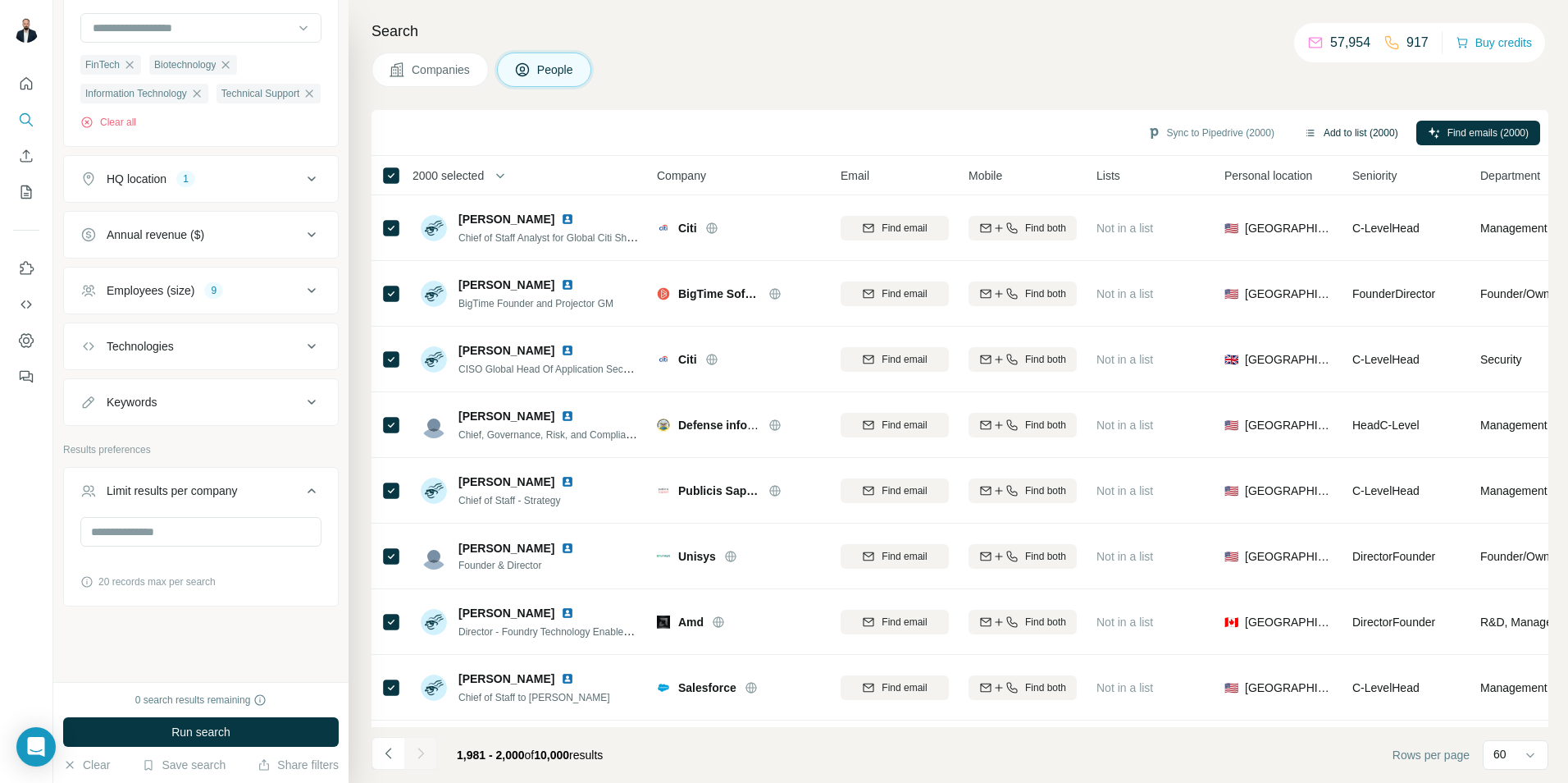
click at [1345, 135] on button "Add to list (2000)" at bounding box center [1351, 133] width 117 height 25
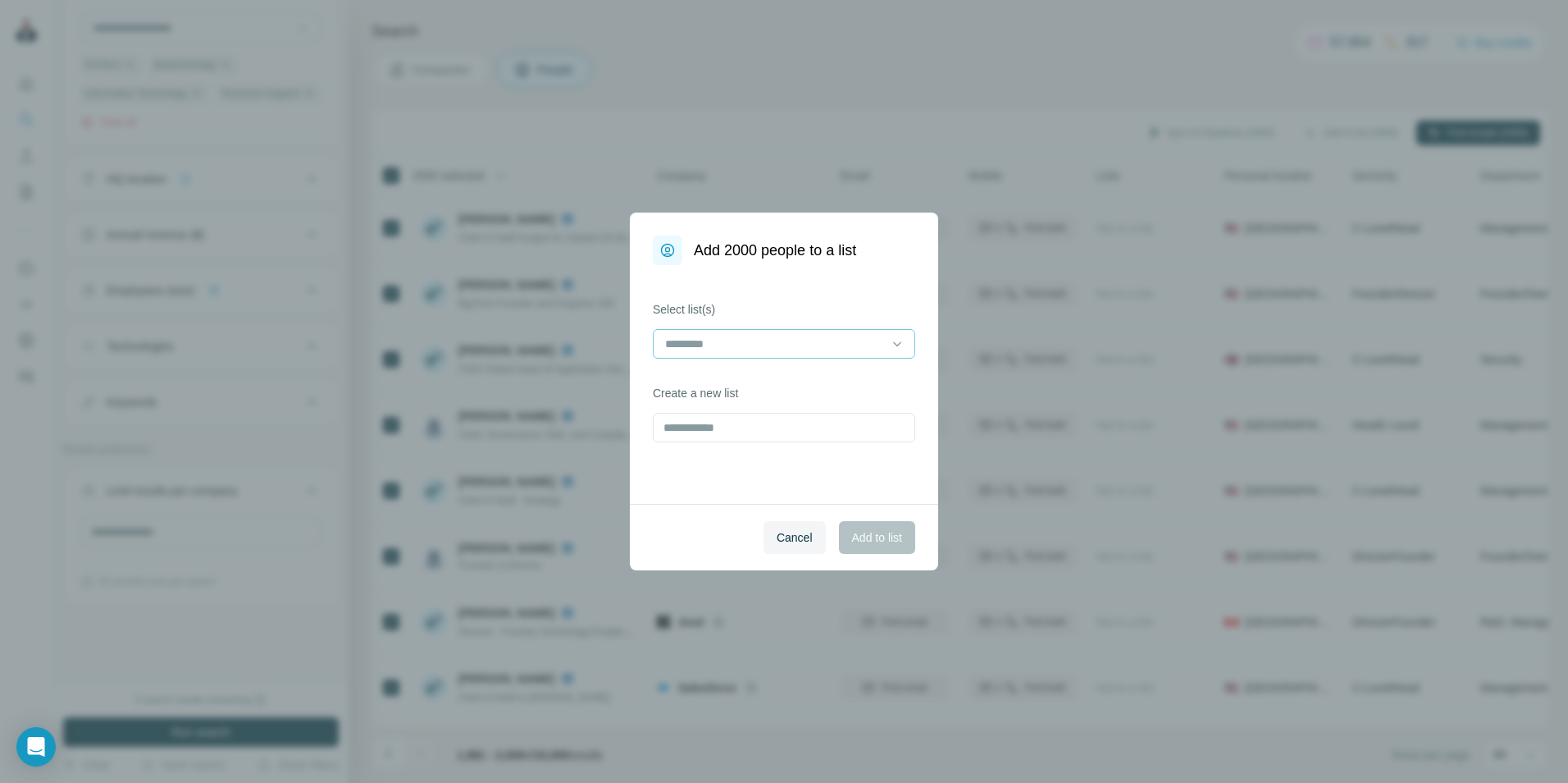
click at [827, 342] on input at bounding box center [774, 344] width 221 height 18
click at [740, 344] on input at bounding box center [774, 344] width 221 height 18
click at [672, 470] on div "Select list(s) Create a new list" at bounding box center [784, 384] width 308 height 239
click at [708, 437] on input "text" at bounding box center [784, 427] width 262 height 29
click at [854, 421] on input "**********" at bounding box center [784, 427] width 262 height 29
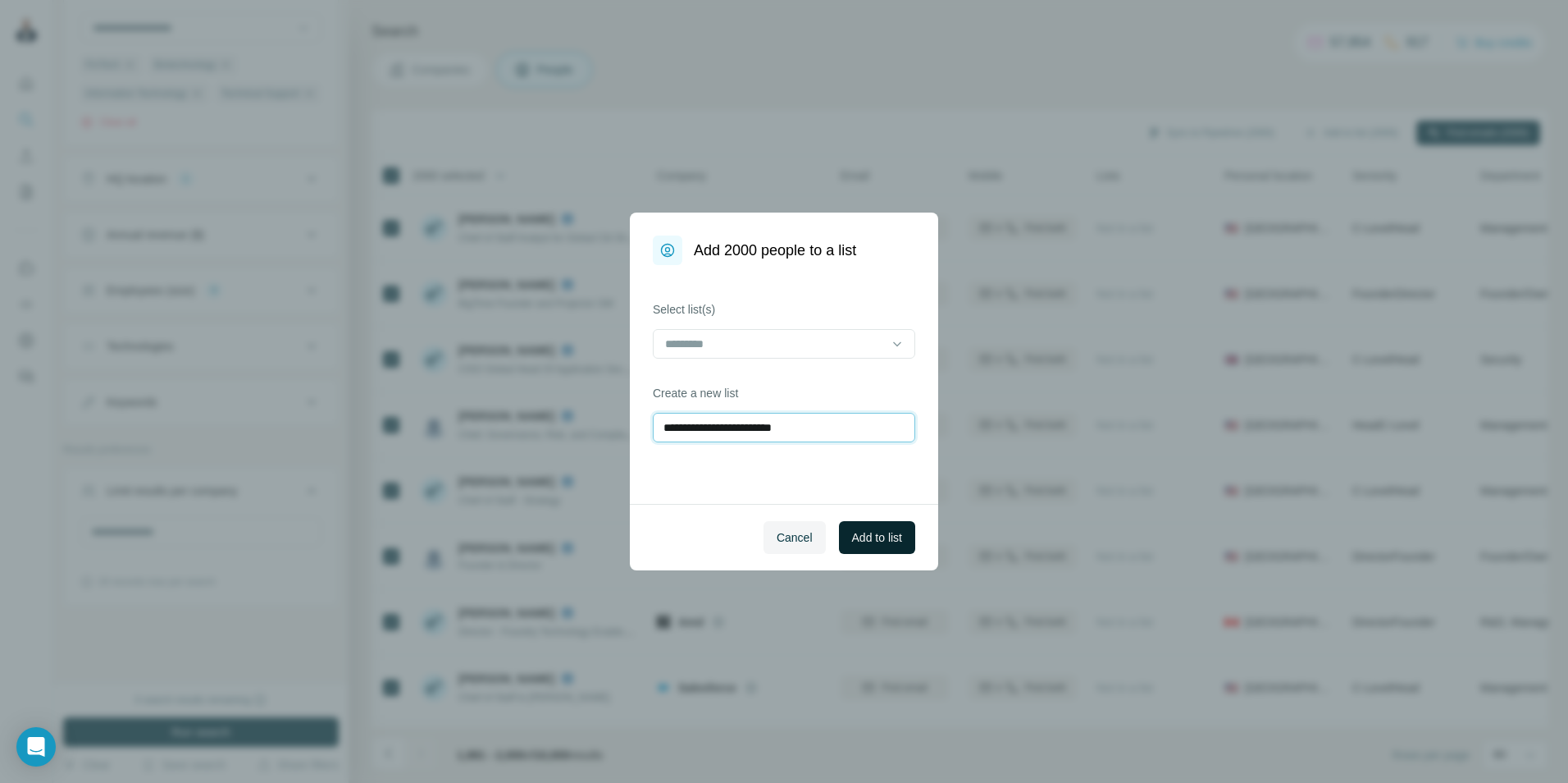
type input "**********"
click at [879, 541] on span "Add to list" at bounding box center [877, 537] width 50 height 17
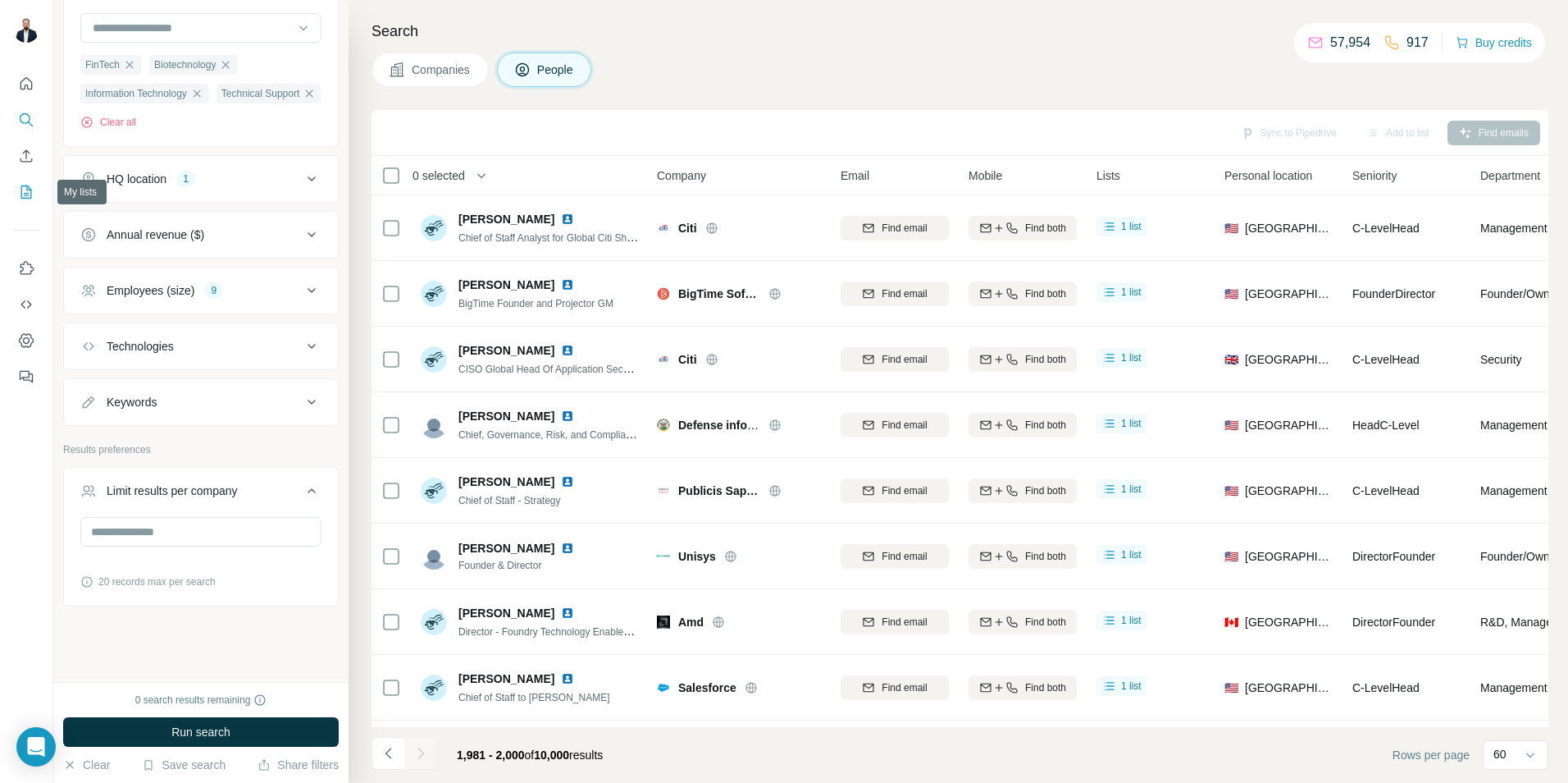
click at [32, 195] on icon "My lists" at bounding box center [26, 191] width 17 height 17
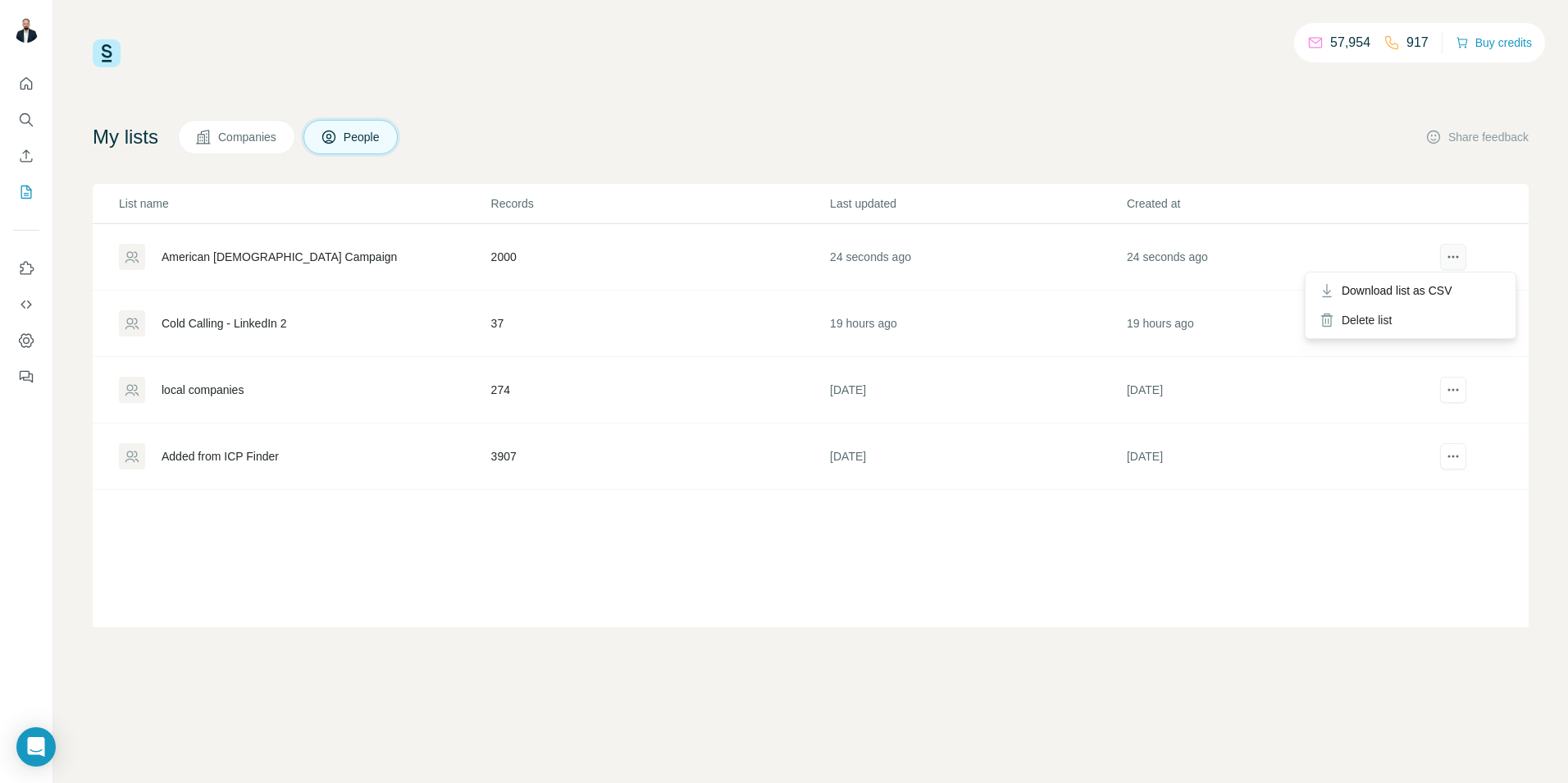
click at [1441, 251] on button "actions" at bounding box center [1454, 257] width 27 height 27
click at [228, 252] on div "American [DEMOGRAPHIC_DATA] Campaign" at bounding box center [279, 257] width 236 height 17
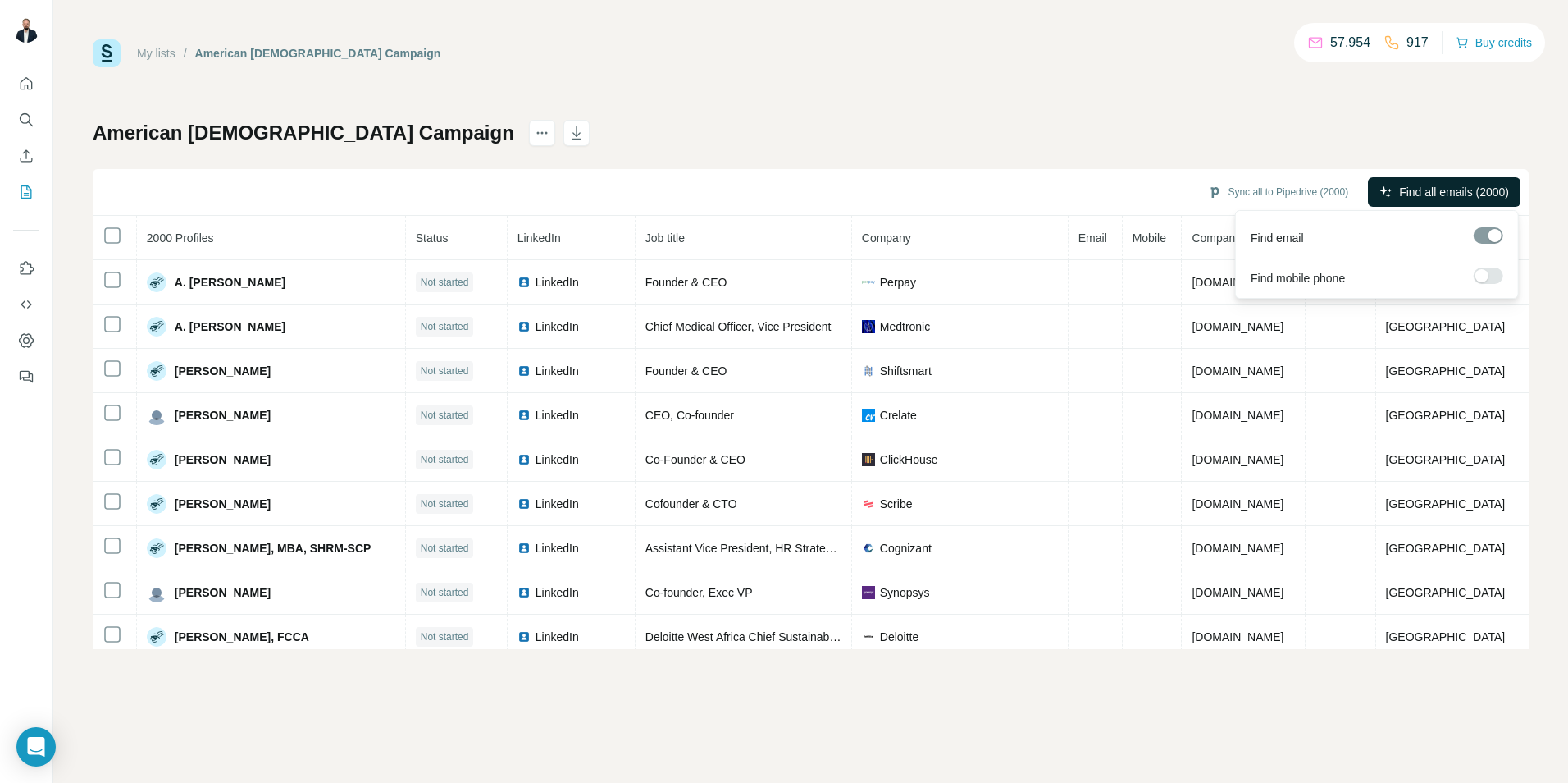
click at [1440, 190] on span "Find all emails (2000)" at bounding box center [1454, 191] width 110 height 17
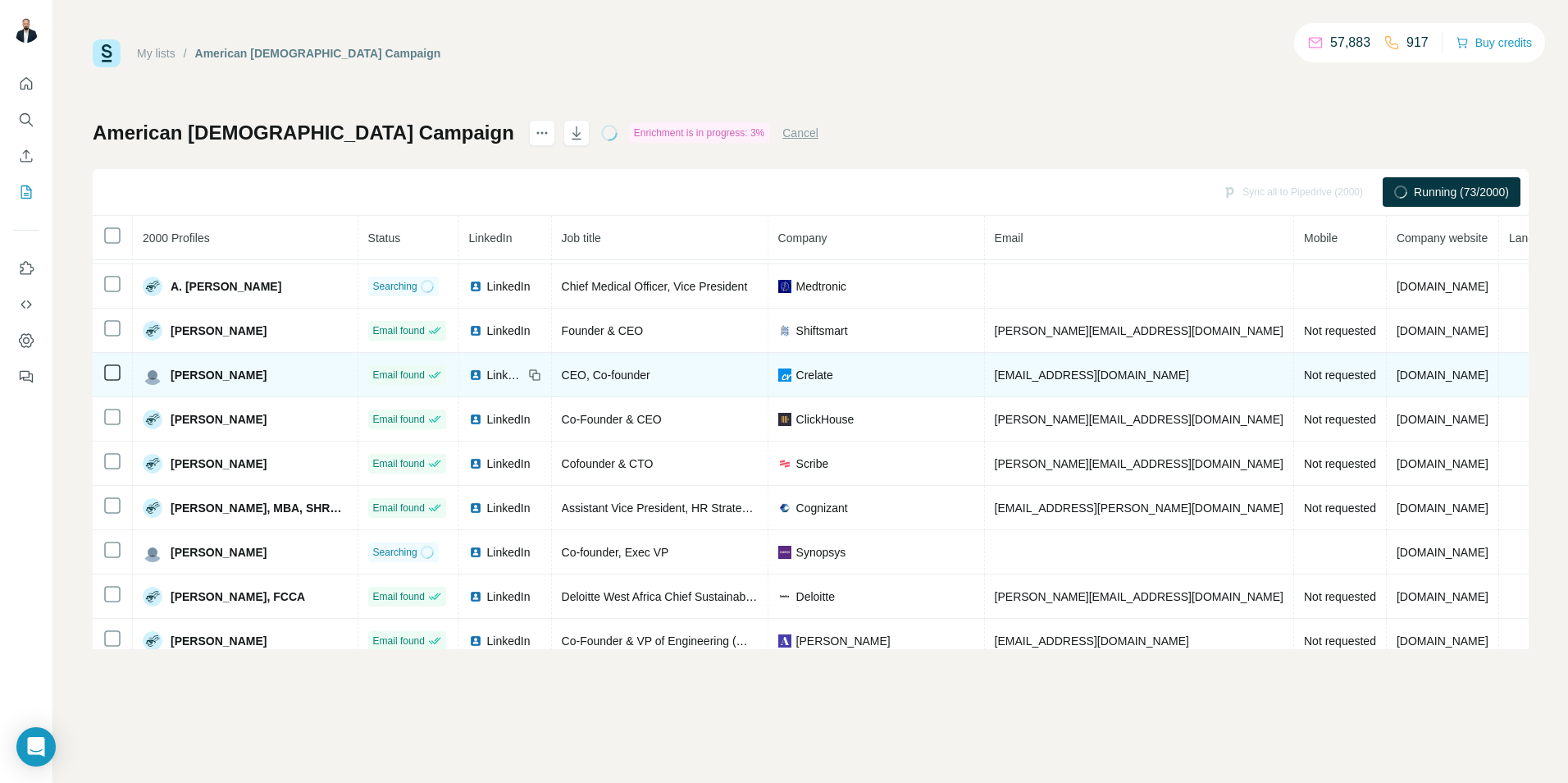
scroll to position [62, 0]
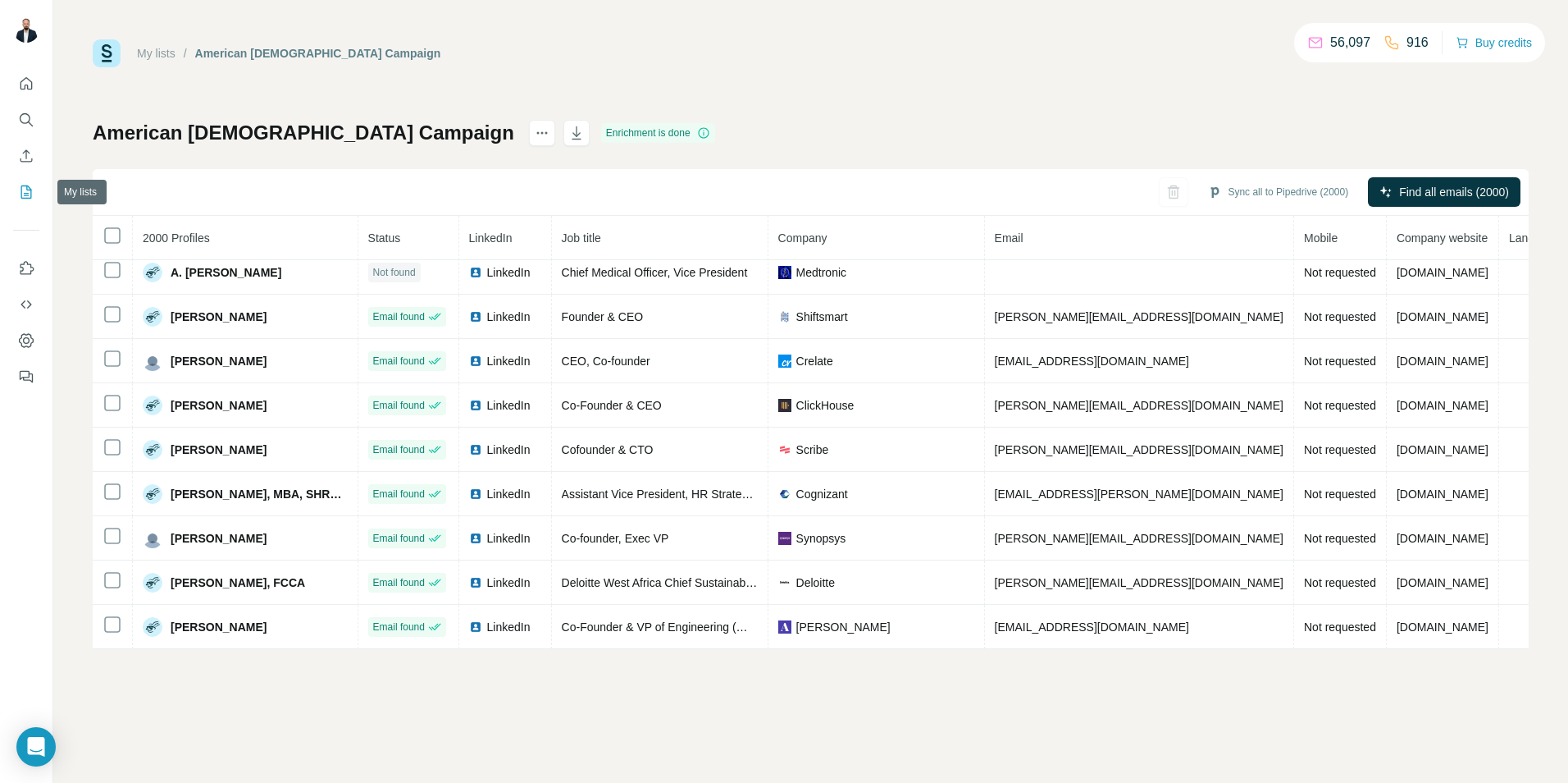
click at [26, 196] on icon "My lists" at bounding box center [26, 191] width 17 height 17
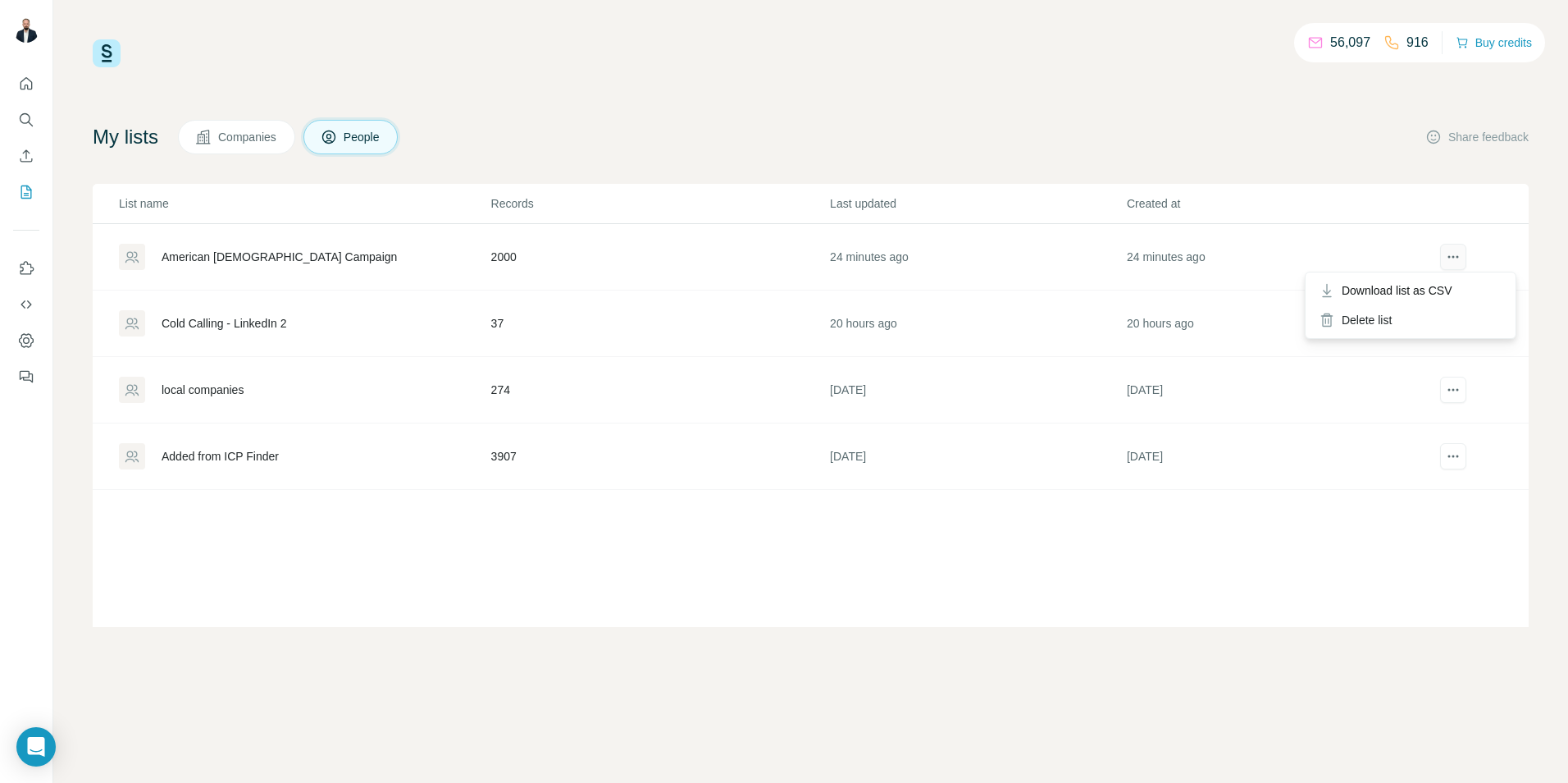
click at [1460, 252] on icon "actions" at bounding box center [1453, 257] width 17 height 17
click at [1441, 291] on span "Download list as CSV" at bounding box center [1396, 291] width 111 height 17
